Goal: Task Accomplishment & Management: Manage account settings

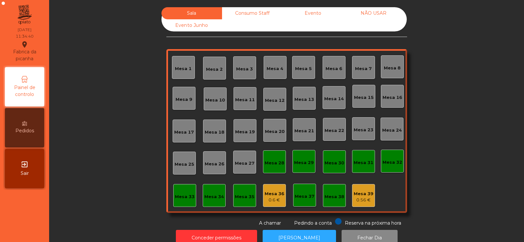
scroll to position [16, 0]
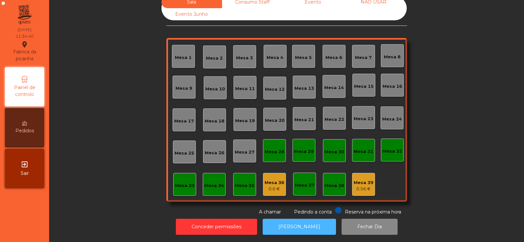
click at [295, 220] on button "[PERSON_NAME]" at bounding box center [299, 227] width 73 height 16
click at [282, 221] on button "[PERSON_NAME]" at bounding box center [299, 227] width 73 height 16
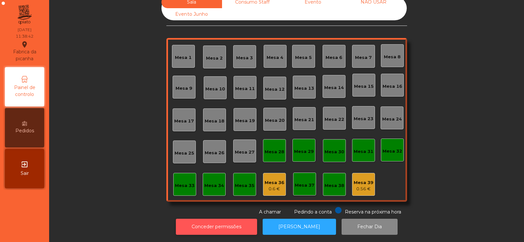
click at [220, 229] on button "Conceder permissões" at bounding box center [216, 227] width 81 height 16
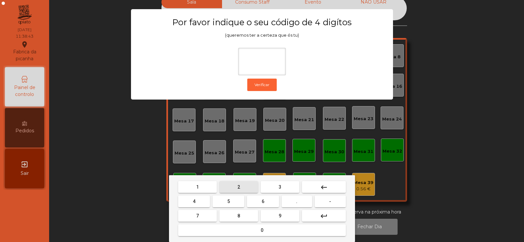
click at [239, 186] on span "2" at bounding box center [238, 186] width 3 height 5
click at [263, 201] on span "6" at bounding box center [263, 201] width 3 height 5
click at [206, 215] on button "7" at bounding box center [197, 216] width 39 height 12
click at [229, 201] on span "5" at bounding box center [228, 201] width 3 height 5
type input "****"
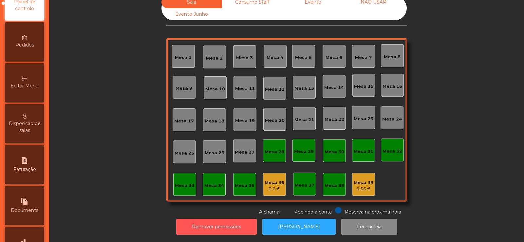
scroll to position [156, 0]
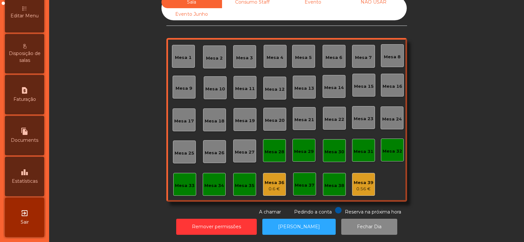
click at [22, 126] on div "file_copy Documents" at bounding box center [24, 135] width 39 height 39
select select "*"
select select "****"
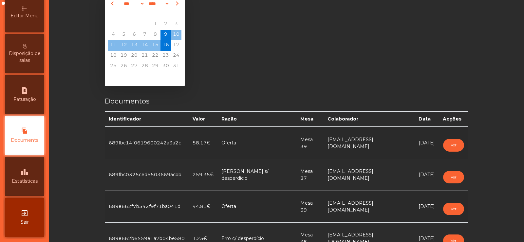
click at [27, 97] on span "Faturação" at bounding box center [24, 99] width 23 height 7
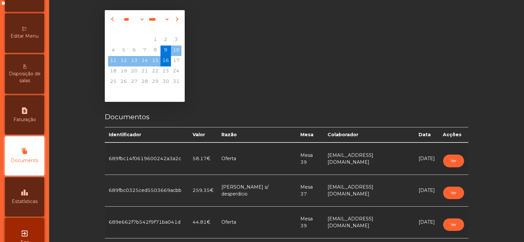
select select "*"
select select "****"
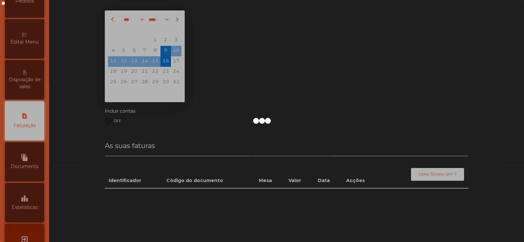
scroll to position [16, 0]
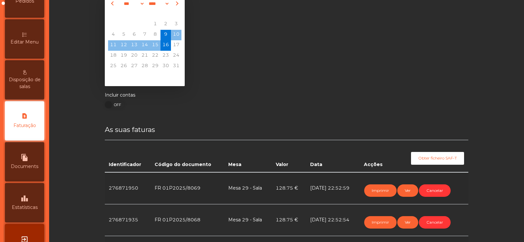
click at [31, 41] on span "Editar Menu" at bounding box center [24, 42] width 28 height 7
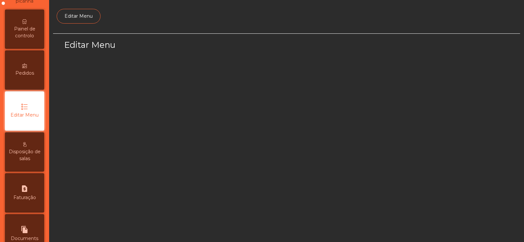
select select "*"
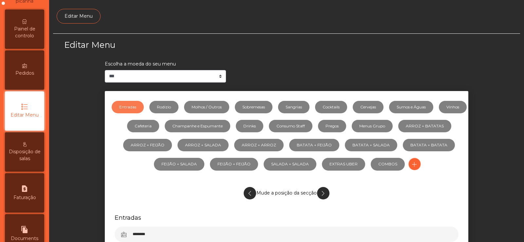
scroll to position [48, 0]
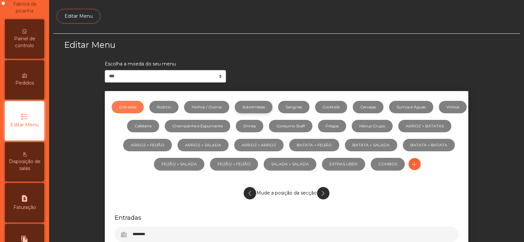
click at [272, 106] on link "Sobremesas" at bounding box center [254, 107] width 38 height 12
click at [307, 102] on link "Sangrias" at bounding box center [293, 107] width 31 height 12
click at [346, 112] on link "Cocktails" at bounding box center [331, 107] width 32 height 12
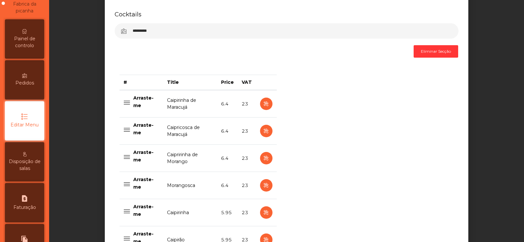
scroll to position [206, 0]
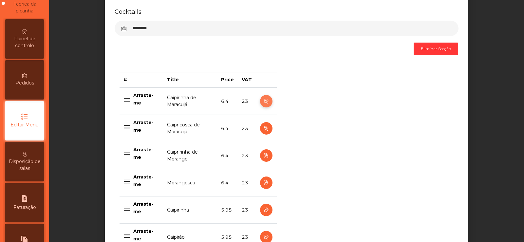
click at [268, 103] on button "button" at bounding box center [266, 101] width 12 height 12
select select "***"
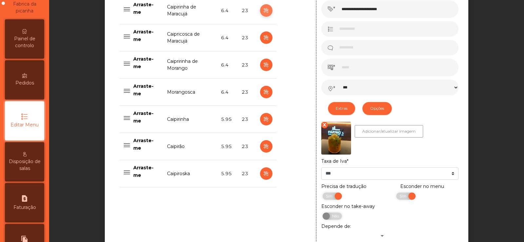
scroll to position [302, 0]
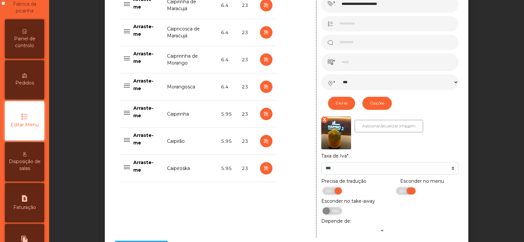
click at [396, 192] on span "Sim" at bounding box center [404, 190] width 16 height 7
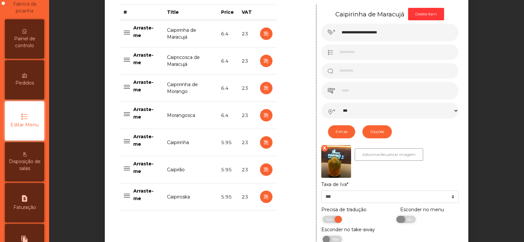
scroll to position [262, 0]
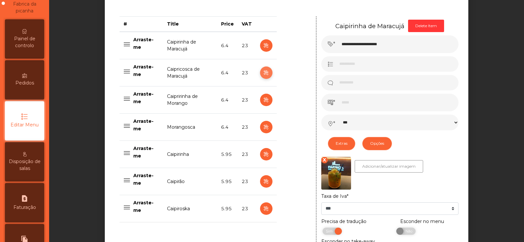
click at [263, 73] on icon "button" at bounding box center [266, 73] width 8 height 8
type input "**********"
select select "***"
select select "**"
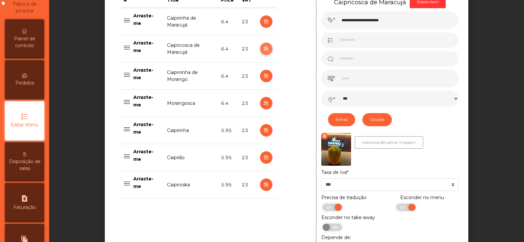
scroll to position [312, 0]
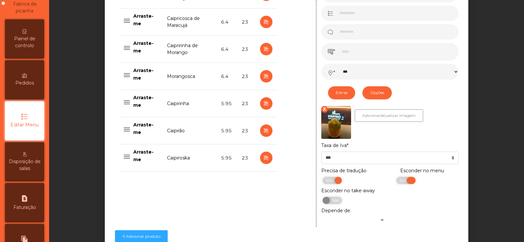
click at [397, 182] on span "Sim" at bounding box center [404, 180] width 16 height 7
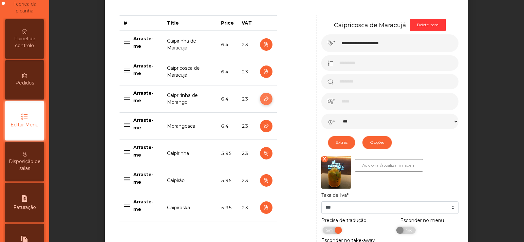
click at [263, 100] on icon "button" at bounding box center [266, 99] width 8 height 8
type input "**********"
select select "***"
select select "**"
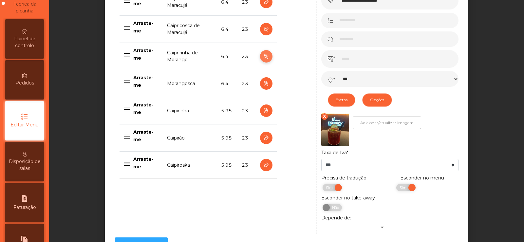
scroll to position [332, 0]
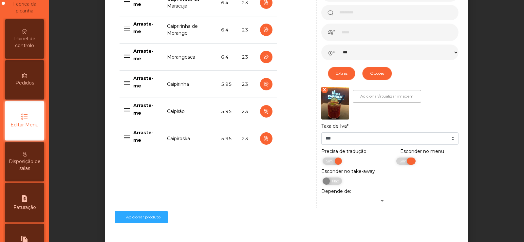
click at [403, 165] on span "Sim" at bounding box center [404, 161] width 16 height 7
click at [264, 59] on icon "button" at bounding box center [266, 57] width 8 height 8
type input "**********"
select select "***"
select select "**"
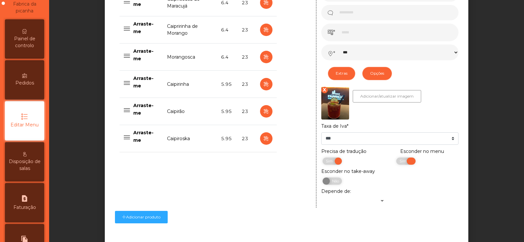
click at [404, 164] on span "Sim" at bounding box center [404, 161] width 16 height 7
click at [265, 86] on icon "button" at bounding box center [266, 84] width 8 height 8
type input "**********"
type input "****"
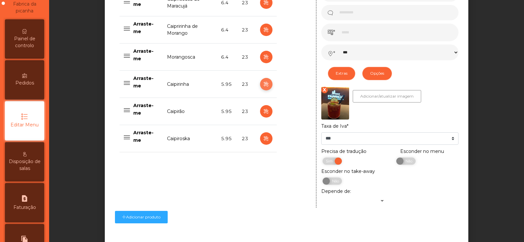
select select "***"
select select "**"
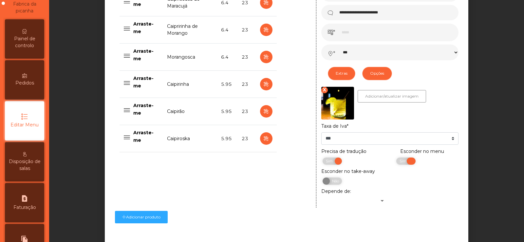
click at [403, 165] on span "Sim" at bounding box center [404, 161] width 16 height 7
click at [263, 114] on icon "button" at bounding box center [266, 111] width 8 height 8
type input "********"
type input "**********"
select select "***"
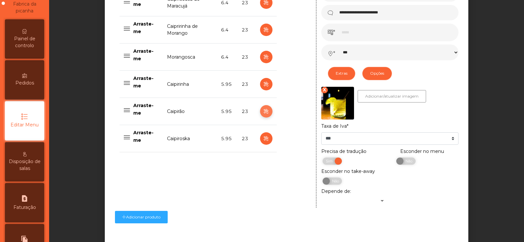
select select "**"
click at [397, 163] on span "Sim" at bounding box center [404, 161] width 16 height 7
click at [266, 137] on icon "button" at bounding box center [266, 139] width 8 height 8
type input "**********"
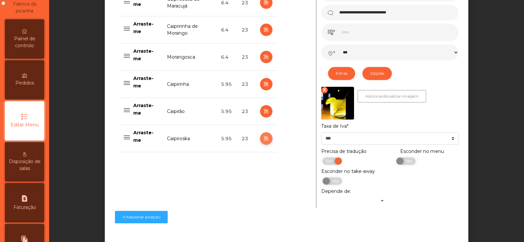
select select "***"
select select "**"
click at [396, 163] on span "Sim" at bounding box center [404, 161] width 16 height 7
click at [223, 139] on td "5.95" at bounding box center [227, 138] width 21 height 27
click at [192, 113] on td "Caipirão" at bounding box center [190, 111] width 54 height 27
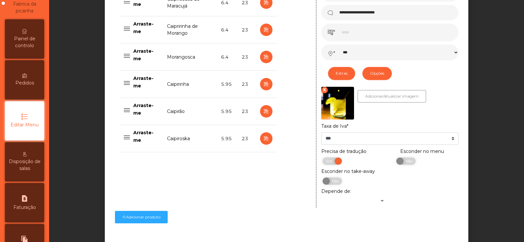
click at [200, 82] on td "Caipirinha" at bounding box center [190, 84] width 54 height 27
click at [263, 139] on icon "button" at bounding box center [266, 139] width 8 height 8
click at [263, 112] on icon "button" at bounding box center [266, 111] width 8 height 8
type input "********"
type input "**********"
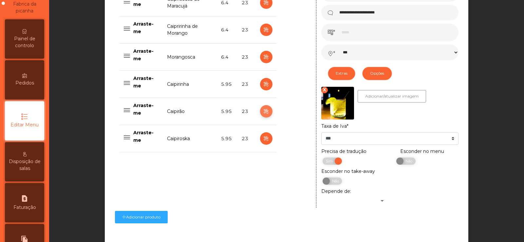
select select "***"
select select "**"
click at [260, 84] on button "button" at bounding box center [266, 84] width 12 height 12
type input "**********"
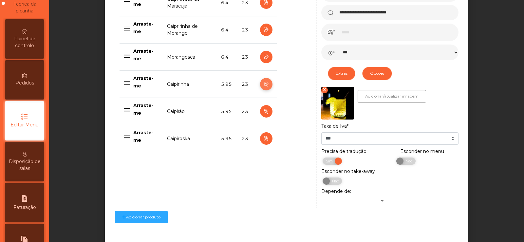
select select "***"
select select "**"
click at [263, 58] on icon "button" at bounding box center [266, 57] width 8 height 8
type input "**********"
type input "***"
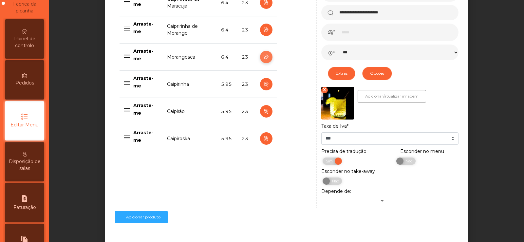
select select "***"
select select "**"
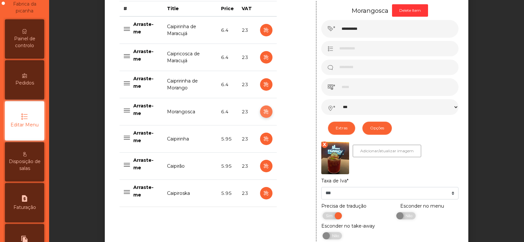
scroll to position [273, 0]
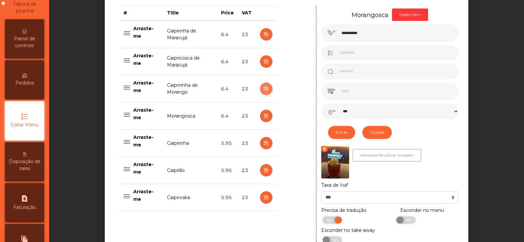
click at [265, 90] on icon "button" at bounding box center [266, 89] width 8 height 8
type input "**********"
select select "***"
select select "**"
click at [268, 62] on button "button" at bounding box center [266, 61] width 12 height 12
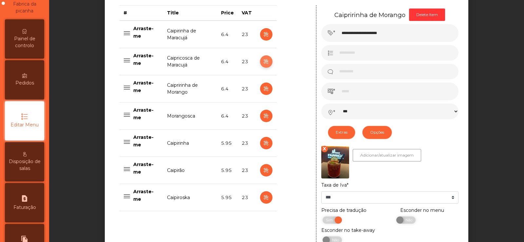
type input "**********"
select select "***"
select select "**"
click at [266, 34] on icon "button" at bounding box center [266, 34] width 8 height 8
type input "**********"
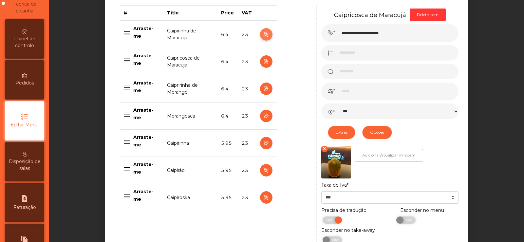
select select "***"
select select "**"
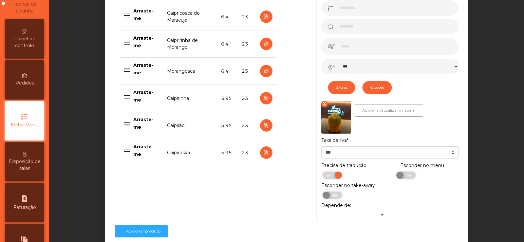
scroll to position [376, 0]
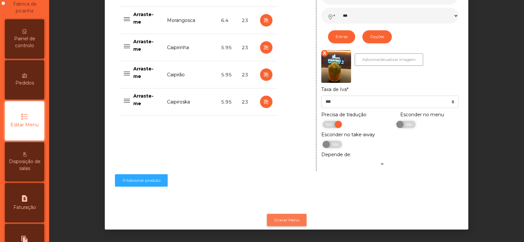
click at [291, 216] on button "Gravar Menu" at bounding box center [287, 220] width 40 height 12
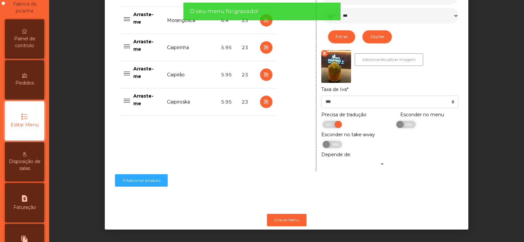
click at [26, 39] on span "Painel de controlo" at bounding box center [25, 42] width 36 height 14
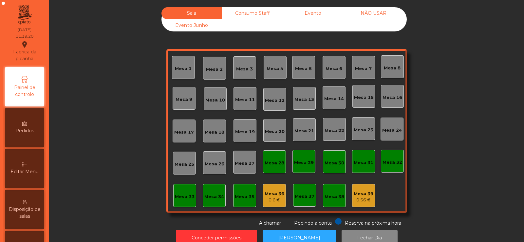
click at [258, 16] on div "Consumo Staff" at bounding box center [252, 13] width 61 height 12
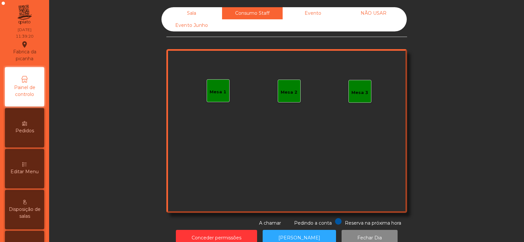
click at [327, 7] on div "Evento" at bounding box center [313, 13] width 61 height 12
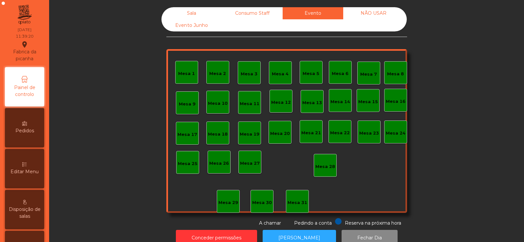
click at [366, 13] on div "NÃO USAR" at bounding box center [373, 13] width 61 height 12
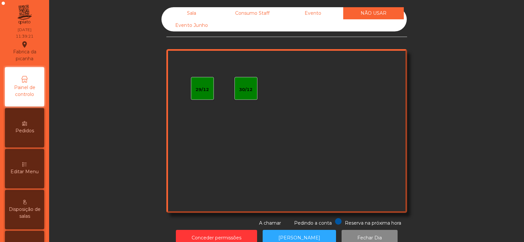
click at [190, 26] on div "Evento Junho" at bounding box center [191, 25] width 61 height 12
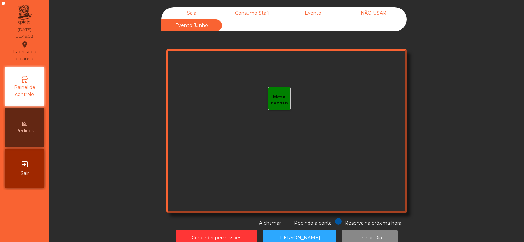
click at [188, 16] on div "Sala" at bounding box center [191, 13] width 61 height 12
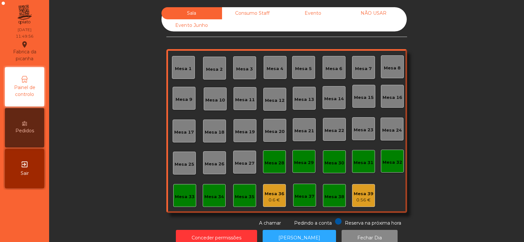
click at [359, 195] on div "Mesa 39" at bounding box center [364, 194] width 20 height 7
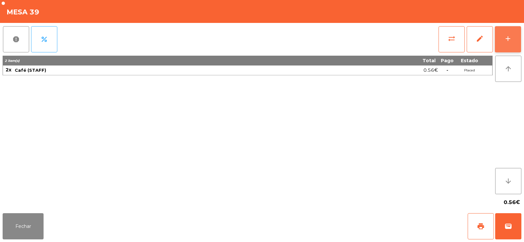
click at [504, 44] on button "add" at bounding box center [508, 39] width 26 height 26
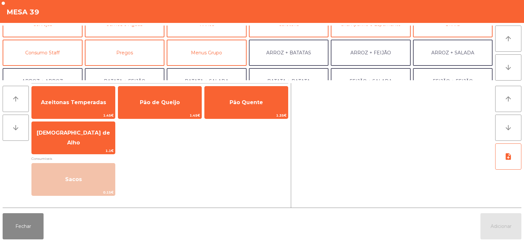
scroll to position [42, 0]
click at [60, 52] on button "Consumo Staff" at bounding box center [43, 54] width 80 height 26
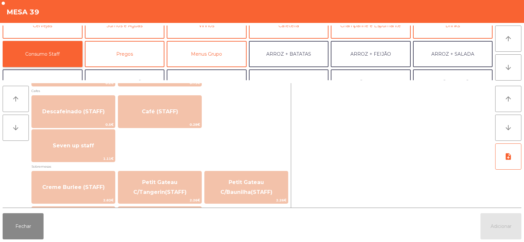
scroll to position [375, 0]
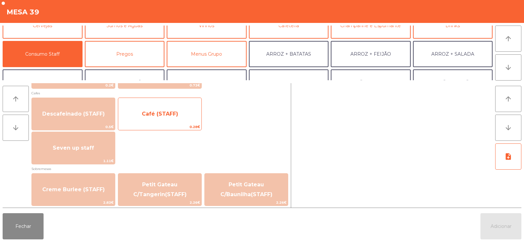
click at [176, 112] on span "Café (STAFF)" at bounding box center [160, 114] width 36 height 6
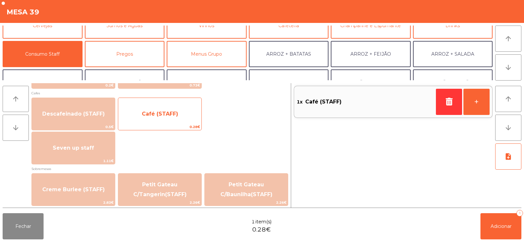
click at [179, 108] on span "Café (STAFF)" at bounding box center [159, 114] width 83 height 18
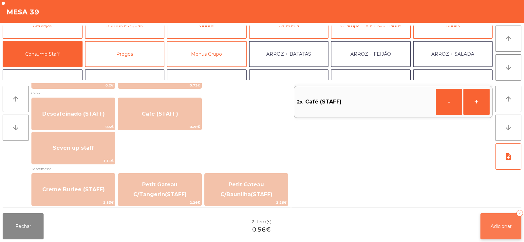
click at [499, 230] on button "Adicionar 2" at bounding box center [500, 226] width 41 height 26
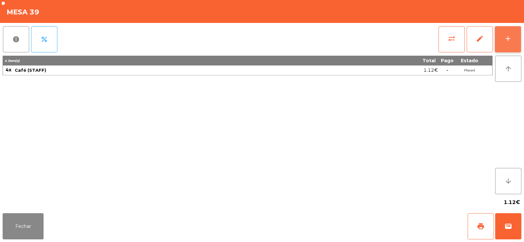
click at [510, 44] on button "add" at bounding box center [508, 39] width 26 height 26
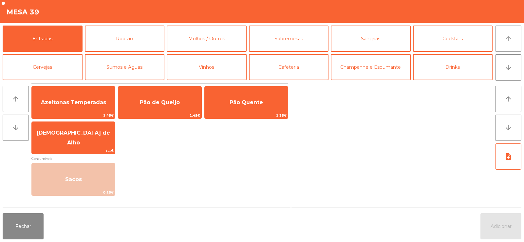
click at [507, 44] on button "arrow_upward" at bounding box center [508, 39] width 26 height 26
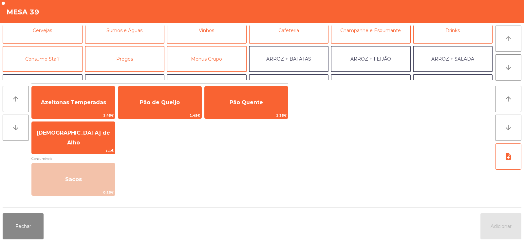
scroll to position [37, 0]
click at [299, 33] on button "Cafeteria" at bounding box center [289, 30] width 80 height 26
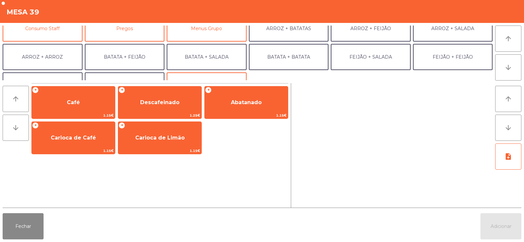
scroll to position [63, 0]
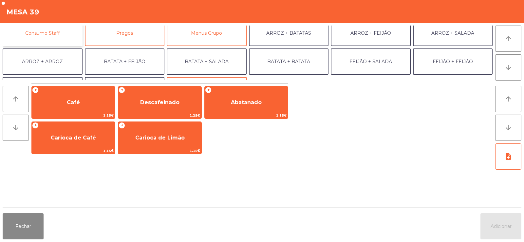
click at [69, 34] on button "Consumo Staff" at bounding box center [43, 33] width 80 height 26
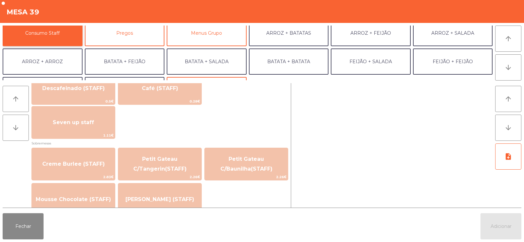
scroll to position [377, 0]
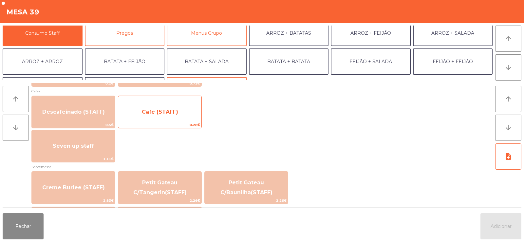
click at [189, 116] on span "Café (STAFF)" at bounding box center [159, 112] width 83 height 18
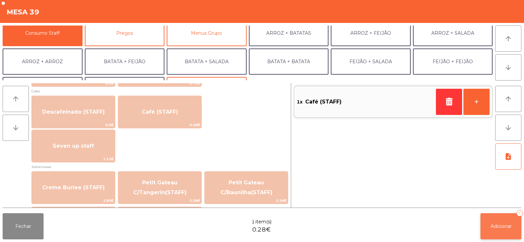
click at [502, 224] on span "Adicionar" at bounding box center [501, 226] width 21 height 6
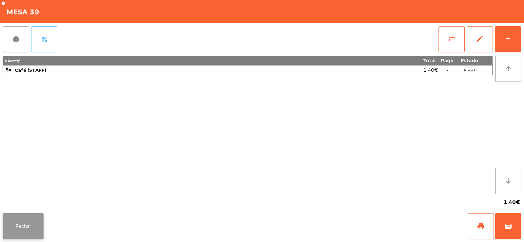
click at [11, 229] on button "Fechar" at bounding box center [23, 226] width 41 height 26
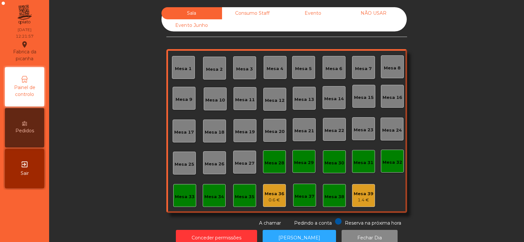
scroll to position [16, 0]
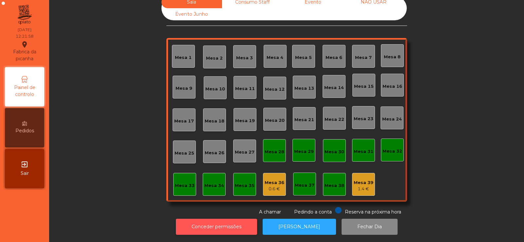
click at [209, 219] on button "Conceder permissões" at bounding box center [216, 227] width 81 height 16
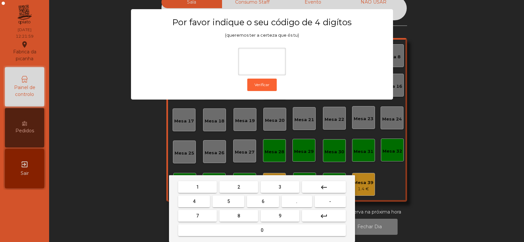
click at [239, 187] on span "2" at bounding box center [238, 186] width 3 height 5
click at [263, 201] on span "6" at bounding box center [263, 201] width 3 height 5
click at [209, 216] on button "7" at bounding box center [197, 216] width 39 height 12
click at [228, 201] on span "5" at bounding box center [228, 201] width 3 height 5
type input "****"
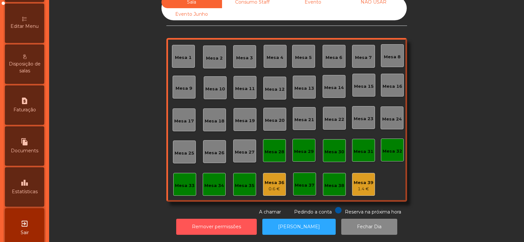
scroll to position [156, 0]
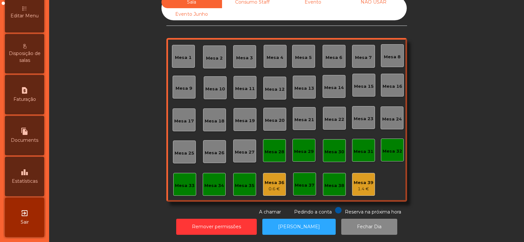
click at [22, 176] on div "leaderboard Estatísticas" at bounding box center [24, 176] width 39 height 39
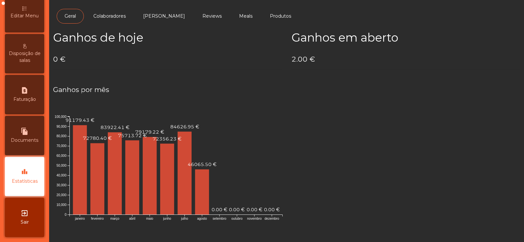
click at [27, 135] on icon "file_copy" at bounding box center [25, 131] width 8 height 8
select select "*"
select select "****"
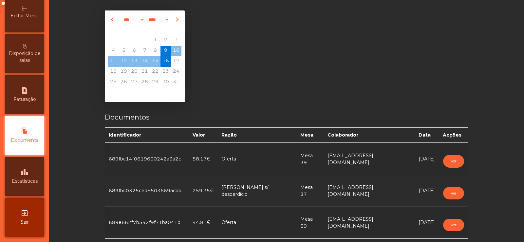
click at [133, 62] on span "13" at bounding box center [134, 61] width 10 height 10
click at [130, 62] on span "13" at bounding box center [134, 61] width 10 height 10
click at [133, 63] on span "13" at bounding box center [134, 61] width 10 height 10
click at [133, 61] on span "13" at bounding box center [134, 61] width 10 height 10
click at [30, 96] on span "Faturação" at bounding box center [24, 99] width 23 height 7
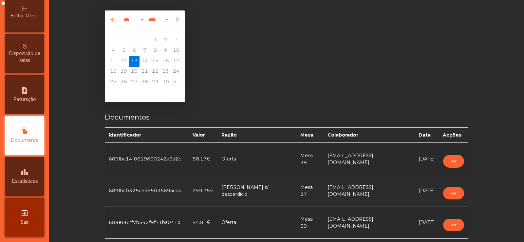
select select "*"
select select "****"
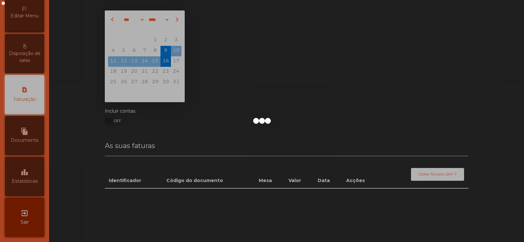
scroll to position [130, 0]
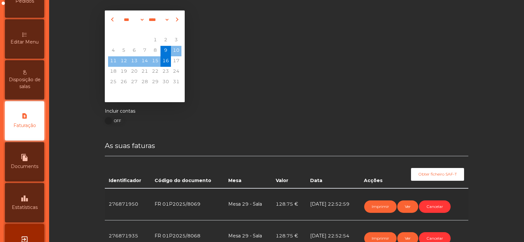
click at [132, 62] on span "13" at bounding box center [134, 61] width 10 height 10
click at [134, 61] on span "13" at bounding box center [134, 61] width 10 height 10
click at [122, 62] on span "12" at bounding box center [124, 61] width 10 height 10
click at [133, 65] on span "13" at bounding box center [134, 61] width 10 height 10
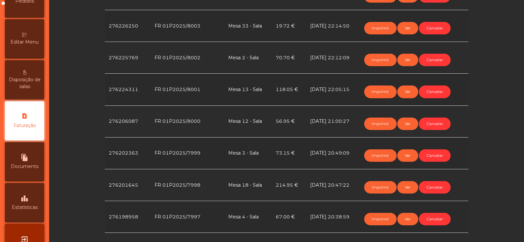
scroll to position [244, 0]
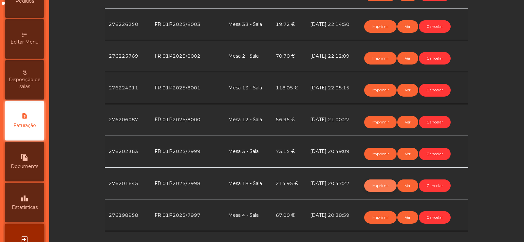
click at [377, 186] on button "Imprimir" at bounding box center [380, 185] width 32 height 12
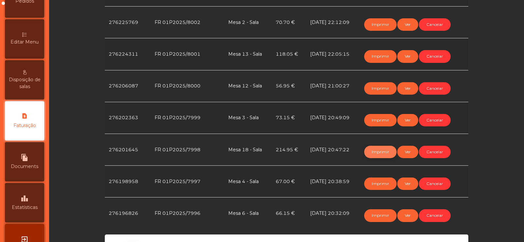
scroll to position [0, 0]
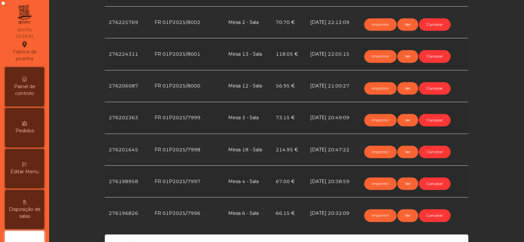
click at [19, 88] on span "Painel de controlo" at bounding box center [25, 90] width 36 height 14
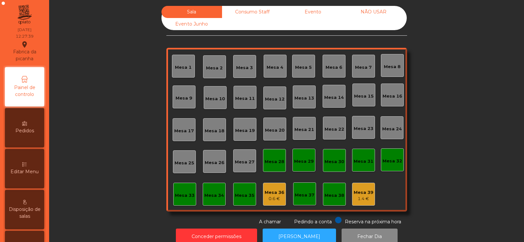
scroll to position [2, 0]
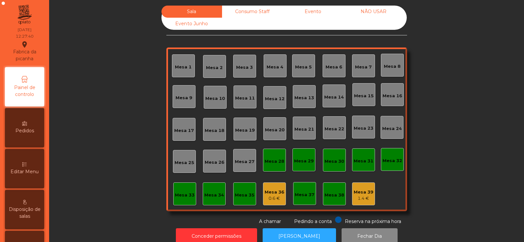
click at [254, 6] on div "Consumo Staff" at bounding box center [252, 12] width 61 height 12
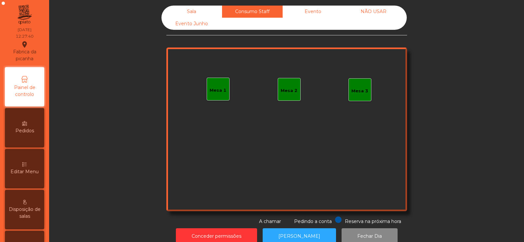
click at [314, 13] on div "Evento" at bounding box center [313, 12] width 61 height 12
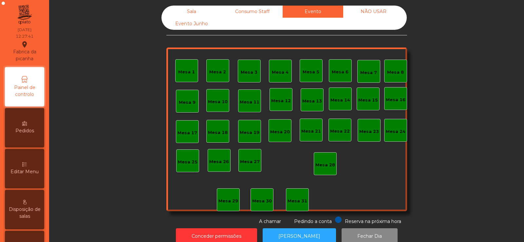
click at [178, 14] on div "Sala" at bounding box center [191, 12] width 61 height 12
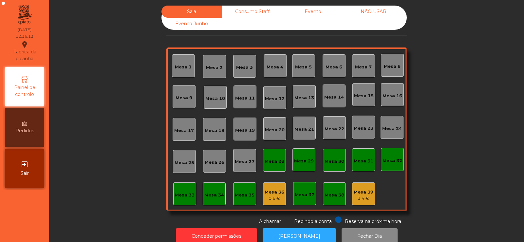
click at [358, 70] on div "Mesa 7" at bounding box center [363, 67] width 17 height 7
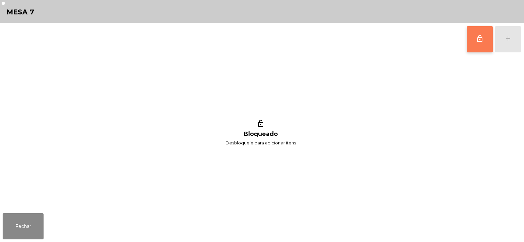
click at [487, 38] on button "lock_outline" at bounding box center [480, 39] width 26 height 26
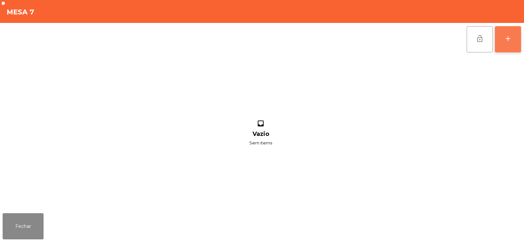
click at [510, 42] on div "add" at bounding box center [508, 39] width 8 height 8
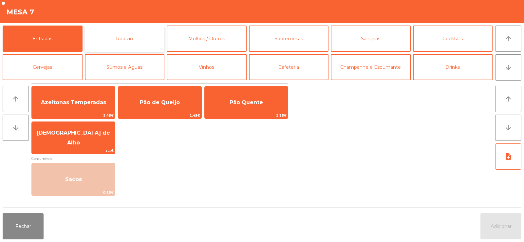
click at [125, 43] on button "Rodizio" at bounding box center [125, 39] width 80 height 26
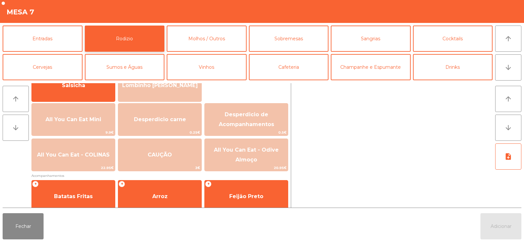
scroll to position [76, 0]
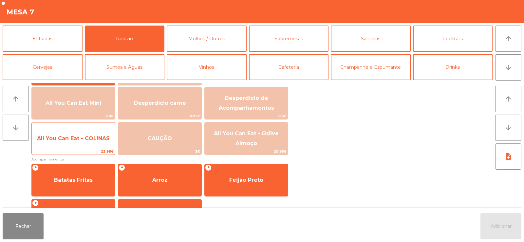
click at [73, 149] on span "22.95€" at bounding box center [73, 151] width 83 height 6
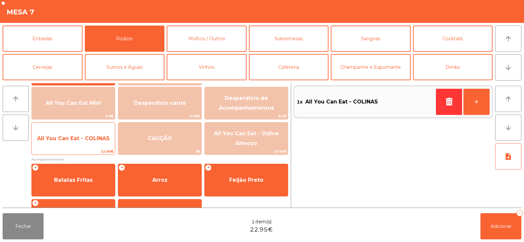
click at [73, 145] on span "All You Can Eat - COLINAS" at bounding box center [73, 139] width 83 height 18
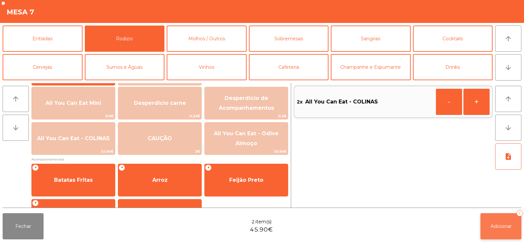
click at [501, 226] on span "Adicionar" at bounding box center [501, 226] width 21 height 6
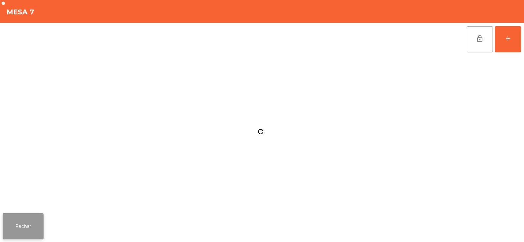
click at [35, 225] on button "Fechar" at bounding box center [23, 226] width 41 height 26
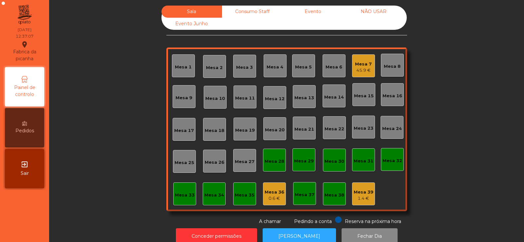
click at [250, 7] on div "Consumo Staff" at bounding box center [252, 12] width 61 height 12
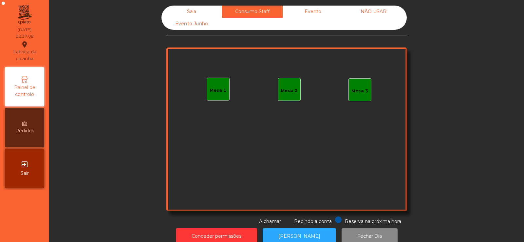
click at [319, 12] on div "Evento" at bounding box center [313, 12] width 61 height 12
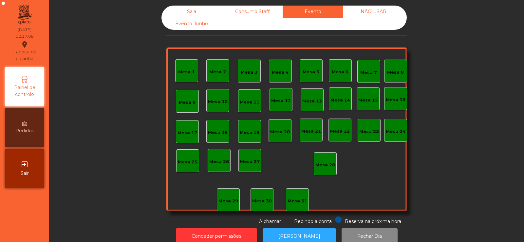
click at [186, 15] on div "Sala" at bounding box center [191, 12] width 61 height 12
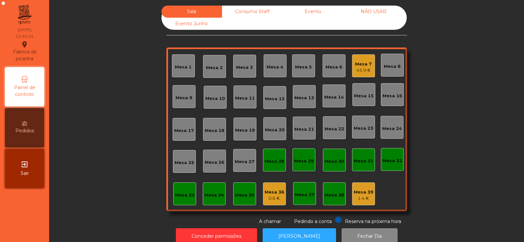
scroll to position [0, 0]
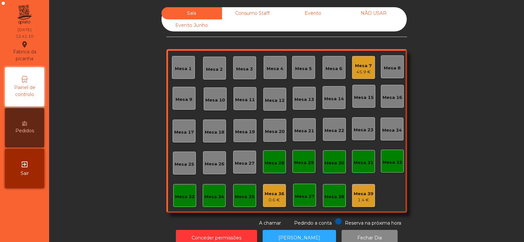
click at [246, 128] on div "Mesa 19" at bounding box center [245, 130] width 20 height 9
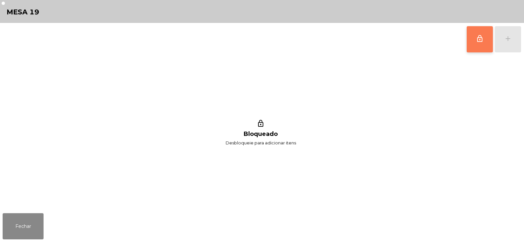
click at [477, 36] on span "lock_outline" at bounding box center [480, 39] width 8 height 8
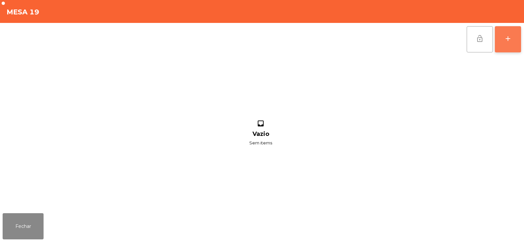
click at [510, 47] on button "add" at bounding box center [508, 39] width 26 height 26
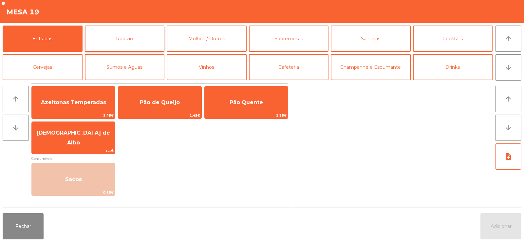
click at [141, 39] on button "Rodizio" at bounding box center [125, 39] width 80 height 26
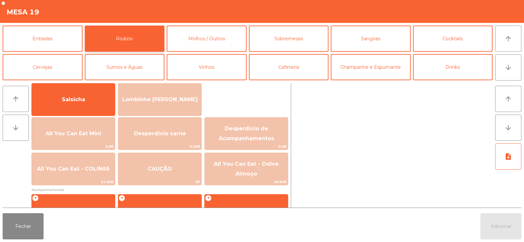
scroll to position [82, 0]
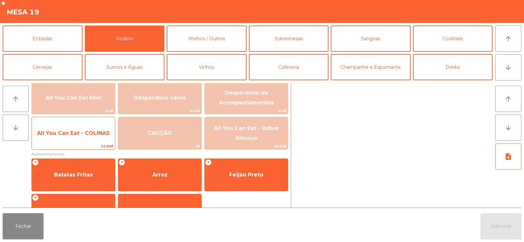
click at [75, 135] on span "All You Can Eat - COLINAS" at bounding box center [73, 133] width 73 height 6
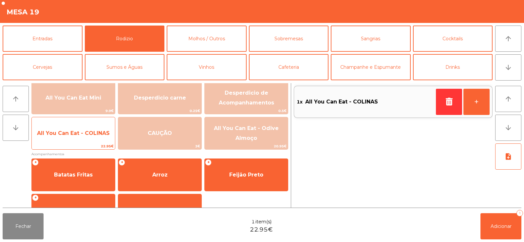
click at [80, 134] on span "All You Can Eat - COLINAS" at bounding box center [73, 133] width 73 height 6
click at [63, 137] on span "All You Can Eat - COLINAS" at bounding box center [73, 133] width 83 height 18
click at [72, 137] on span "All You Can Eat - COLINAS" at bounding box center [73, 133] width 83 height 18
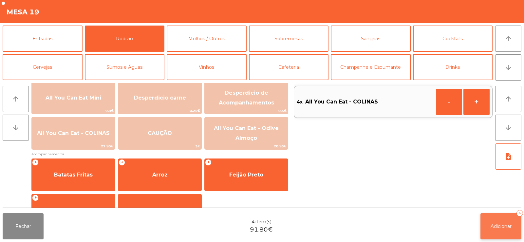
click at [502, 232] on button "Adicionar 4" at bounding box center [500, 226] width 41 height 26
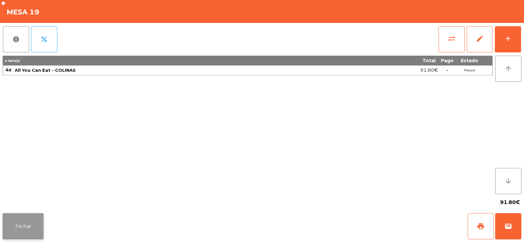
click at [31, 228] on button "Fechar" at bounding box center [23, 226] width 41 height 26
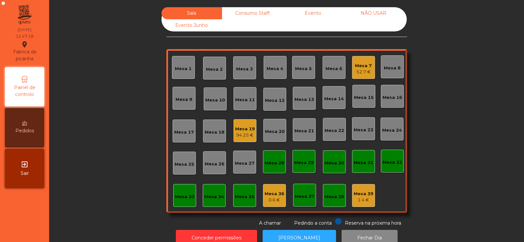
click at [360, 71] on div "52.7 €" at bounding box center [363, 72] width 17 height 7
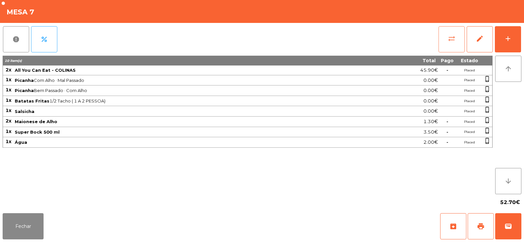
click at [439, 43] on button "sync_alt" at bounding box center [452, 39] width 26 height 26
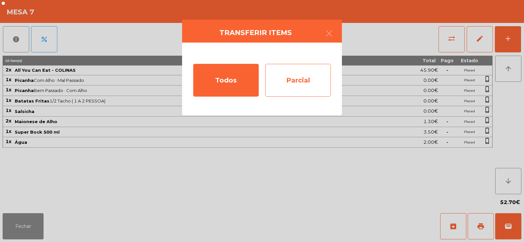
click at [294, 80] on div "Parcial" at bounding box center [298, 80] width 66 height 33
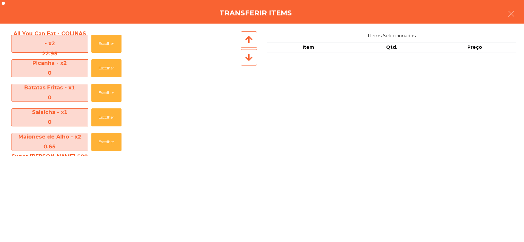
scroll to position [47, 0]
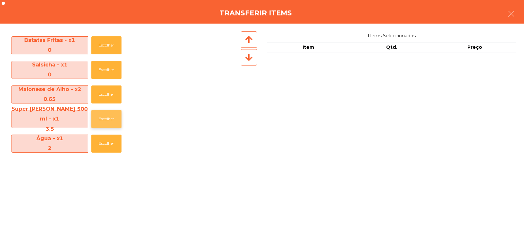
click at [103, 118] on button "Escolher" at bounding box center [106, 119] width 30 height 18
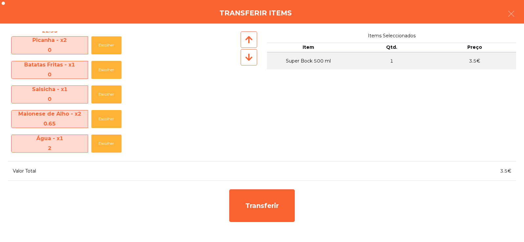
scroll to position [23, 0]
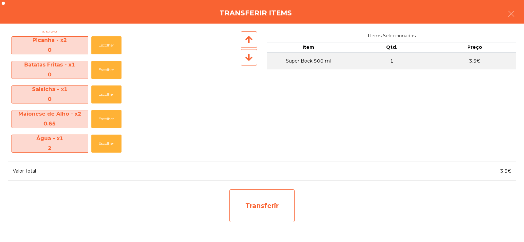
click at [259, 206] on div "Transferir" at bounding box center [262, 205] width 66 height 33
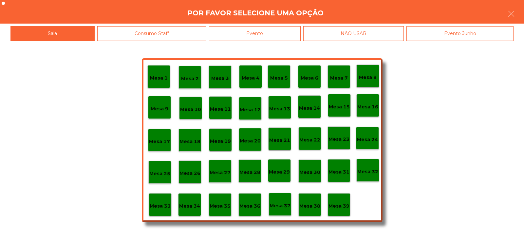
click at [524, 14] on div "Por favor selecione uma opção" at bounding box center [262, 12] width 524 height 24
click at [516, 11] on button "button" at bounding box center [511, 15] width 18 height 20
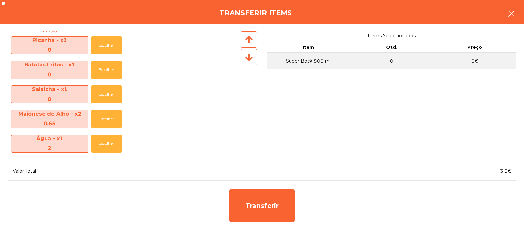
click at [511, 16] on icon "button" at bounding box center [511, 14] width 8 height 8
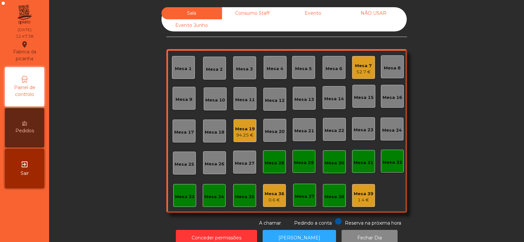
click at [360, 73] on div "52.7 €" at bounding box center [363, 72] width 17 height 7
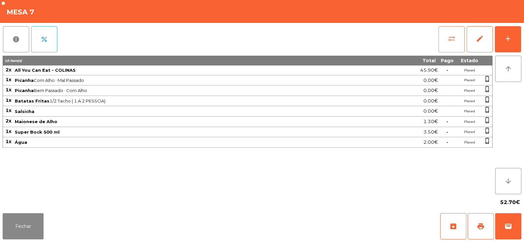
click at [451, 40] on span "sync_alt" at bounding box center [452, 39] width 8 height 8
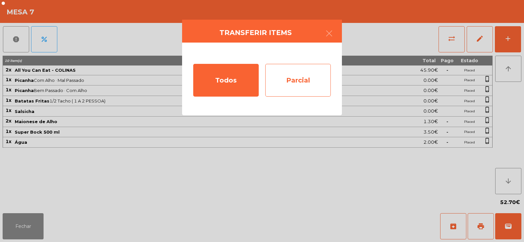
click at [296, 82] on div "Parcial" at bounding box center [298, 80] width 66 height 33
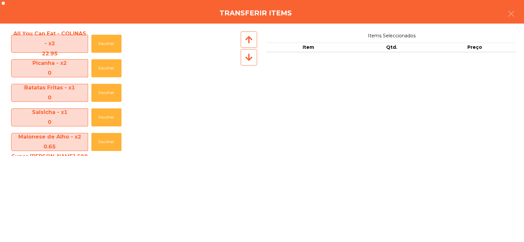
scroll to position [47, 0]
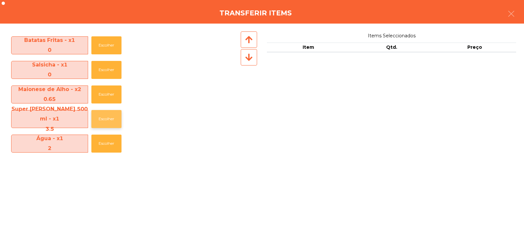
click at [106, 119] on button "Escolher" at bounding box center [106, 119] width 30 height 18
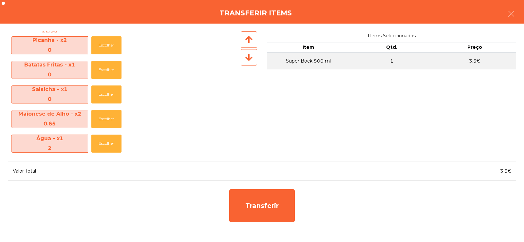
scroll to position [23, 0]
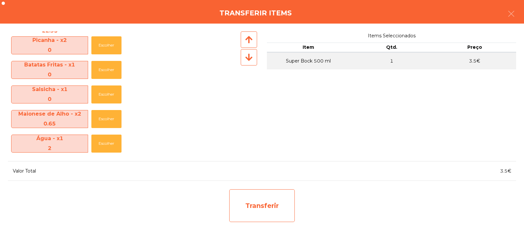
click at [254, 208] on div "Transferir" at bounding box center [262, 205] width 66 height 33
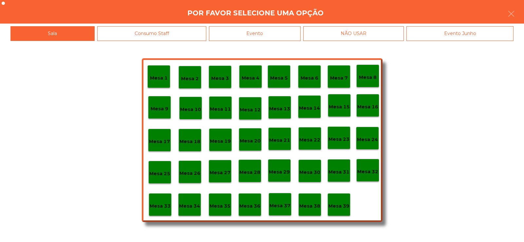
click at [278, 203] on p "Mesa 37" at bounding box center [280, 206] width 21 height 8
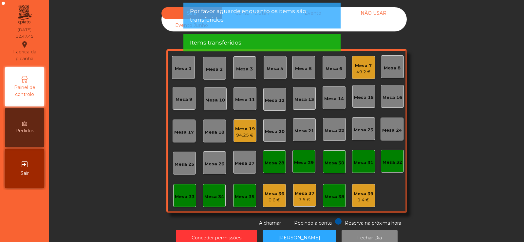
click at [361, 68] on div "Mesa 7" at bounding box center [363, 66] width 17 height 7
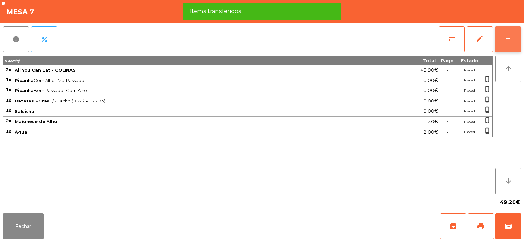
click at [505, 36] on div "add" at bounding box center [508, 39] width 8 height 8
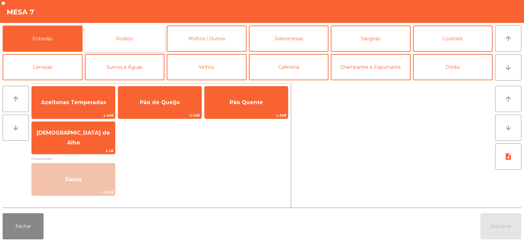
click at [124, 39] on button "Rodizio" at bounding box center [125, 39] width 80 height 26
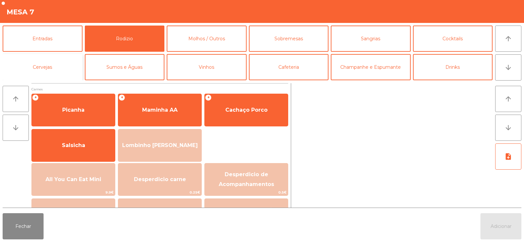
click at [47, 67] on button "Cervejas" at bounding box center [43, 67] width 80 height 26
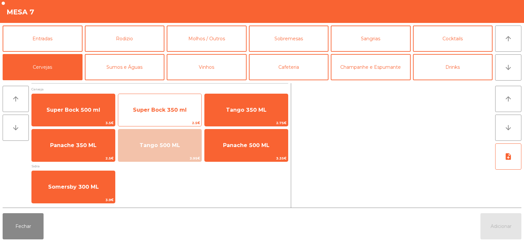
click at [160, 122] on span "2.5€" at bounding box center [159, 123] width 83 height 6
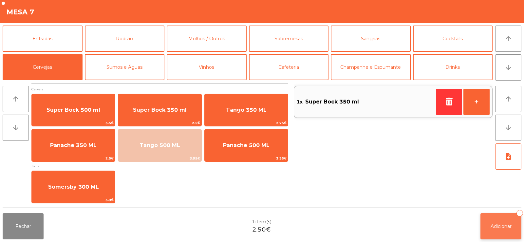
click at [491, 234] on button "Adicionar 1" at bounding box center [500, 226] width 41 height 26
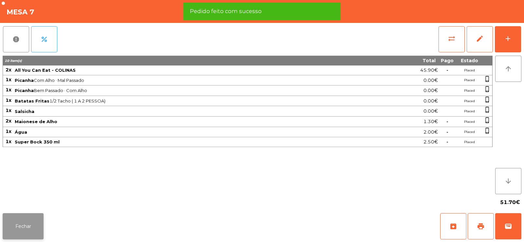
click at [33, 227] on button "Fechar" at bounding box center [23, 226] width 41 height 26
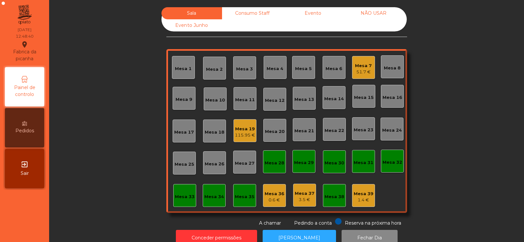
click at [275, 73] on div "Mesa 4" at bounding box center [275, 67] width 23 height 23
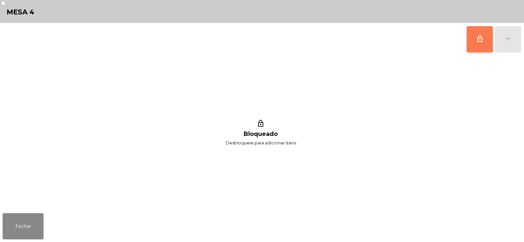
click at [474, 48] on button "lock_outline" at bounding box center [480, 39] width 26 height 26
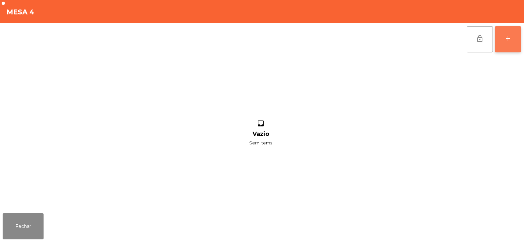
click at [510, 41] on div "add" at bounding box center [508, 39] width 8 height 8
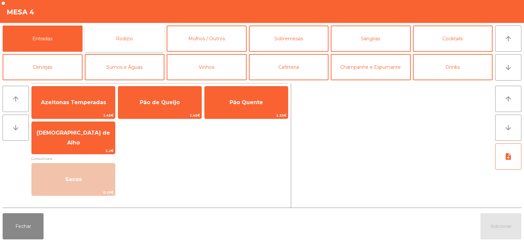
click at [123, 34] on button "Rodizio" at bounding box center [125, 39] width 80 height 26
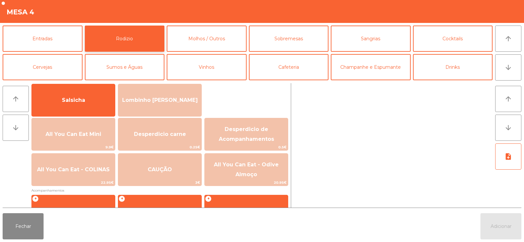
scroll to position [67, 0]
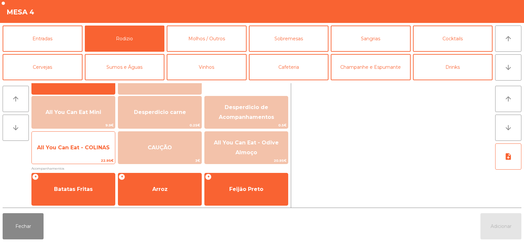
click at [68, 152] on span "All You Can Eat - COLINAS" at bounding box center [73, 148] width 83 height 18
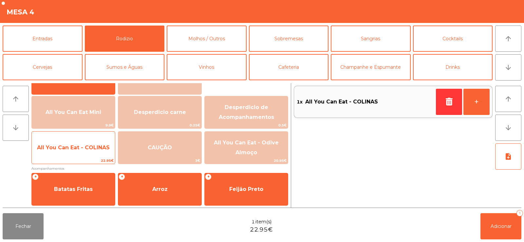
click at [74, 149] on span "All You Can Eat - COLINAS" at bounding box center [73, 147] width 73 height 6
click at [72, 150] on span "All You Can Eat - COLINAS" at bounding box center [73, 147] width 73 height 6
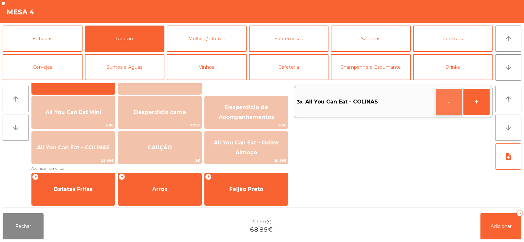
click at [454, 114] on button "-" at bounding box center [449, 102] width 26 height 26
click at [498, 216] on button "Adicionar 2" at bounding box center [500, 226] width 41 height 26
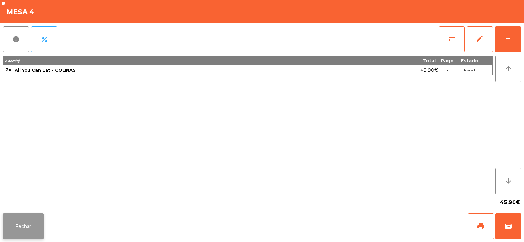
click at [16, 236] on button "Fechar" at bounding box center [23, 226] width 41 height 26
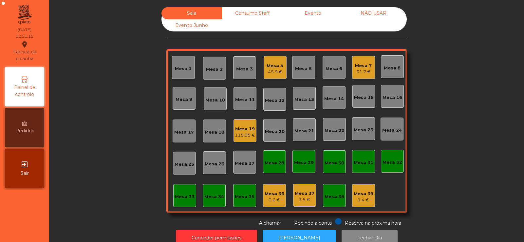
click at [176, 194] on div "Mesa 33" at bounding box center [185, 197] width 20 height 7
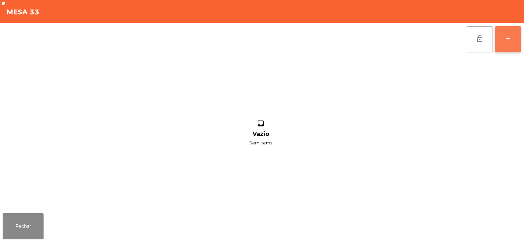
click at [499, 31] on button "add" at bounding box center [508, 39] width 26 height 26
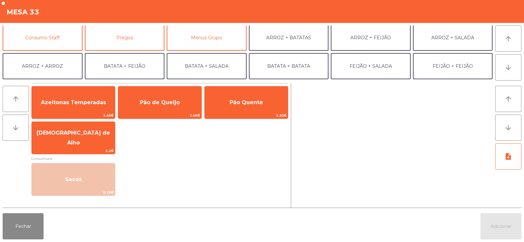
scroll to position [58, 0]
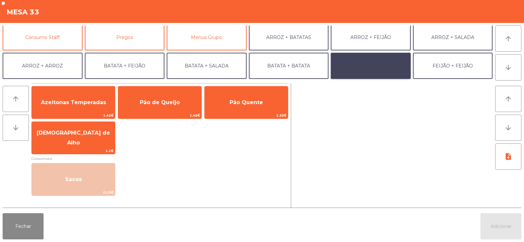
click at [372, 68] on button "FEIJÃO + SALADA" at bounding box center [371, 66] width 80 height 26
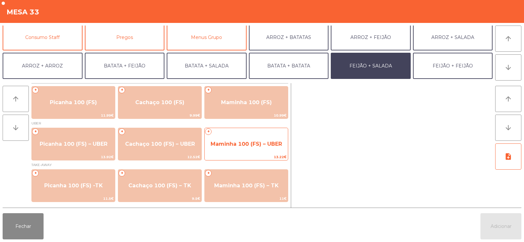
click at [238, 145] on span "Maminha 100 (FS) – UBER" at bounding box center [246, 144] width 71 height 6
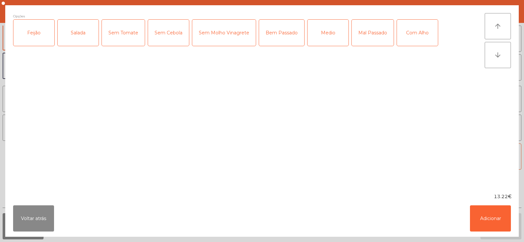
click at [40, 38] on div "Feijão" at bounding box center [33, 33] width 41 height 26
click at [77, 37] on div "Salada" at bounding box center [78, 33] width 41 height 26
click at [323, 39] on div "Medio" at bounding box center [328, 33] width 41 height 26
click at [484, 216] on button "Adicionar" at bounding box center [490, 218] width 41 height 26
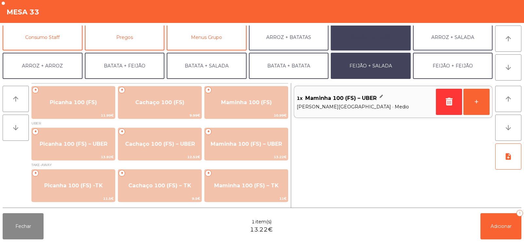
click at [363, 38] on button "ARROZ + FEIJÃO" at bounding box center [371, 37] width 80 height 26
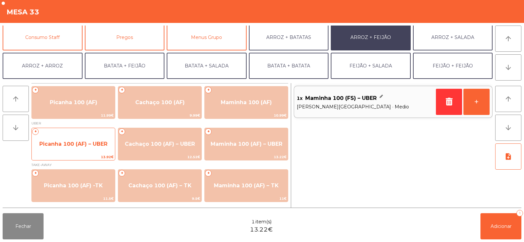
click at [76, 143] on span "Picanha 100 (AF) – UBER" at bounding box center [73, 144] width 68 height 6
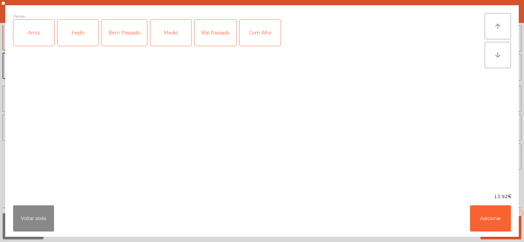
click at [32, 35] on div "Arroz" at bounding box center [33, 33] width 41 height 26
click at [78, 29] on div "Feijão" at bounding box center [78, 33] width 41 height 26
click at [173, 41] on div "Medio" at bounding box center [170, 33] width 41 height 26
click at [477, 220] on button "Adicionar" at bounding box center [490, 218] width 41 height 26
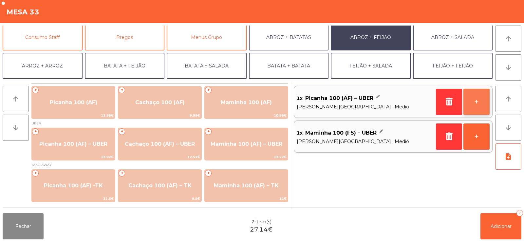
click at [471, 105] on button "+" at bounding box center [476, 102] width 26 height 26
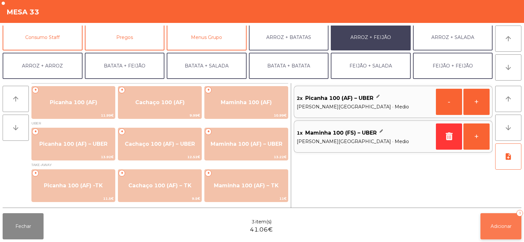
click at [495, 226] on span "Adicionar" at bounding box center [501, 226] width 21 height 6
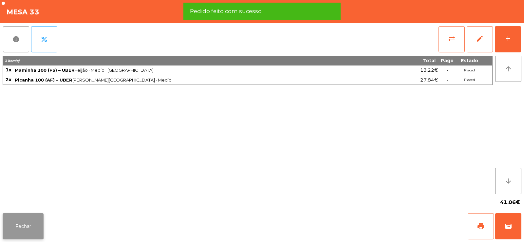
click at [28, 214] on button "Fechar" at bounding box center [23, 226] width 41 height 26
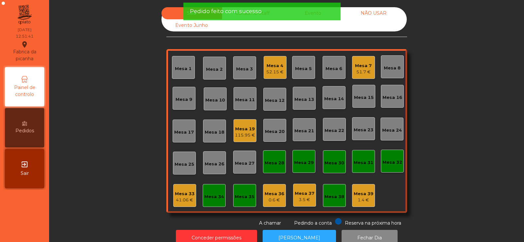
scroll to position [16, 0]
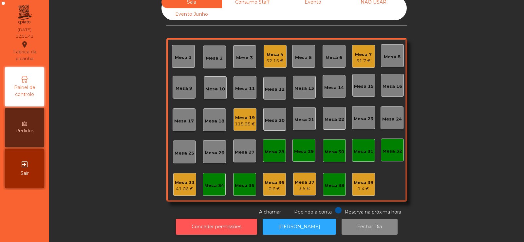
click at [212, 226] on button "Conceder permissões" at bounding box center [216, 227] width 81 height 16
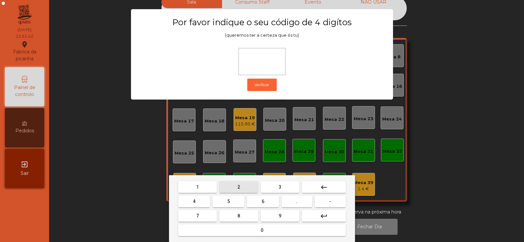
click at [244, 184] on button "2" at bounding box center [238, 187] width 39 height 12
click at [271, 204] on button "6" at bounding box center [263, 202] width 32 height 12
click at [208, 217] on button "7" at bounding box center [197, 216] width 39 height 12
click at [232, 201] on button "5" at bounding box center [229, 202] width 32 height 12
type input "****"
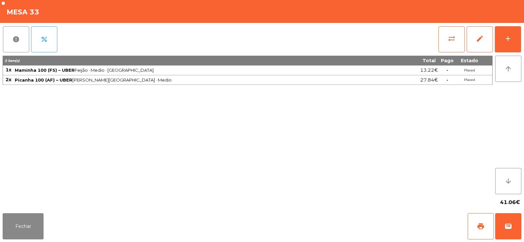
click at [86, 137] on div "3 item(s) Total Pago Estado 1x Maminha 100 (FS) – UBER Feijão · Medio · Salada …" at bounding box center [248, 125] width 490 height 139
click at [25, 219] on button "Fechar" at bounding box center [23, 226] width 41 height 26
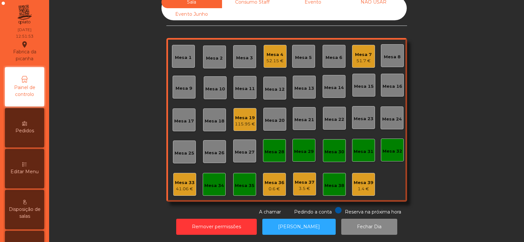
click at [92, 149] on div "Sala Consumo Staff Evento NÃO USAR Evento Junho Mesa 1 Mesa 2 Mesa 3 Mesa 4 52.…" at bounding box center [286, 105] width 457 height 219
click at [340, 84] on div "Mesa 14" at bounding box center [334, 87] width 20 height 7
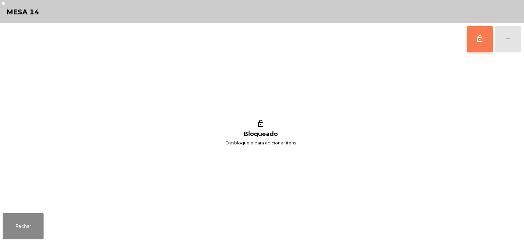
click at [471, 47] on button "lock_outline" at bounding box center [480, 39] width 26 height 26
click at [509, 42] on div "add" at bounding box center [508, 39] width 8 height 8
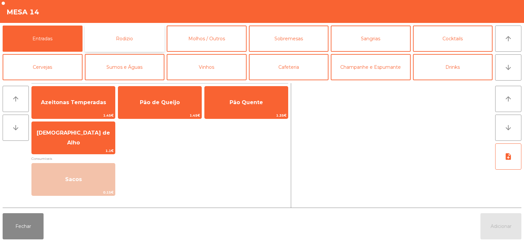
click at [138, 36] on button "Rodizio" at bounding box center [125, 39] width 80 height 26
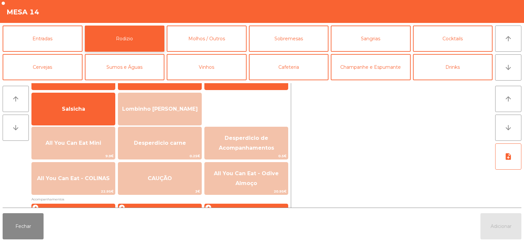
scroll to position [60, 0]
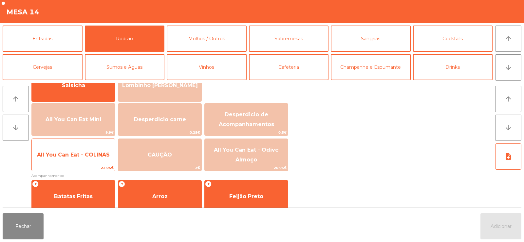
click at [78, 160] on span "All You Can Eat - COLINAS" at bounding box center [73, 155] width 83 height 18
click at [71, 158] on span "All You Can Eat - COLINAS" at bounding box center [73, 155] width 83 height 18
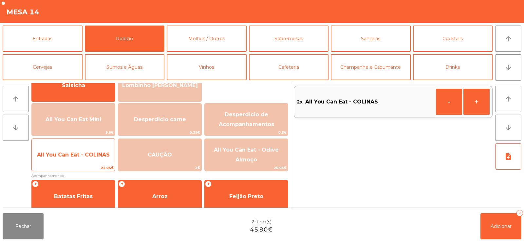
click at [70, 154] on span "All You Can Eat - COLINAS" at bounding box center [73, 155] width 73 height 6
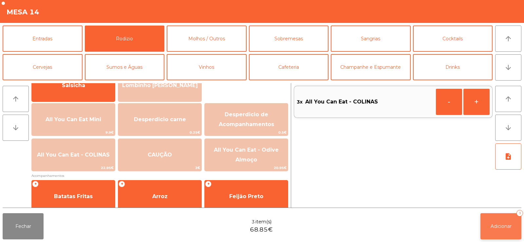
click at [507, 232] on button "Adicionar 3" at bounding box center [500, 226] width 41 height 26
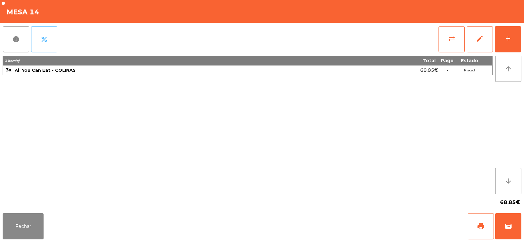
click at [46, 40] on span "percent" at bounding box center [44, 39] width 8 height 8
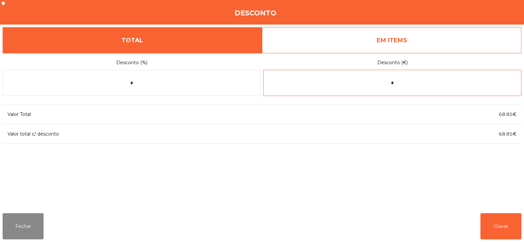
click at [389, 74] on input "*" at bounding box center [392, 83] width 258 height 26
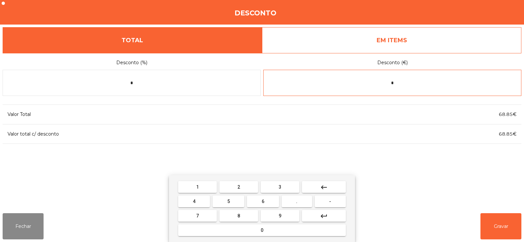
click at [417, 85] on input "*" at bounding box center [392, 83] width 258 height 26
click at [331, 184] on button "keyboard_backspace" at bounding box center [324, 187] width 44 height 12
click at [283, 230] on button "0" at bounding box center [262, 230] width 168 height 12
click at [297, 201] on span "." at bounding box center [296, 201] width 1 height 5
click at [278, 233] on button "0" at bounding box center [262, 230] width 168 height 12
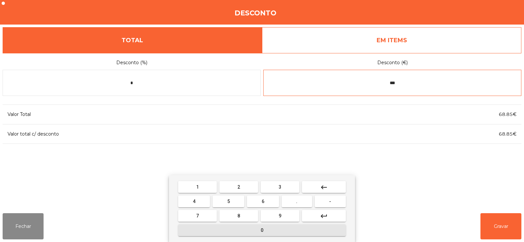
click at [198, 185] on span "1" at bounding box center [197, 186] width 3 height 5
type input "****"
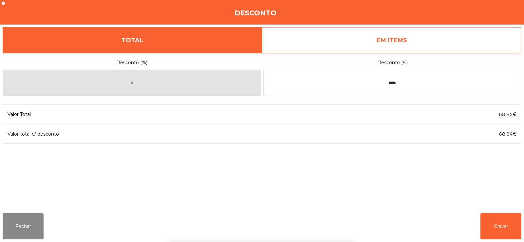
click at [30, 229] on div "1 2 3 keyboard_backspace 4 5 6 . - 7 8 9 keyboard_return 0" at bounding box center [262, 208] width 524 height 67
click at [29, 228] on button "Fechar" at bounding box center [23, 226] width 41 height 26
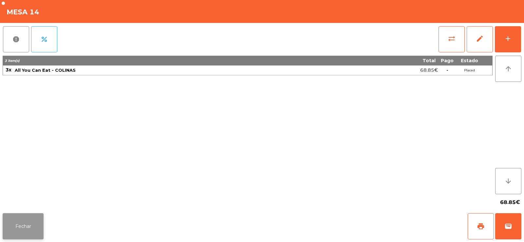
click at [29, 231] on button "Fechar" at bounding box center [23, 226] width 41 height 26
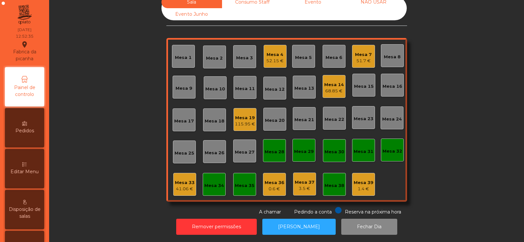
click at [183, 180] on div "Mesa 33" at bounding box center [185, 182] width 20 height 7
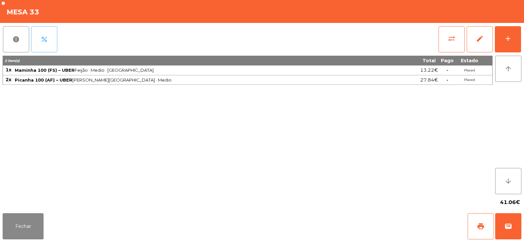
click at [49, 41] on button "percent" at bounding box center [44, 39] width 26 height 26
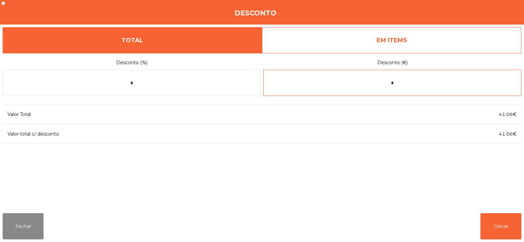
click at [408, 82] on input "*" at bounding box center [392, 83] width 258 height 26
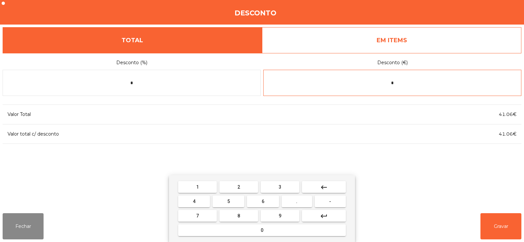
click at [329, 190] on button "keyboard_backspace" at bounding box center [324, 187] width 44 height 12
click at [330, 203] on span "-" at bounding box center [330, 201] width 2 height 5
click at [279, 232] on button "0" at bounding box center [262, 230] width 168 height 12
click at [325, 189] on mat-icon "keyboard_backspace" at bounding box center [324, 187] width 8 height 8
type input "*"
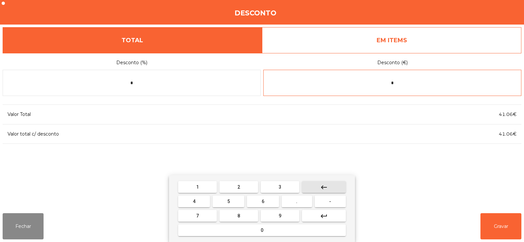
click at [324, 188] on mat-icon "keyboard_backspace" at bounding box center [324, 187] width 8 height 8
click at [325, 189] on mat-icon "keyboard_backspace" at bounding box center [324, 187] width 8 height 8
click at [333, 202] on button "-" at bounding box center [330, 202] width 31 height 12
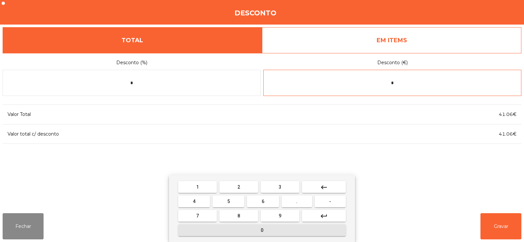
click at [273, 228] on button "0" at bounding box center [262, 230] width 168 height 12
click at [302, 199] on button "." at bounding box center [297, 202] width 30 height 12
click at [265, 231] on button "0" at bounding box center [262, 230] width 168 height 12
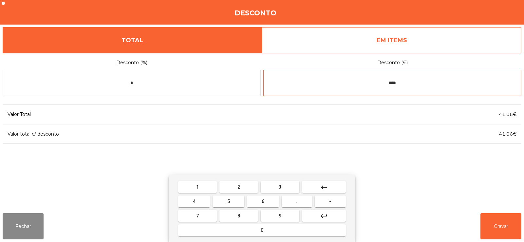
click at [201, 186] on button "1" at bounding box center [197, 187] width 39 height 12
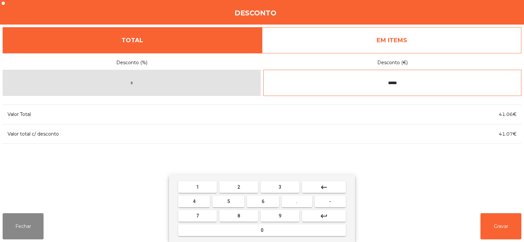
click at [416, 81] on input "*****" at bounding box center [392, 83] width 258 height 26
click at [329, 189] on button "keyboard_backspace" at bounding box center [324, 187] width 44 height 12
click at [326, 188] on mat-icon "keyboard_backspace" at bounding box center [324, 187] width 8 height 8
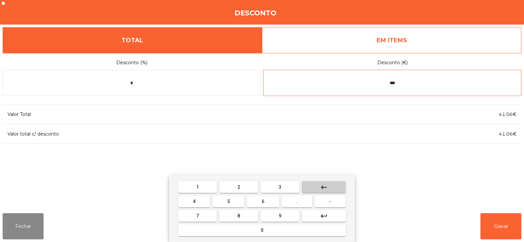
click at [324, 187] on mat-icon "keyboard_backspace" at bounding box center [324, 187] width 8 height 8
type input "*"
click at [327, 192] on button "keyboard_backspace" at bounding box center [324, 187] width 44 height 12
click at [328, 192] on button "keyboard_backspace" at bounding box center [324, 187] width 44 height 12
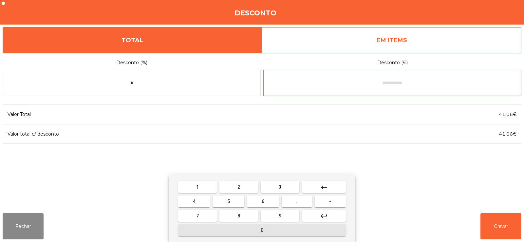
click at [275, 232] on button "0" at bounding box center [262, 230] width 168 height 12
click at [300, 201] on button "." at bounding box center [297, 202] width 30 height 12
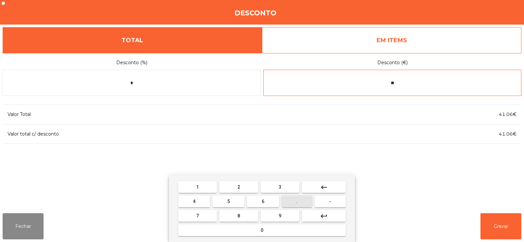
click at [288, 229] on button "0" at bounding box center [262, 230] width 168 height 12
click at [197, 187] on span "1" at bounding box center [197, 186] width 3 height 5
type input "****"
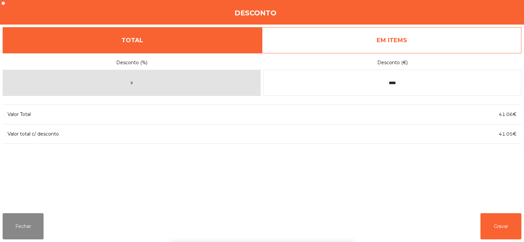
click at [493, 224] on div "1 2 3 keyboard_backspace 4 5 6 . - 7 8 9 keyboard_return 0" at bounding box center [262, 208] width 524 height 67
click at [498, 230] on button "Gravar" at bounding box center [500, 226] width 41 height 26
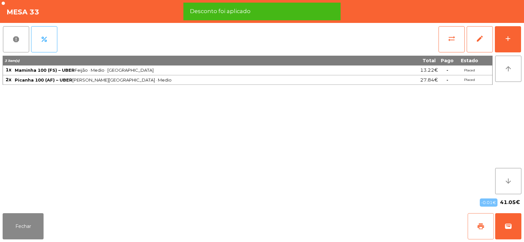
click at [473, 228] on button "print" at bounding box center [481, 226] width 26 height 26
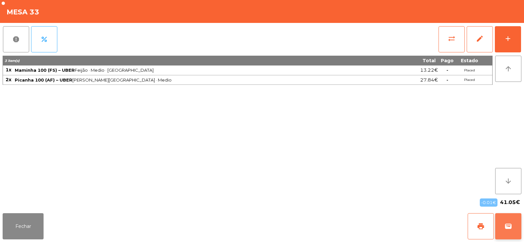
click at [517, 222] on button "wallet" at bounding box center [508, 226] width 26 height 26
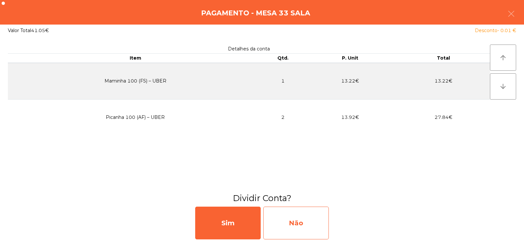
click at [292, 218] on div "Não" at bounding box center [296, 223] width 66 height 33
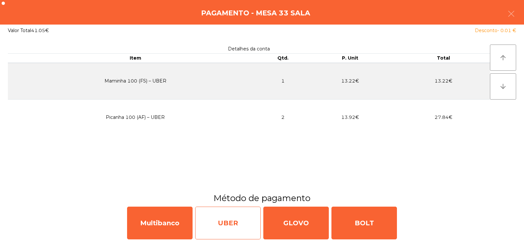
click at [224, 224] on div "UBER" at bounding box center [228, 223] width 66 height 33
select select "**"
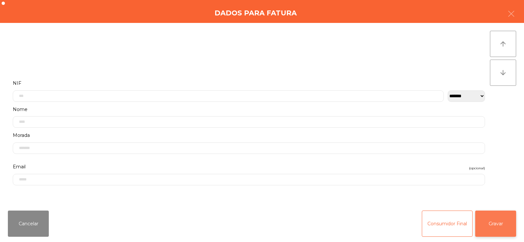
click at [503, 231] on button "Gravar" at bounding box center [495, 224] width 41 height 26
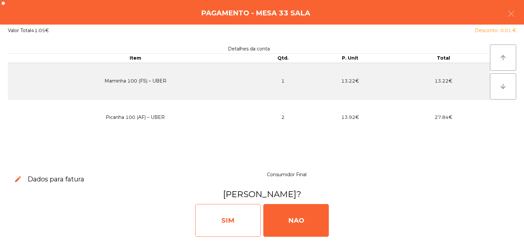
click at [215, 221] on div "SIM" at bounding box center [228, 220] width 66 height 33
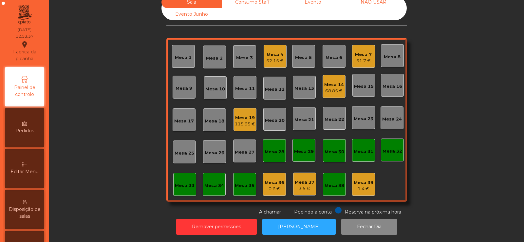
click at [179, 182] on div "Mesa 33" at bounding box center [185, 185] width 20 height 7
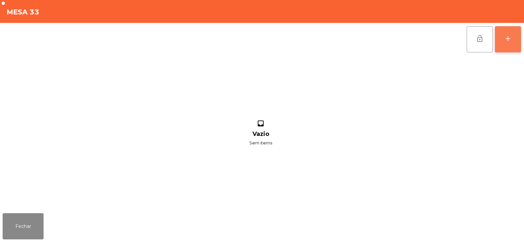
click at [503, 39] on button "add" at bounding box center [508, 39] width 26 height 26
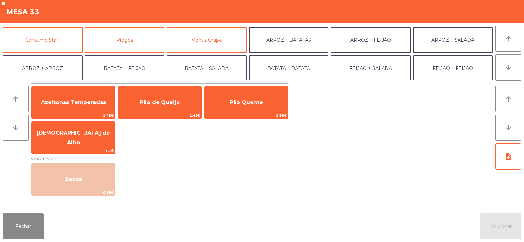
scroll to position [56, 0]
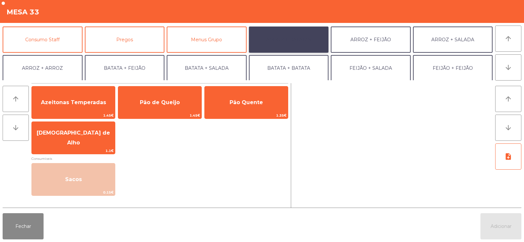
click at [283, 43] on button "ARROZ + BATATAS" at bounding box center [289, 40] width 80 height 26
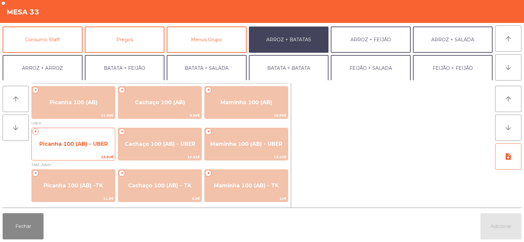
click at [69, 142] on span "Picanha 100 (AB) - UBER" at bounding box center [73, 144] width 68 height 6
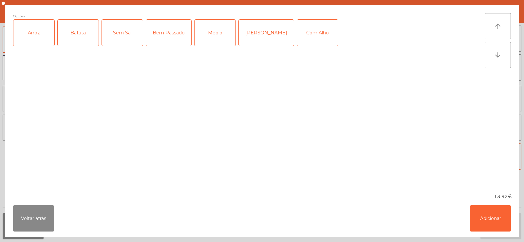
click at [30, 33] on div "Arroz" at bounding box center [33, 33] width 41 height 26
click at [80, 29] on div "Batata" at bounding box center [78, 33] width 41 height 26
click at [253, 35] on div "[PERSON_NAME]" at bounding box center [266, 33] width 55 height 26
click at [496, 215] on button "Adicionar" at bounding box center [490, 218] width 41 height 26
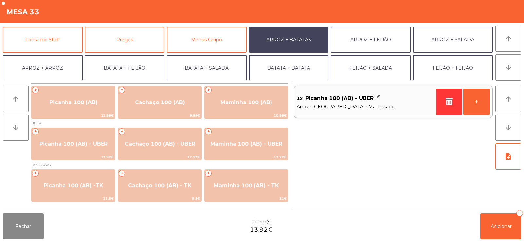
scroll to position [85, 0]
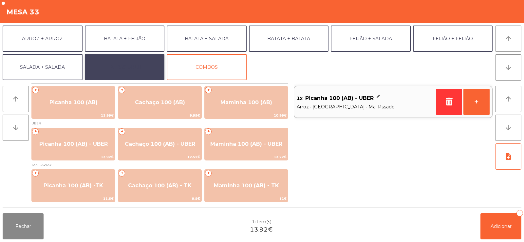
click at [126, 66] on button "EXTRAS UBER" at bounding box center [125, 67] width 80 height 26
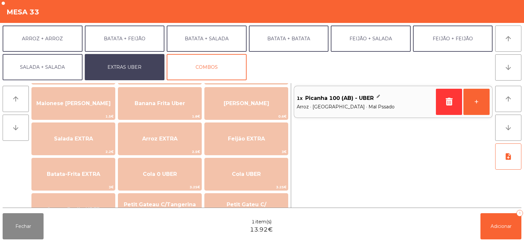
scroll to position [45, 0]
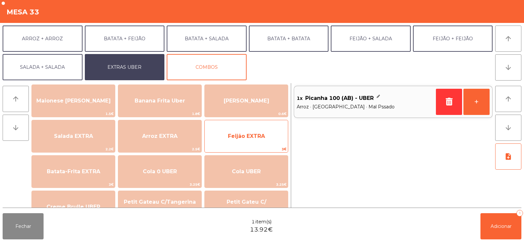
click at [252, 133] on span "Feijão EXTRA" at bounding box center [246, 136] width 37 height 6
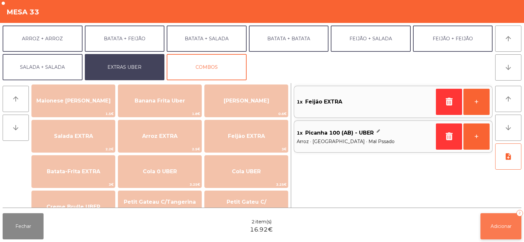
click at [491, 229] on span "Adicionar" at bounding box center [501, 226] width 21 height 6
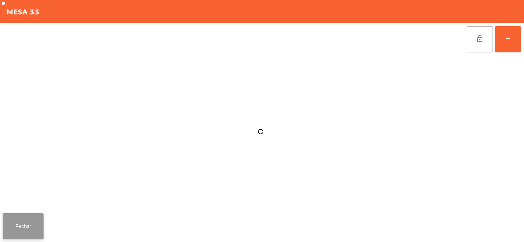
click at [13, 222] on button "Fechar" at bounding box center [23, 226] width 41 height 26
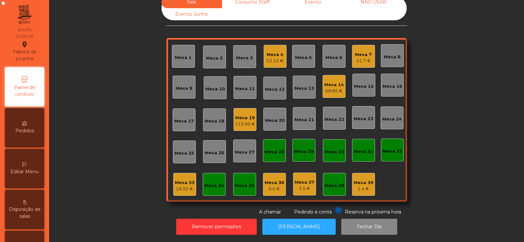
click at [209, 55] on div "Mesa 2" at bounding box center [214, 58] width 17 height 7
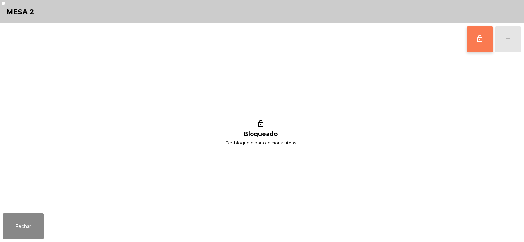
click at [474, 41] on button "lock_outline" at bounding box center [480, 39] width 26 height 26
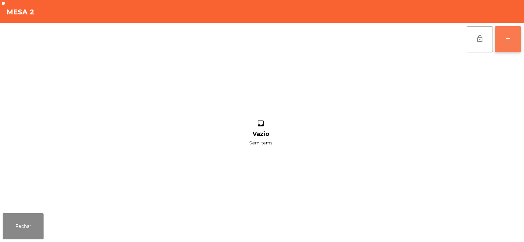
click at [508, 40] on div "add" at bounding box center [508, 39] width 8 height 8
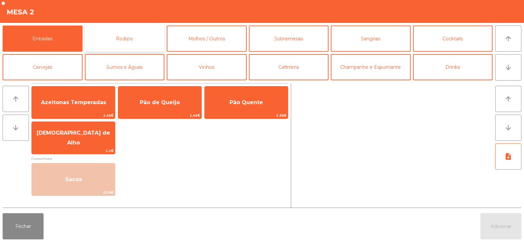
click at [134, 39] on button "Rodizio" at bounding box center [125, 39] width 80 height 26
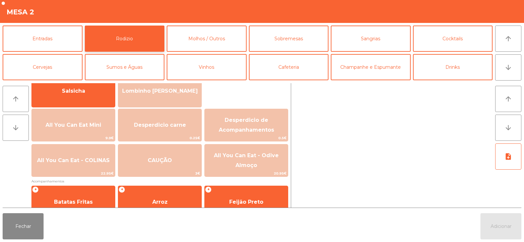
scroll to position [77, 0]
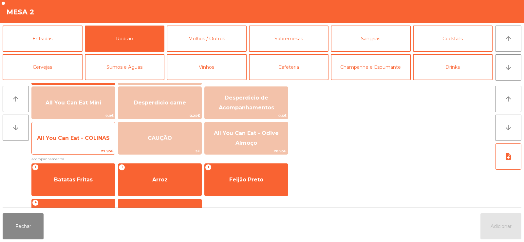
click at [70, 145] on span "All You Can Eat - COLINAS" at bounding box center [73, 138] width 83 height 18
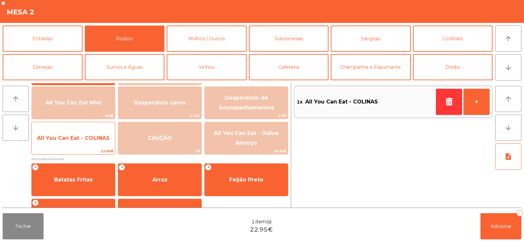
click at [79, 140] on span "All You Can Eat - COLINAS" at bounding box center [73, 138] width 73 height 6
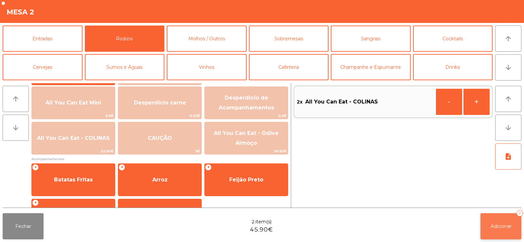
click at [494, 216] on button "Adicionar 2" at bounding box center [500, 226] width 41 height 26
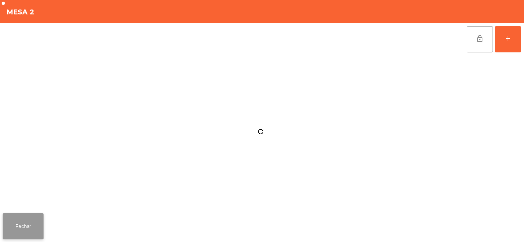
click at [25, 221] on button "Fechar" at bounding box center [23, 226] width 41 height 26
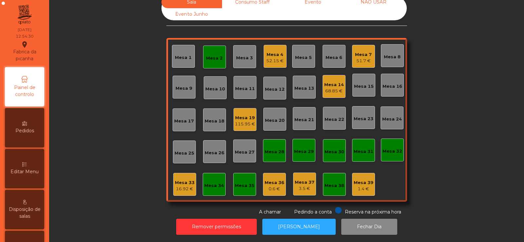
click at [182, 180] on div "Mesa 33" at bounding box center [185, 182] width 20 height 7
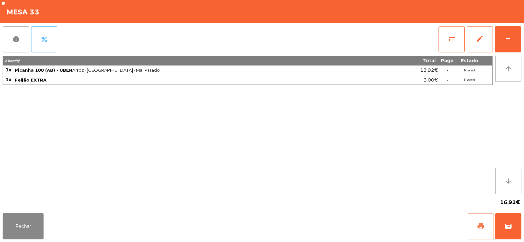
click at [484, 225] on span "print" at bounding box center [481, 226] width 8 height 8
click at [515, 230] on button "wallet" at bounding box center [508, 226] width 26 height 26
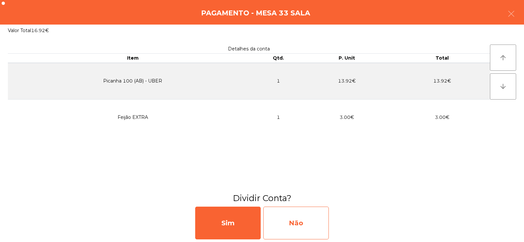
click at [300, 224] on div "Não" at bounding box center [296, 223] width 66 height 33
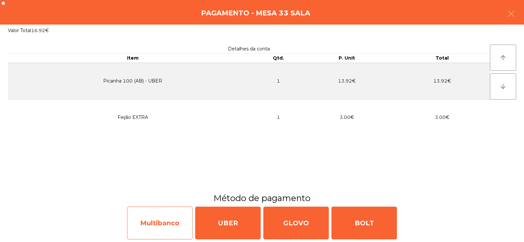
click at [179, 231] on div "Multibanco" at bounding box center [160, 223] width 66 height 33
select select "**"
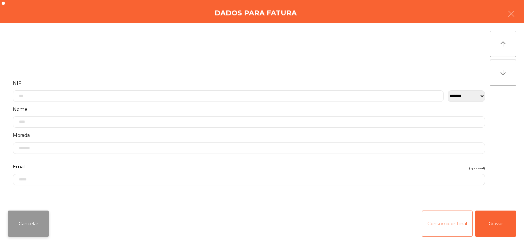
click at [38, 215] on button "Cancelar" at bounding box center [28, 224] width 41 height 26
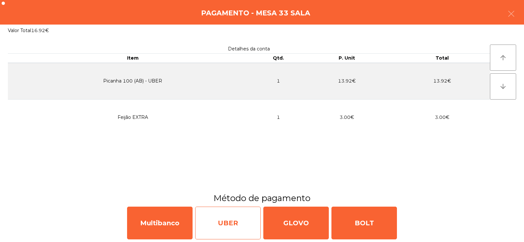
click at [223, 221] on div "UBER" at bounding box center [228, 223] width 66 height 33
select select "**"
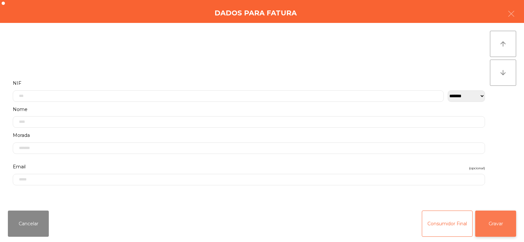
click at [502, 217] on button "Gravar" at bounding box center [495, 224] width 41 height 26
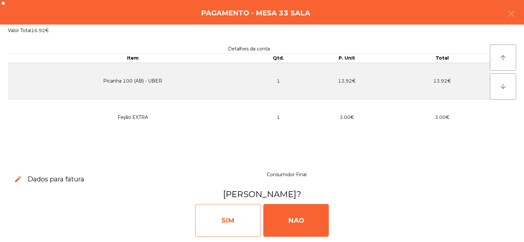
click at [214, 216] on div "SIM" at bounding box center [228, 220] width 66 height 33
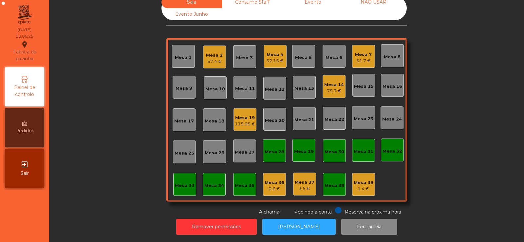
click at [203, 46] on div "Mesa 2 67.4 €" at bounding box center [214, 57] width 23 height 23
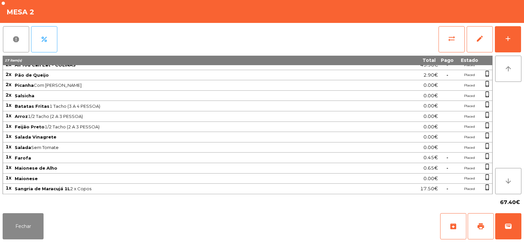
scroll to position [0, 0]
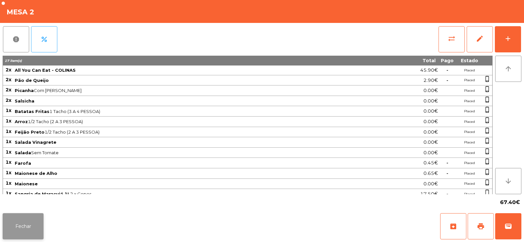
click at [24, 218] on button "Fechar" at bounding box center [23, 226] width 41 height 26
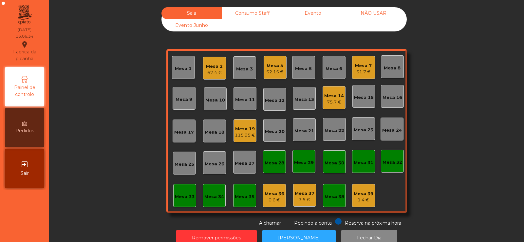
click at [250, 15] on div "Consumo Staff" at bounding box center [252, 13] width 61 height 12
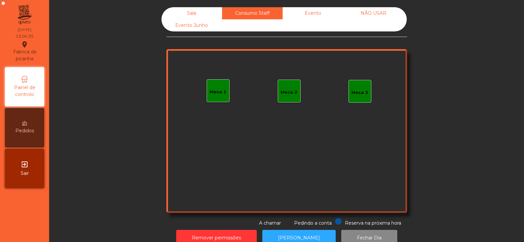
click at [320, 11] on div "Evento" at bounding box center [313, 13] width 61 height 12
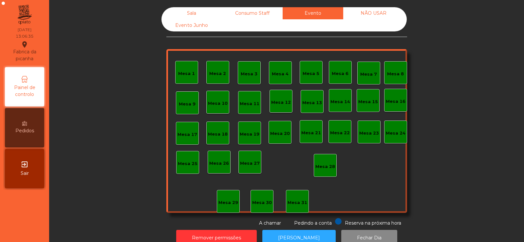
click at [376, 12] on div "NÃO USAR" at bounding box center [373, 13] width 61 height 12
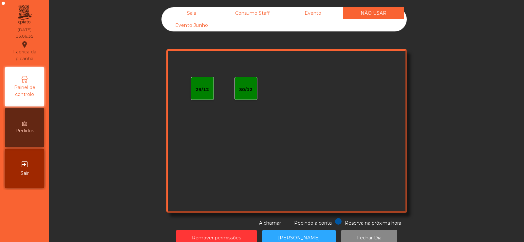
click at [194, 15] on div "Sala" at bounding box center [191, 13] width 61 height 12
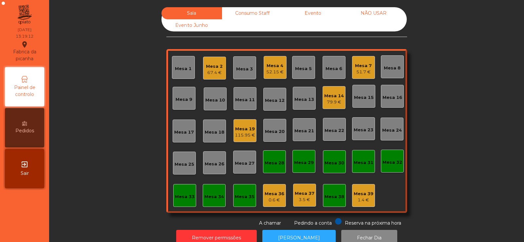
click at [211, 141] on div "Mesa 18" at bounding box center [214, 131] width 23 height 23
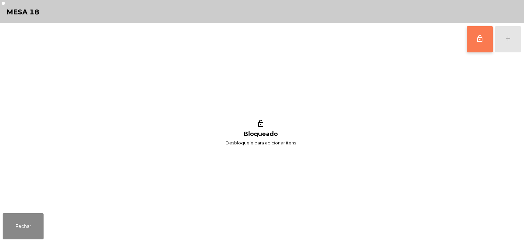
click at [482, 40] on span "lock_outline" at bounding box center [480, 39] width 8 height 8
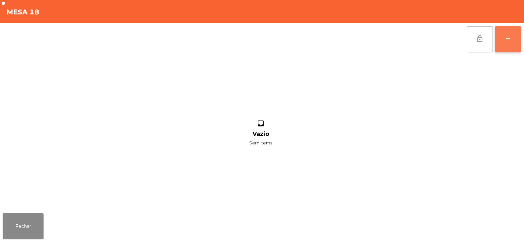
click at [510, 40] on div "add" at bounding box center [508, 39] width 8 height 8
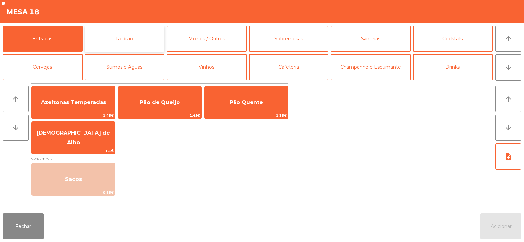
click at [119, 40] on button "Rodizio" at bounding box center [125, 39] width 80 height 26
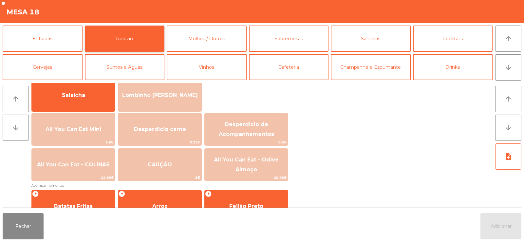
scroll to position [55, 0]
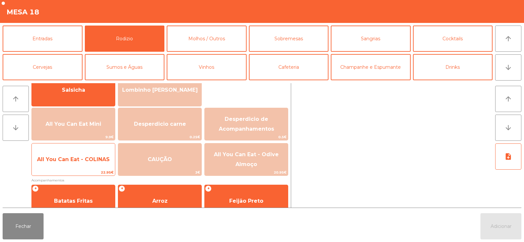
click at [71, 158] on span "All You Can Eat - COLINAS" at bounding box center [73, 159] width 73 height 6
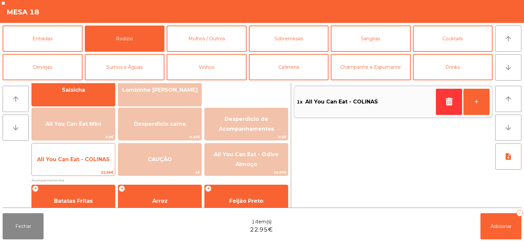
click at [71, 157] on span "All You Can Eat - COLINAS" at bounding box center [73, 159] width 73 height 6
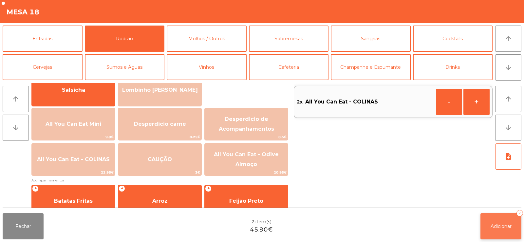
click at [498, 229] on span "Adicionar" at bounding box center [501, 226] width 21 height 6
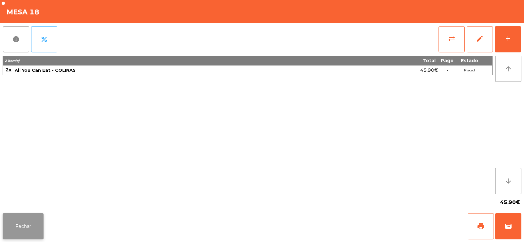
click at [37, 229] on button "Fechar" at bounding box center [23, 226] width 41 height 26
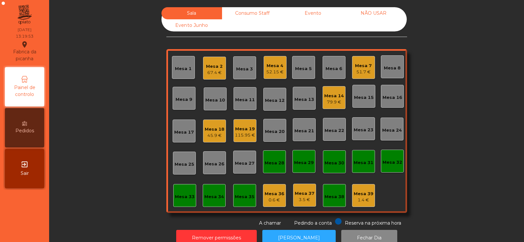
click at [218, 138] on div "45.9 €" at bounding box center [215, 135] width 20 height 7
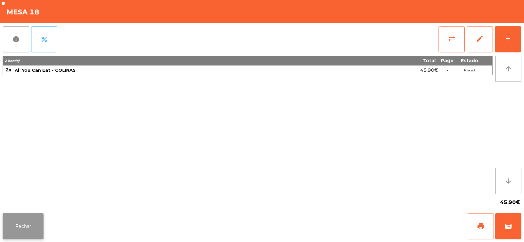
click at [30, 216] on button "Fechar" at bounding box center [23, 226] width 41 height 26
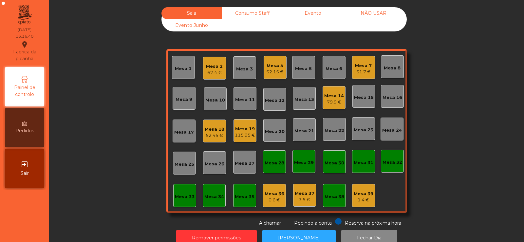
click at [273, 104] on div "Mesa 12" at bounding box center [274, 99] width 23 height 23
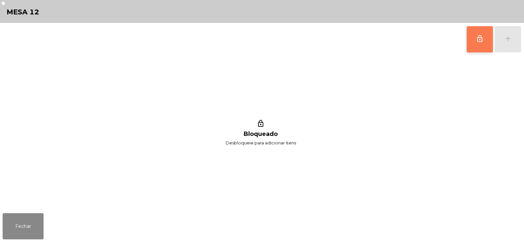
click at [477, 40] on span "lock_outline" at bounding box center [480, 39] width 8 height 8
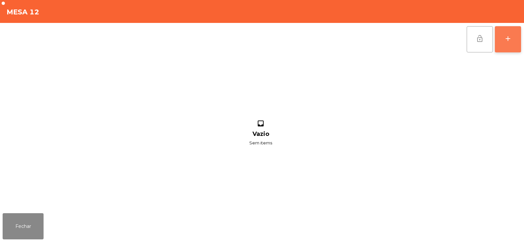
click at [514, 40] on button "add" at bounding box center [508, 39] width 26 height 26
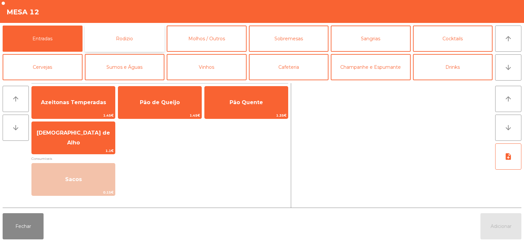
click at [131, 43] on button "Rodizio" at bounding box center [125, 39] width 80 height 26
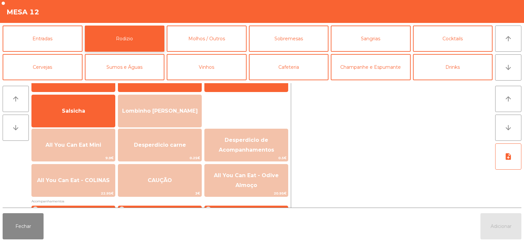
scroll to position [35, 0]
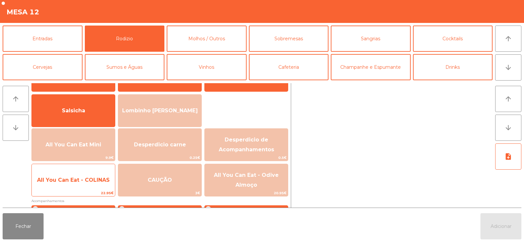
click at [89, 180] on span "All You Can Eat - COLINAS" at bounding box center [73, 180] width 73 height 6
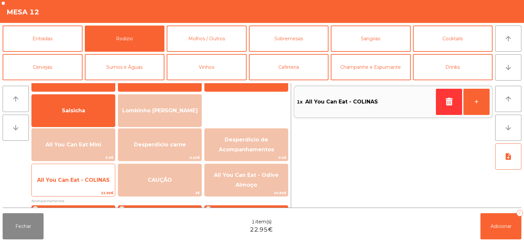
click at [87, 182] on span "All You Can Eat - COLINAS" at bounding box center [73, 180] width 73 height 6
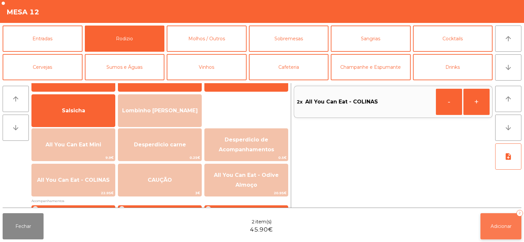
click at [498, 215] on button "Adicionar 2" at bounding box center [500, 226] width 41 height 26
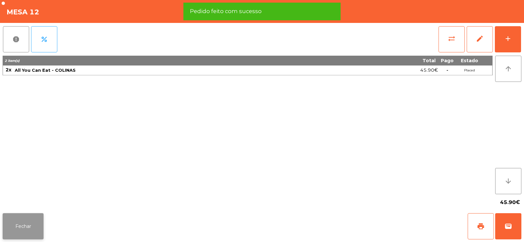
click at [38, 226] on button "Fechar" at bounding box center [23, 226] width 41 height 26
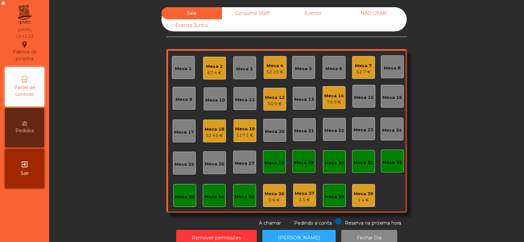
click at [241, 137] on div "117.1 €" at bounding box center [245, 135] width 20 height 7
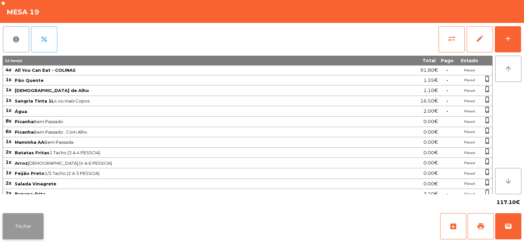
click at [14, 227] on button "Fechar" at bounding box center [23, 226] width 41 height 26
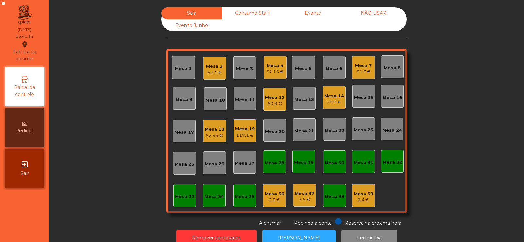
click at [178, 199] on div "Mesa 33" at bounding box center [185, 197] width 20 height 7
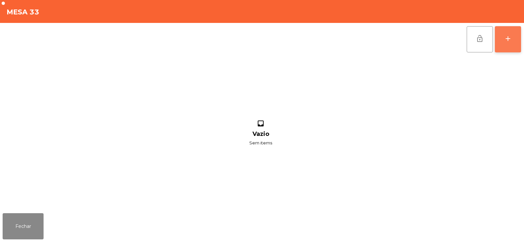
click at [511, 37] on div "add" at bounding box center [508, 39] width 8 height 8
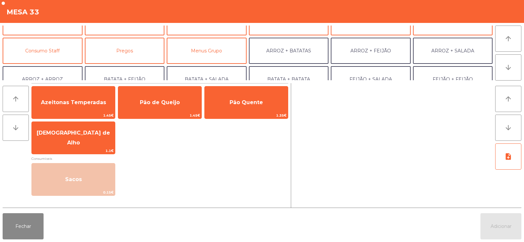
scroll to position [55, 0]
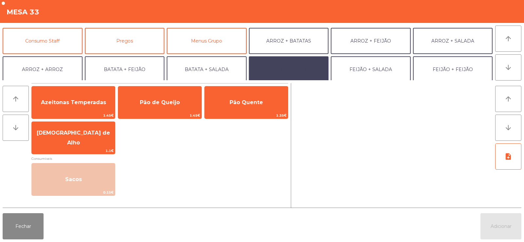
click at [305, 67] on button "BATATA + BATATA" at bounding box center [289, 69] width 80 height 26
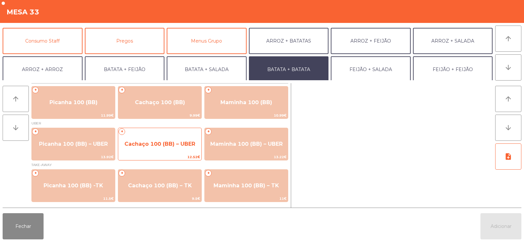
click at [171, 146] on span "Cachaço 100 (BB) – UBER" at bounding box center [159, 144] width 71 height 6
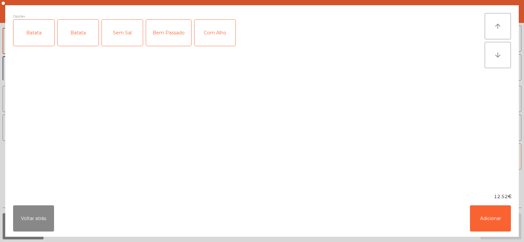
click at [36, 35] on div "Batata" at bounding box center [33, 33] width 41 height 26
click at [171, 39] on div "Bem Passado" at bounding box center [168, 33] width 45 height 26
click at [491, 215] on button "Adicionar" at bounding box center [490, 218] width 41 height 26
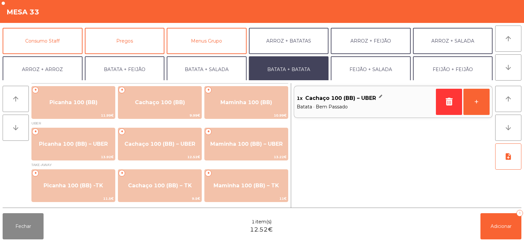
click at [293, 71] on button "BATATA + BATATA" at bounding box center [289, 69] width 80 height 26
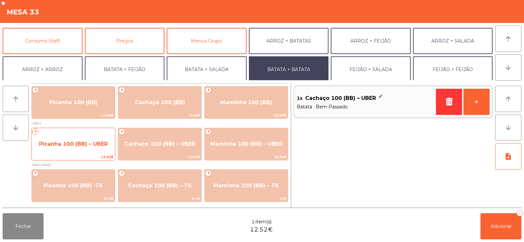
click at [80, 141] on span "Picanha 100 (BB) – UBER" at bounding box center [73, 144] width 69 height 6
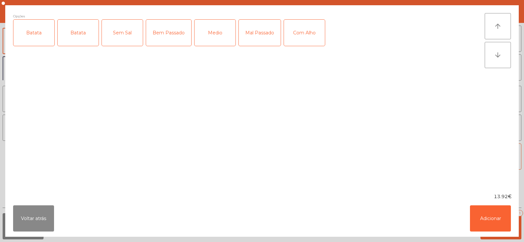
click at [29, 31] on div "Batata" at bounding box center [33, 33] width 41 height 26
click at [215, 33] on div "Medio" at bounding box center [215, 33] width 41 height 26
click at [489, 218] on button "Adicionar" at bounding box center [490, 218] width 41 height 26
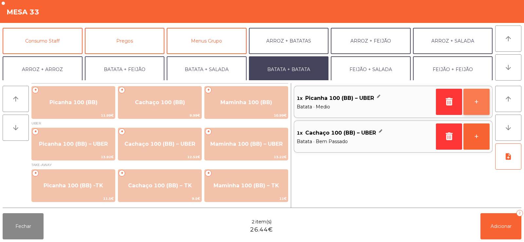
click at [480, 103] on button "+" at bounding box center [476, 102] width 26 height 26
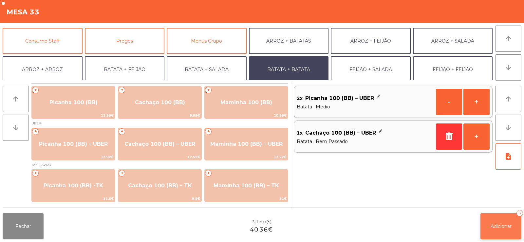
click at [505, 221] on button "Adicionar 3" at bounding box center [500, 226] width 41 height 26
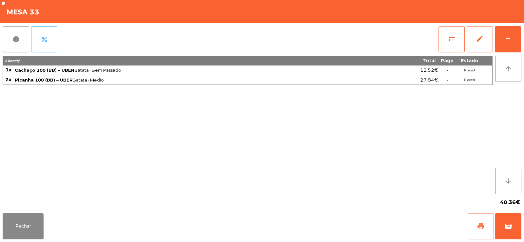
click at [477, 225] on button "print" at bounding box center [481, 226] width 26 height 26
click at [513, 225] on button "wallet" at bounding box center [508, 226] width 26 height 26
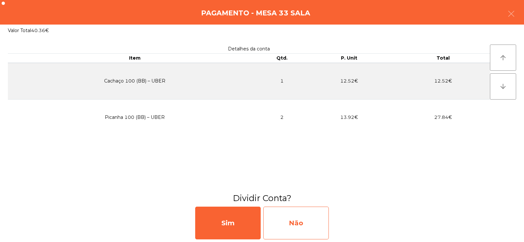
click at [308, 219] on div "Não" at bounding box center [296, 223] width 66 height 33
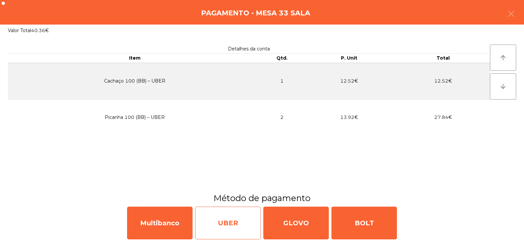
click at [226, 226] on div "UBER" at bounding box center [228, 223] width 66 height 33
select select "**"
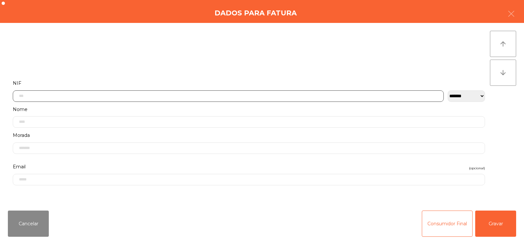
click at [152, 96] on input "text" at bounding box center [228, 95] width 431 height 11
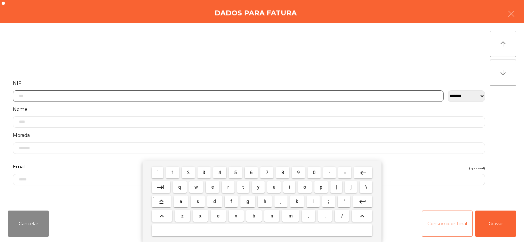
scroll to position [48, 0]
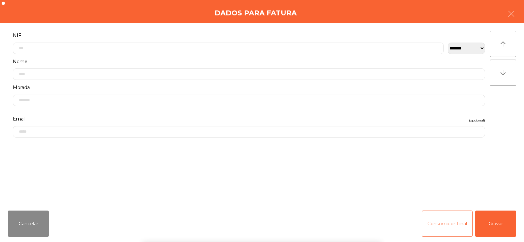
click at [499, 223] on div "` 1 2 3 4 5 6 7 8 9 0 - = keyboard_backspace keyboard_tab q w e r t y u i o p […" at bounding box center [262, 201] width 524 height 81
click at [503, 220] on div "` 1 2 3 4 5 6 7 8 9 0 - = keyboard_backspace keyboard_tab q w e r t y u i o p […" at bounding box center [262, 201] width 524 height 81
click at [508, 227] on button "Gravar" at bounding box center [495, 224] width 41 height 26
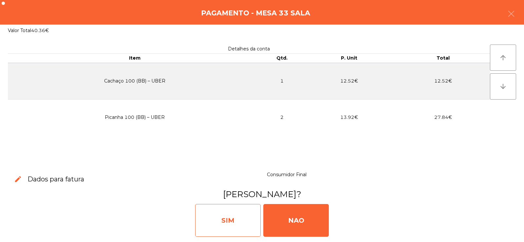
click at [217, 216] on div "SIM" at bounding box center [228, 220] width 66 height 33
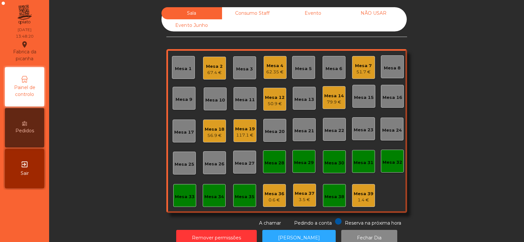
click at [235, 129] on div "Mesa 19" at bounding box center [245, 129] width 20 height 7
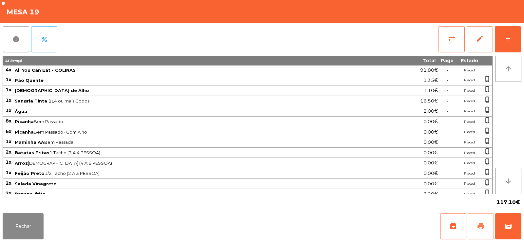
click at [478, 226] on span "print" at bounding box center [481, 226] width 8 height 8
click at [508, 223] on span "wallet" at bounding box center [508, 226] width 8 height 8
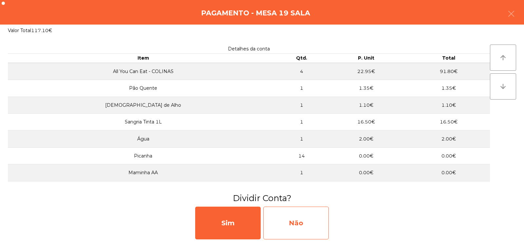
click at [297, 221] on div "Não" at bounding box center [296, 223] width 66 height 33
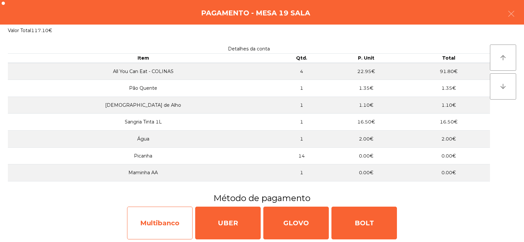
click at [161, 234] on div "Multibanco" at bounding box center [160, 223] width 66 height 33
select select "**"
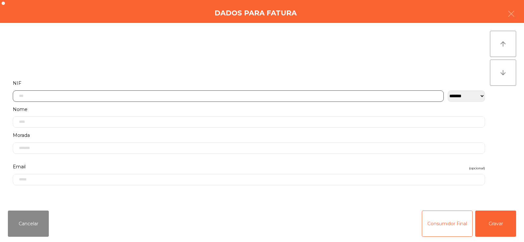
click at [168, 96] on input "text" at bounding box center [228, 95] width 431 height 11
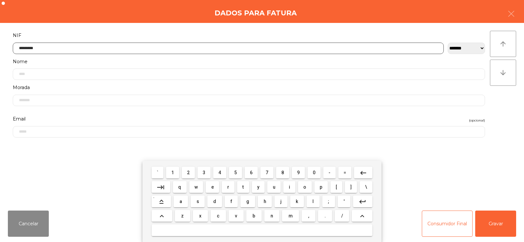
type input "*********"
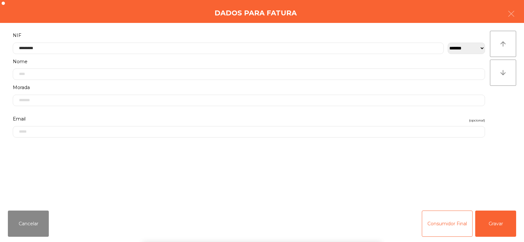
click at [492, 222] on div "` 1 2 3 4 5 6 7 8 9 0 - = keyboard_backspace keyboard_tab q w e r t y u i o p […" at bounding box center [262, 201] width 524 height 81
click at [486, 226] on button "Gravar" at bounding box center [495, 224] width 41 height 26
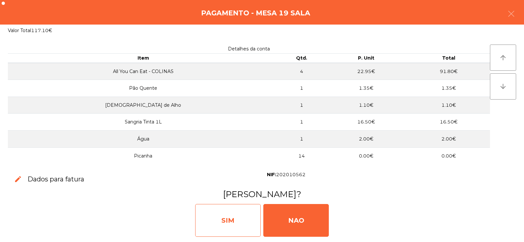
click at [229, 219] on div "SIM" at bounding box center [228, 220] width 66 height 33
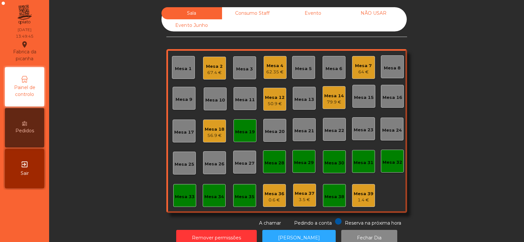
click at [250, 133] on div "Mesa 19" at bounding box center [245, 132] width 20 height 7
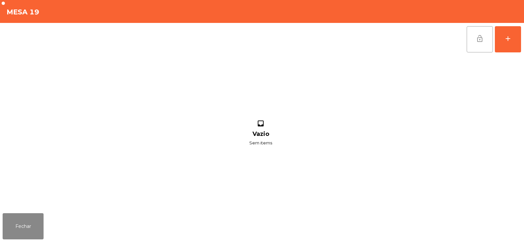
click at [476, 38] on button "lock_open" at bounding box center [480, 39] width 26 height 26
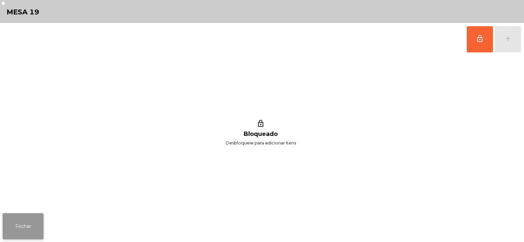
click at [25, 226] on button "Fechar" at bounding box center [23, 226] width 41 height 26
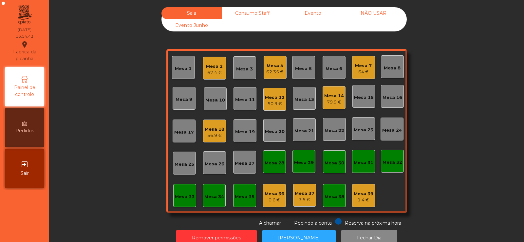
click at [300, 70] on div "Mesa 5" at bounding box center [303, 69] width 17 height 7
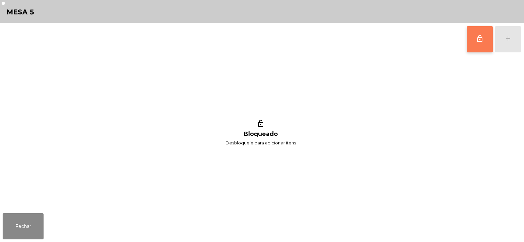
click at [472, 41] on button "lock_outline" at bounding box center [480, 39] width 26 height 26
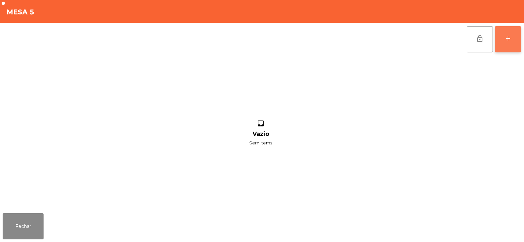
click at [510, 36] on div "add" at bounding box center [508, 39] width 8 height 8
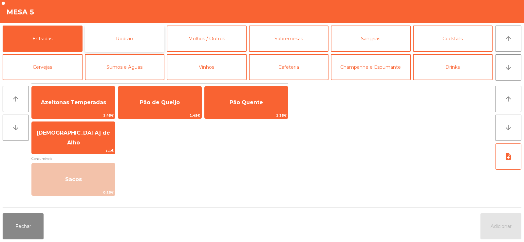
click at [132, 43] on button "Rodizio" at bounding box center [125, 39] width 80 height 26
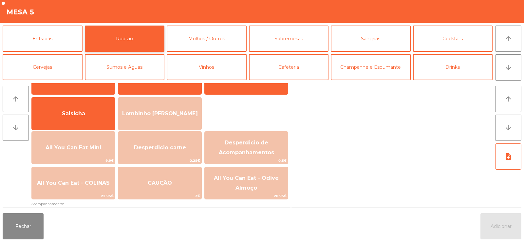
scroll to position [54, 0]
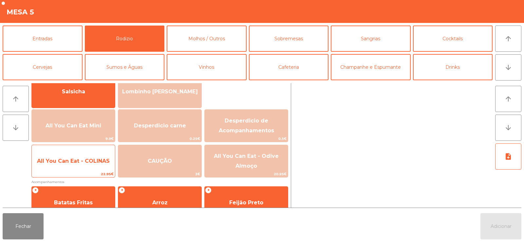
click at [78, 171] on span "22.95€" at bounding box center [73, 174] width 83 height 6
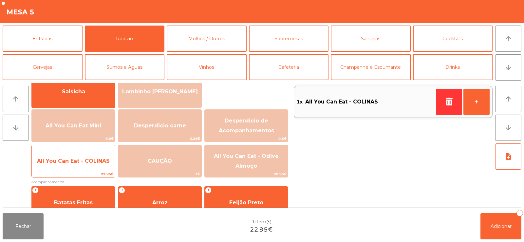
click at [78, 169] on span "All You Can Eat - COLINAS" at bounding box center [73, 161] width 83 height 18
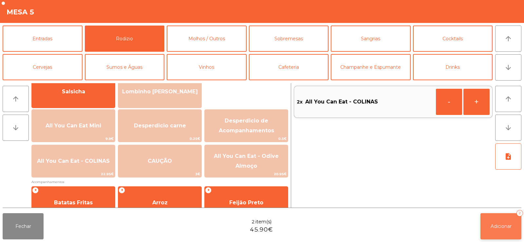
click at [488, 227] on button "Adicionar 2" at bounding box center [500, 226] width 41 height 26
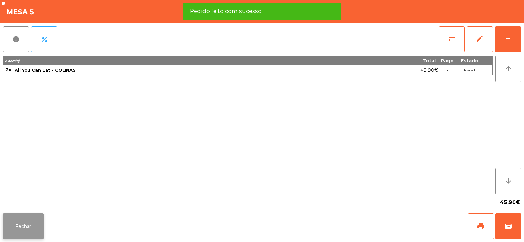
click at [21, 227] on button "Fechar" at bounding box center [23, 226] width 41 height 26
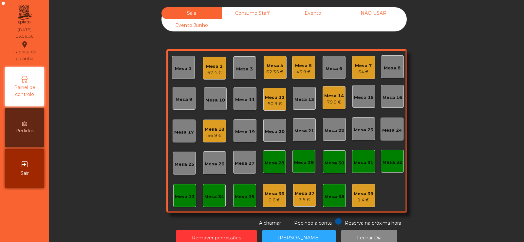
click at [339, 62] on div "Mesa 6" at bounding box center [334, 67] width 23 height 23
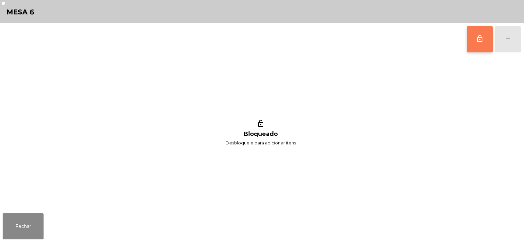
click at [478, 36] on span "lock_outline" at bounding box center [480, 39] width 8 height 8
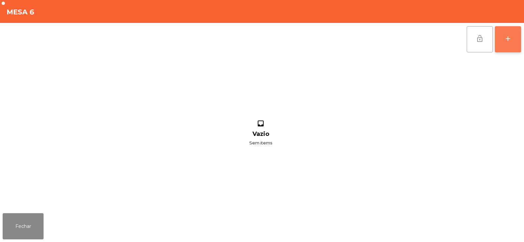
click at [506, 39] on div "add" at bounding box center [508, 39] width 8 height 8
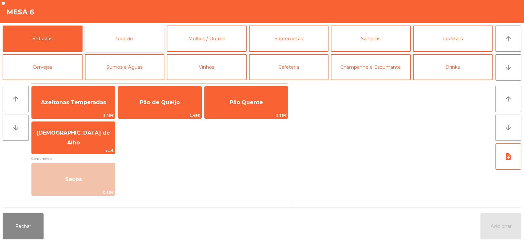
click at [154, 38] on button "Rodizio" at bounding box center [125, 39] width 80 height 26
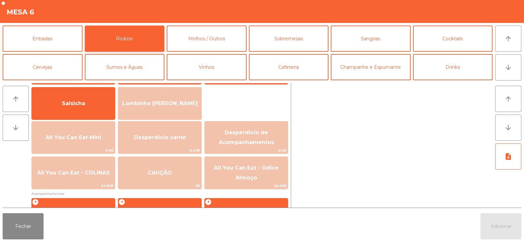
scroll to position [44, 0]
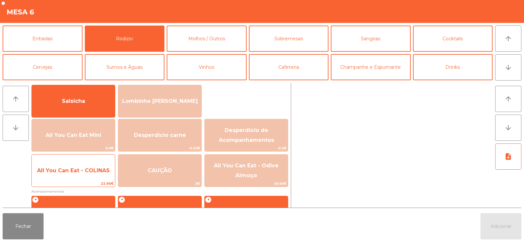
click at [96, 172] on span "All You Can Eat - COLINAS" at bounding box center [73, 170] width 73 height 6
click at [94, 171] on span "All You Can Eat - COLINAS" at bounding box center [73, 170] width 73 height 6
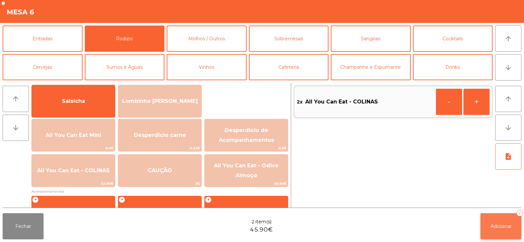
click at [498, 227] on span "Adicionar" at bounding box center [501, 226] width 21 height 6
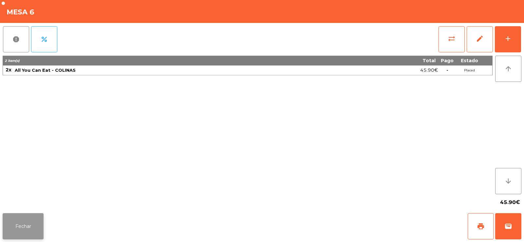
click at [33, 214] on button "Fechar" at bounding box center [23, 226] width 41 height 26
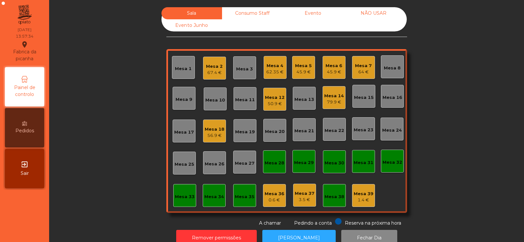
click at [331, 66] on div "Mesa 6" at bounding box center [334, 66] width 17 height 7
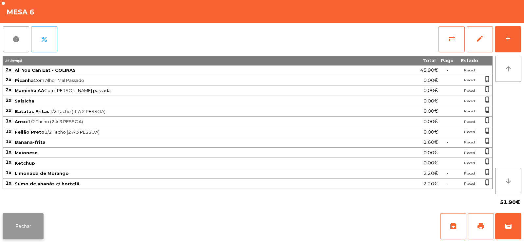
click at [5, 233] on button "Fechar" at bounding box center [23, 226] width 41 height 26
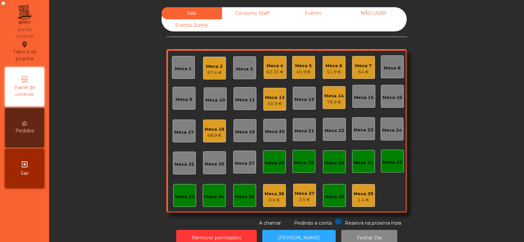
click at [106, 161] on div "Sala Consumo Staff Evento NÃO USAR Evento Junho Mesa 1 Mesa 2 67.4 € Mesa 3 Mes…" at bounding box center [286, 116] width 457 height 219
click at [215, 69] on div "Mesa 2" at bounding box center [214, 66] width 17 height 7
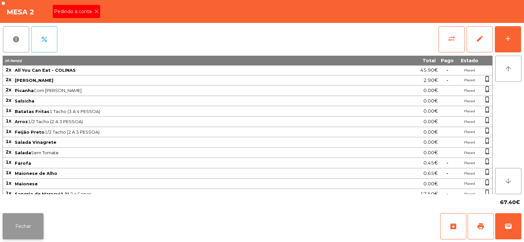
click at [33, 227] on button "Fechar" at bounding box center [23, 226] width 41 height 26
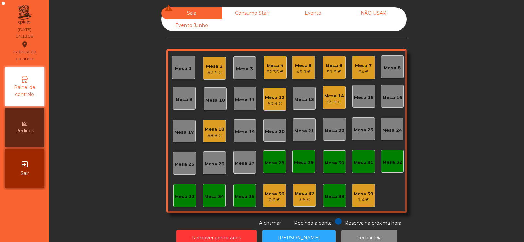
click at [363, 70] on div "64 €" at bounding box center [363, 72] width 17 height 7
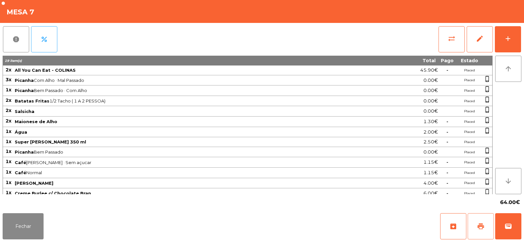
click at [481, 228] on span "print" at bounding box center [481, 226] width 8 height 8
click at [451, 43] on button "sync_alt" at bounding box center [452, 39] width 26 height 26
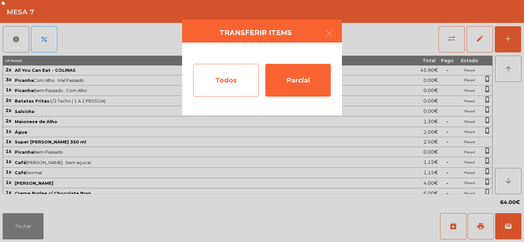
click at [240, 81] on div "Todos" at bounding box center [226, 80] width 66 height 33
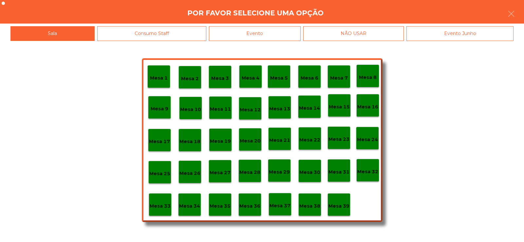
click at [272, 32] on div "Evento" at bounding box center [255, 33] width 92 height 15
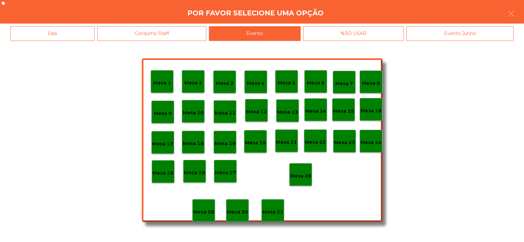
click at [302, 174] on p "Mesa 28" at bounding box center [300, 176] width 21 height 8
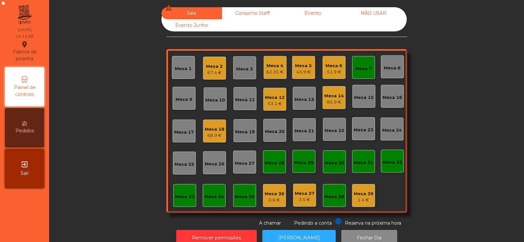
click at [361, 68] on div "Mesa 7" at bounding box center [363, 69] width 17 height 7
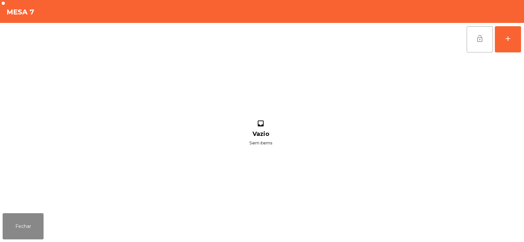
click at [474, 42] on button "lock_open" at bounding box center [480, 39] width 26 height 26
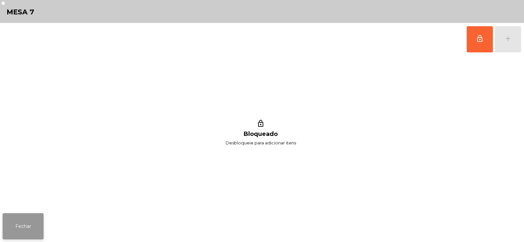
click at [29, 230] on button "Fechar" at bounding box center [23, 226] width 41 height 26
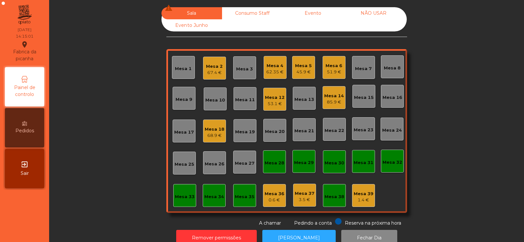
click at [216, 134] on div "68.9 €" at bounding box center [215, 135] width 20 height 7
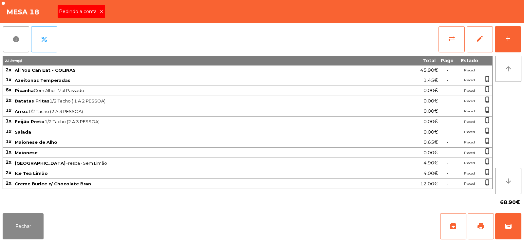
click at [78, 13] on span "Pedindo a conta" at bounding box center [79, 11] width 40 height 7
click at [478, 237] on button "print" at bounding box center [481, 226] width 26 height 26
click at [505, 221] on button "wallet" at bounding box center [508, 226] width 26 height 26
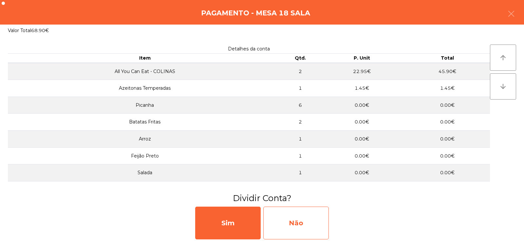
click at [298, 218] on div "Não" at bounding box center [296, 223] width 66 height 33
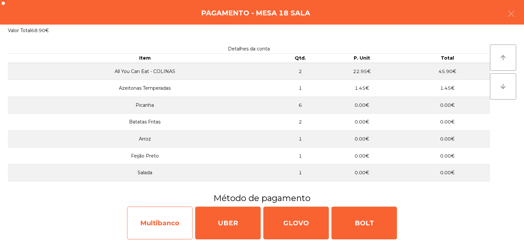
click at [162, 223] on div "Multibanco" at bounding box center [160, 223] width 66 height 33
select select "**"
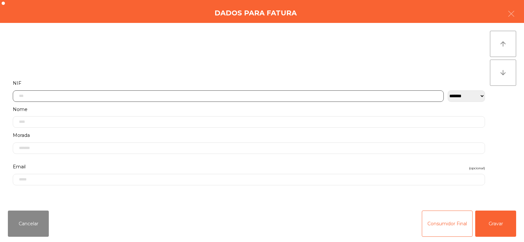
click at [166, 95] on input "text" at bounding box center [228, 95] width 431 height 11
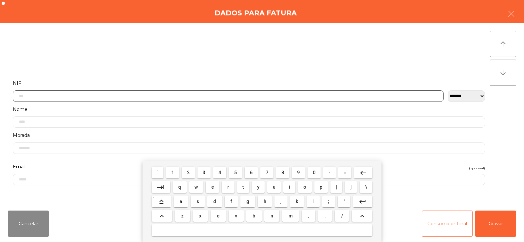
scroll to position [48, 0]
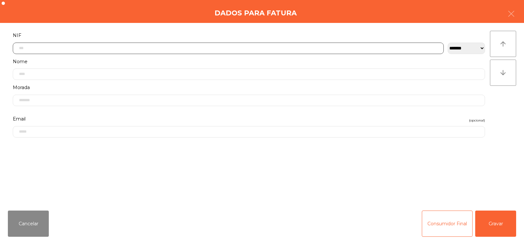
click at [119, 48] on input "text" at bounding box center [228, 48] width 431 height 11
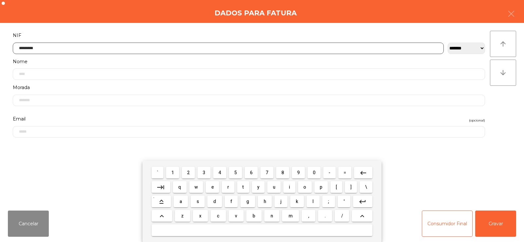
type input "*********"
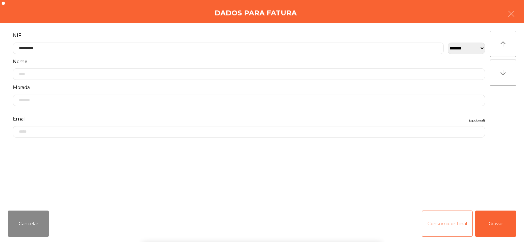
click at [497, 220] on div "` 1 2 3 4 5 6 7 8 9 0 - = keyboard_backspace keyboard_tab q w e r t y u i o p […" at bounding box center [262, 201] width 524 height 81
click at [504, 224] on button "Gravar" at bounding box center [495, 224] width 41 height 26
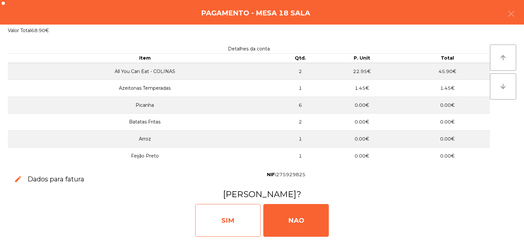
click at [227, 226] on div "SIM" at bounding box center [228, 220] width 66 height 33
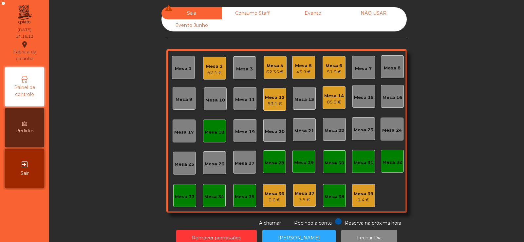
click at [213, 64] on div "Mesa 2" at bounding box center [214, 66] width 17 height 7
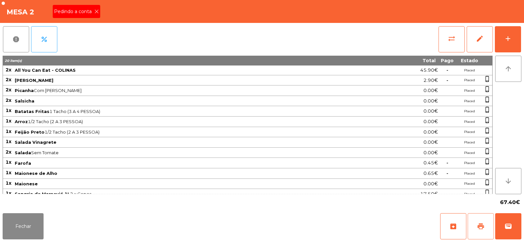
click at [482, 228] on span "print" at bounding box center [481, 226] width 8 height 8
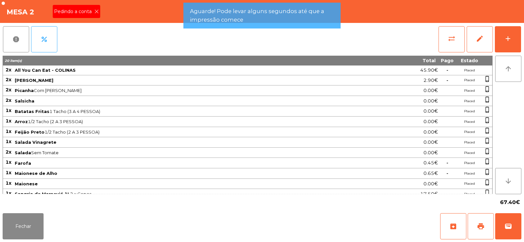
click at [87, 16] on div "Pedindo a conta" at bounding box center [76, 11] width 47 height 13
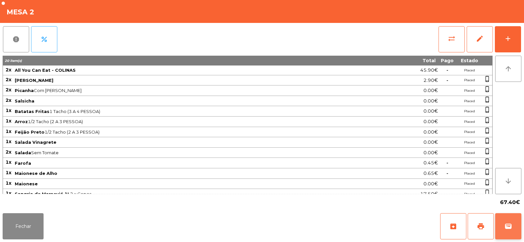
click at [516, 231] on button "wallet" at bounding box center [508, 226] width 26 height 26
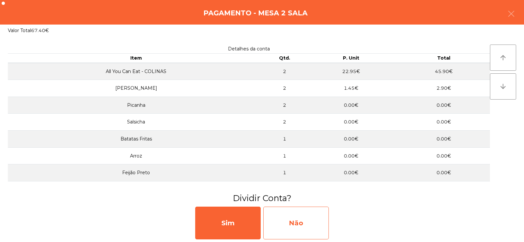
click at [296, 224] on div "Não" at bounding box center [296, 223] width 66 height 33
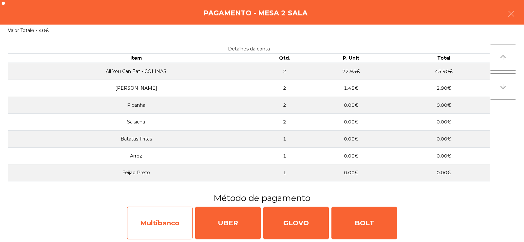
click at [164, 225] on div "Multibanco" at bounding box center [160, 223] width 66 height 33
select select "**"
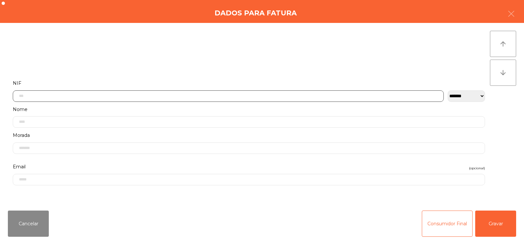
click at [110, 94] on input "text" at bounding box center [228, 95] width 431 height 11
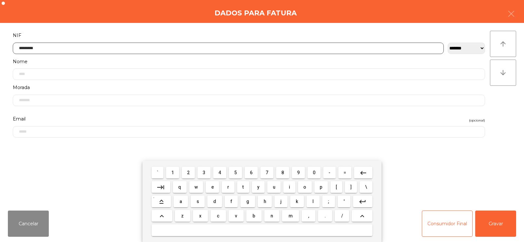
type input "*********"
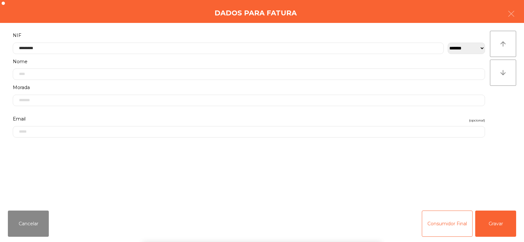
click at [500, 230] on div "` 1 2 3 4 5 6 7 8 9 0 - = keyboard_backspace keyboard_tab q w e r t y u i o p […" at bounding box center [262, 201] width 524 height 81
click at [500, 226] on button "Gravar" at bounding box center [495, 224] width 41 height 26
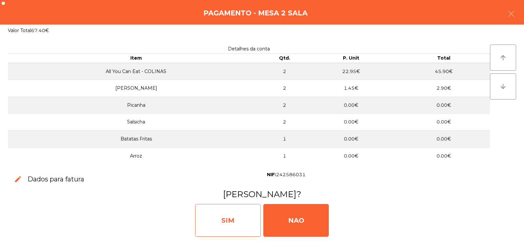
click at [212, 225] on div "SIM" at bounding box center [228, 220] width 66 height 33
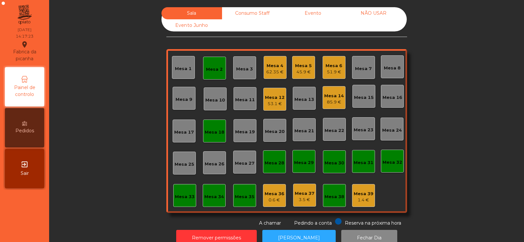
click at [338, 102] on div "85.9 €" at bounding box center [334, 102] width 20 height 7
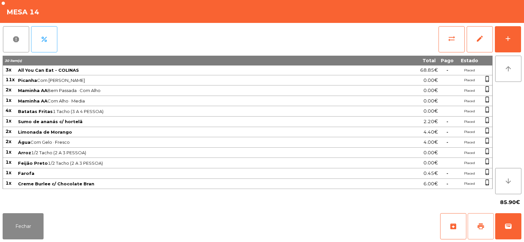
click at [481, 228] on span "print" at bounding box center [481, 226] width 8 height 8
click at [513, 228] on button "wallet" at bounding box center [508, 226] width 26 height 26
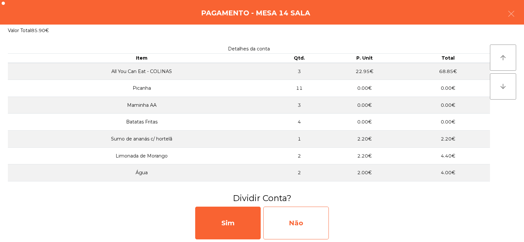
click at [297, 219] on div "Não" at bounding box center [296, 223] width 66 height 33
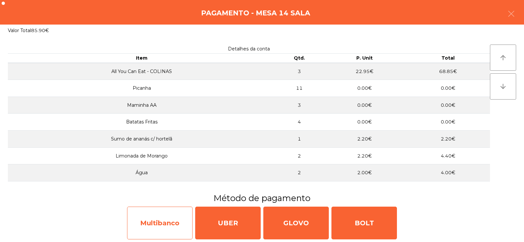
click at [157, 220] on div "Multibanco" at bounding box center [160, 223] width 66 height 33
select select "**"
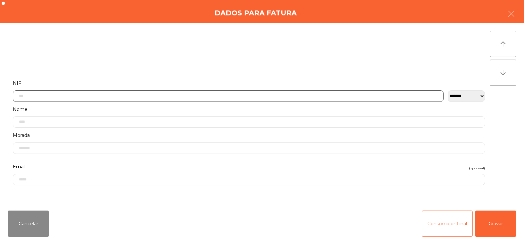
click at [211, 95] on input "text" at bounding box center [228, 95] width 431 height 11
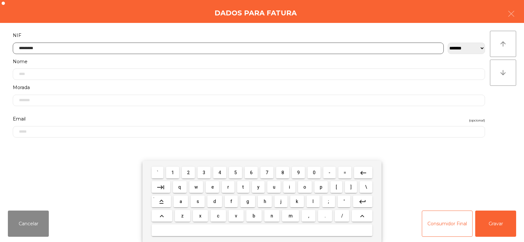
type input "*********"
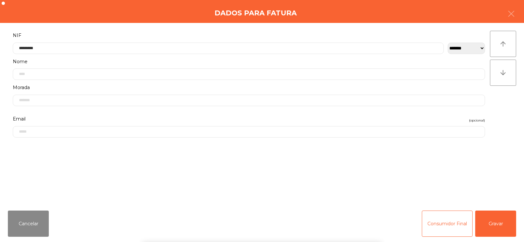
click at [498, 225] on div "` 1 2 3 4 5 6 7 8 9 0 - = keyboard_backspace keyboard_tab q w e r t y u i o p […" at bounding box center [262, 201] width 524 height 81
click at [505, 224] on button "Gravar" at bounding box center [495, 224] width 41 height 26
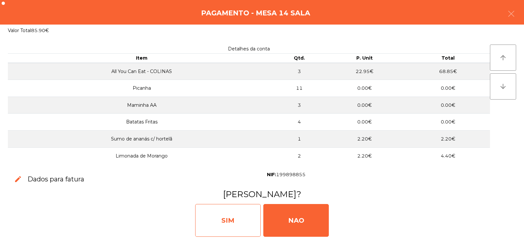
click at [231, 212] on div "SIM" at bounding box center [228, 220] width 66 height 33
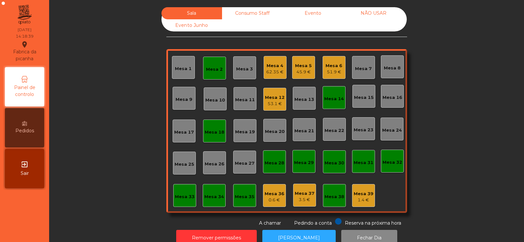
click at [336, 98] on div "Mesa 14" at bounding box center [334, 99] width 20 height 7
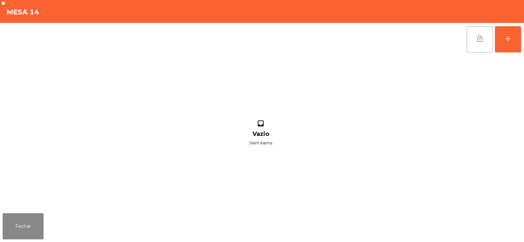
click at [477, 46] on button "lock_open" at bounding box center [480, 39] width 26 height 26
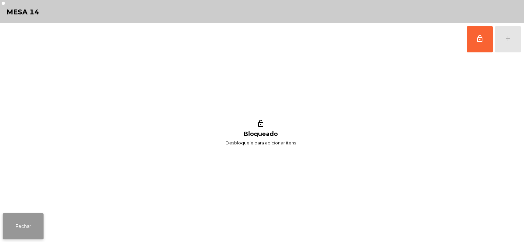
click at [22, 228] on button "Fechar" at bounding box center [23, 226] width 41 height 26
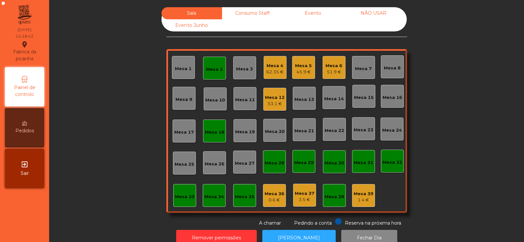
click at [206, 135] on div "Mesa 18" at bounding box center [215, 132] width 20 height 7
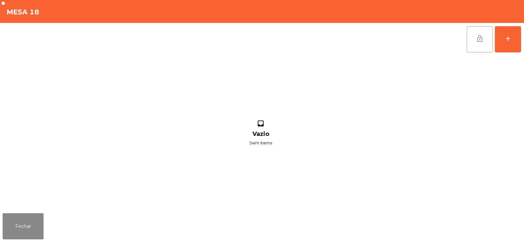
click at [483, 43] on button "lock_open" at bounding box center [480, 39] width 26 height 26
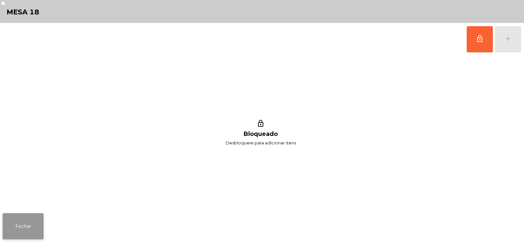
click at [29, 236] on button "Fechar" at bounding box center [23, 226] width 41 height 26
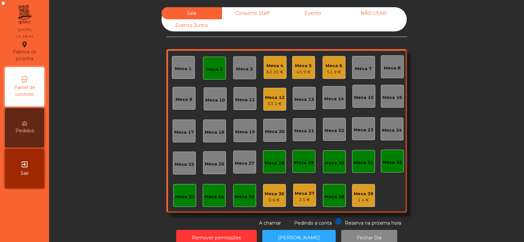
click at [209, 63] on div "Mesa 2" at bounding box center [214, 68] width 23 height 23
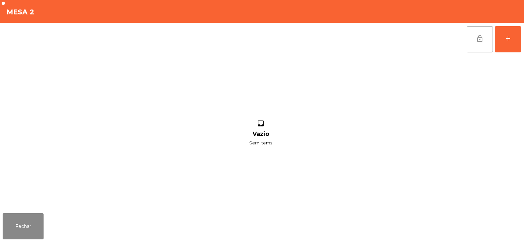
click at [479, 39] on span "lock_open" at bounding box center [480, 39] width 8 height 8
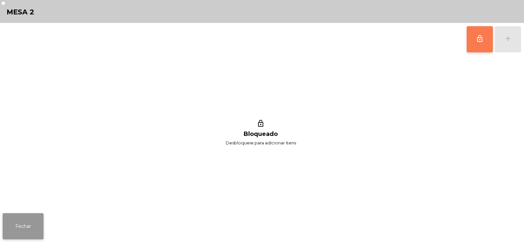
click at [20, 227] on button "Fechar" at bounding box center [23, 226] width 41 height 26
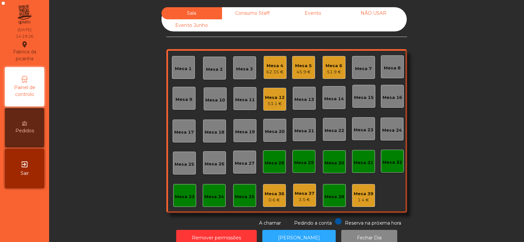
click at [277, 68] on div "Mesa 4" at bounding box center [274, 66] width 17 height 7
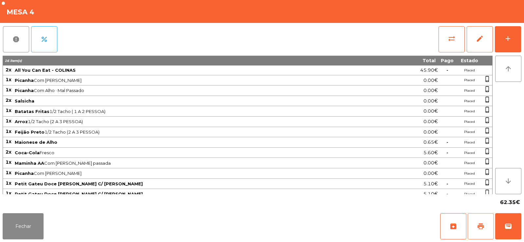
click at [478, 227] on span "print" at bounding box center [481, 226] width 8 height 8
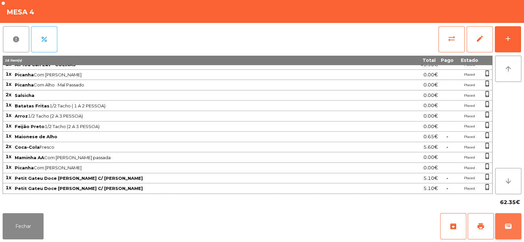
click at [515, 215] on button "wallet" at bounding box center [508, 226] width 26 height 26
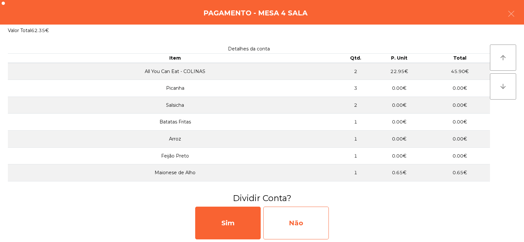
click at [279, 219] on div "Não" at bounding box center [296, 223] width 66 height 33
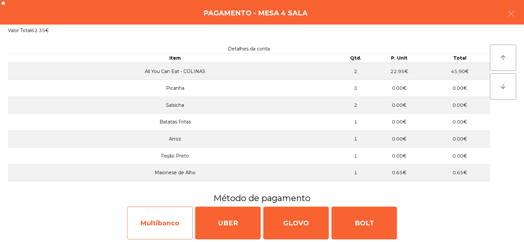
click at [164, 222] on div "Multibanco" at bounding box center [160, 223] width 66 height 33
select select "**"
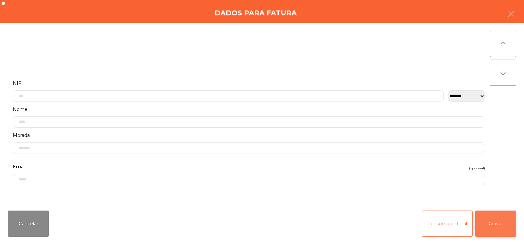
click at [491, 231] on button "Gravar" at bounding box center [495, 224] width 41 height 26
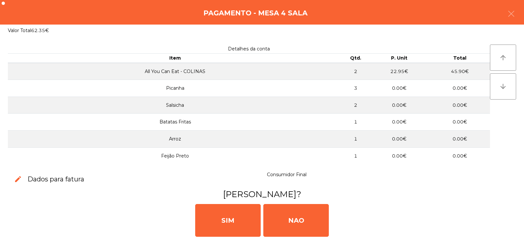
click at [500, 221] on div "SIM NAO" at bounding box center [262, 219] width 519 height 39
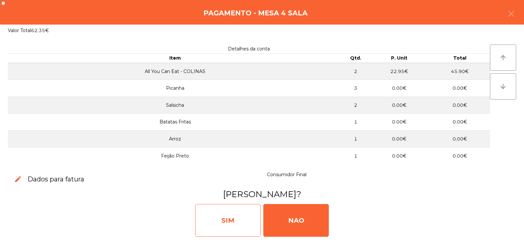
click at [218, 229] on div "SIM" at bounding box center [228, 220] width 66 height 33
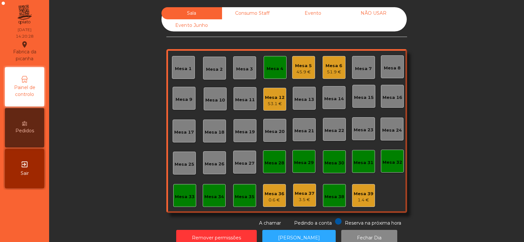
click at [269, 64] on div "Mesa 4" at bounding box center [275, 67] width 17 height 9
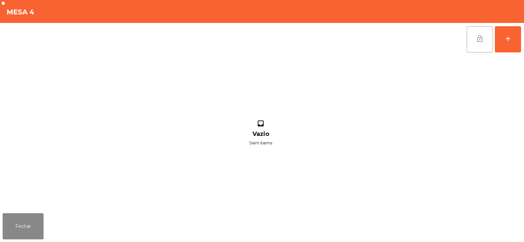
click at [481, 35] on span "lock_open" at bounding box center [480, 39] width 8 height 8
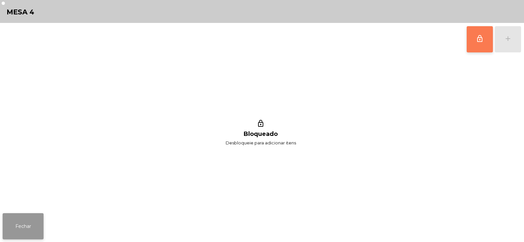
click at [26, 225] on button "Fechar" at bounding box center [23, 226] width 41 height 26
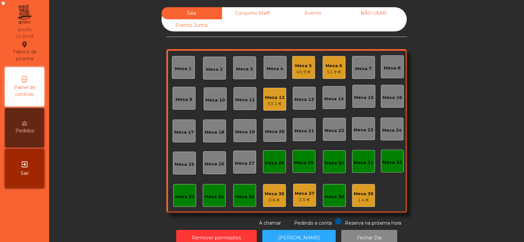
scroll to position [16, 0]
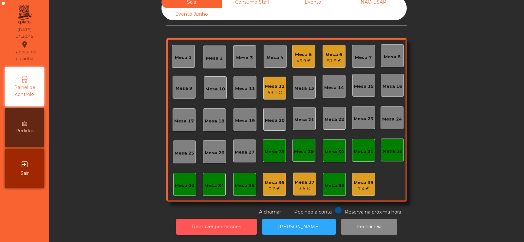
click at [212, 226] on button "Remover permissões" at bounding box center [216, 227] width 81 height 16
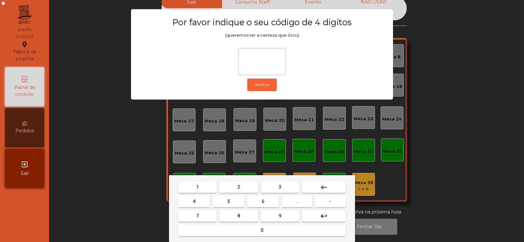
click at [240, 184] on span "2" at bounding box center [238, 186] width 3 height 5
click at [257, 201] on button "6" at bounding box center [263, 202] width 32 height 12
click at [201, 212] on button "7" at bounding box center [197, 216] width 39 height 12
click at [232, 202] on button "5" at bounding box center [229, 202] width 32 height 12
type input "****"
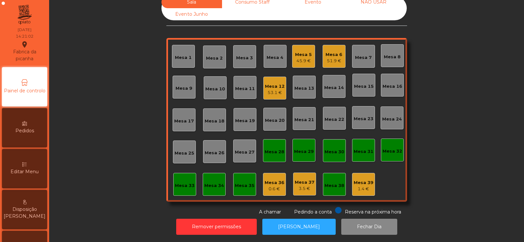
click at [23, 162] on div "Editar Menu" at bounding box center [24, 168] width 45 height 39
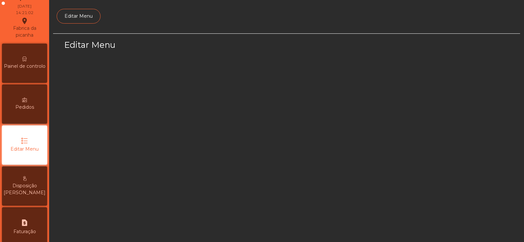
scroll to position [48, 0]
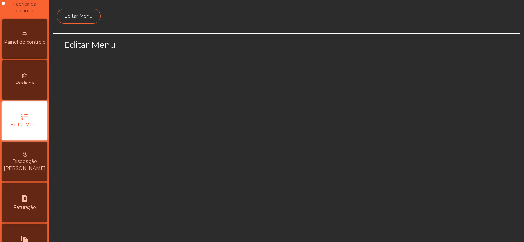
select select "*"
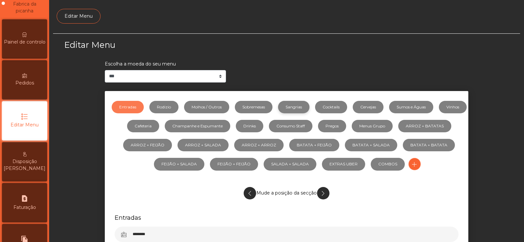
click at [299, 107] on link "Sangrias" at bounding box center [293, 107] width 31 height 12
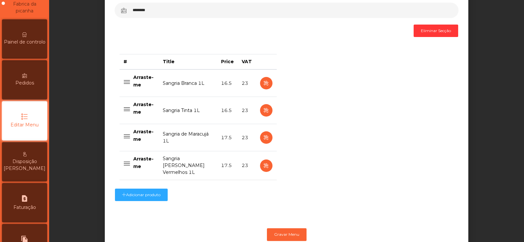
scroll to position [203, 0]
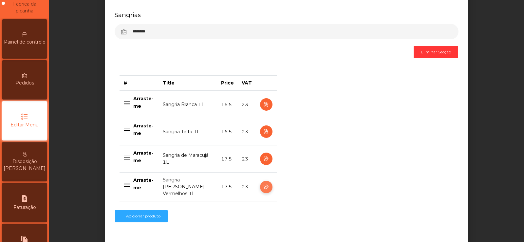
click at [264, 187] on icon "button" at bounding box center [266, 187] width 8 height 8
select select "***"
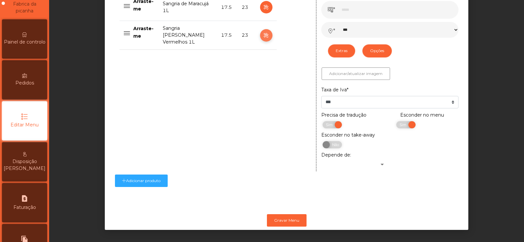
scroll to position [363, 0]
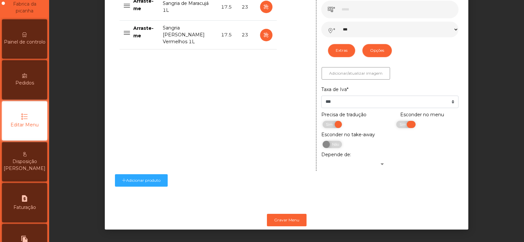
click at [396, 121] on span "Sim" at bounding box center [404, 124] width 16 height 7
click at [284, 217] on button "Gravar Menu" at bounding box center [287, 220] width 40 height 12
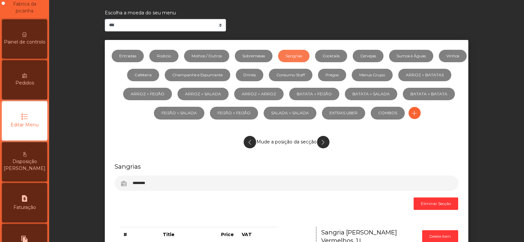
scroll to position [0, 0]
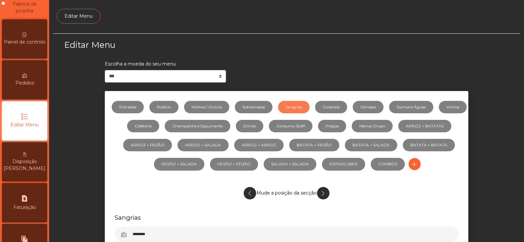
click at [39, 44] on span "Painel de controlo" at bounding box center [25, 42] width 42 height 7
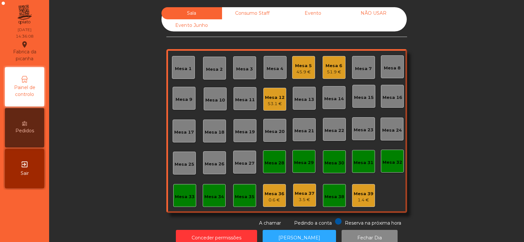
click at [124, 108] on div "Sala Consumo Staff Evento NÃO USAR Evento Junho Mesa 1 Mesa 2 Mesa 3 Mesa 4 Mes…" at bounding box center [286, 116] width 457 height 219
click at [364, 69] on div "Mesa 7" at bounding box center [363, 69] width 17 height 7
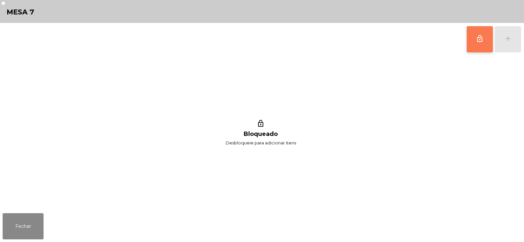
click at [482, 45] on button "lock_outline" at bounding box center [480, 39] width 26 height 26
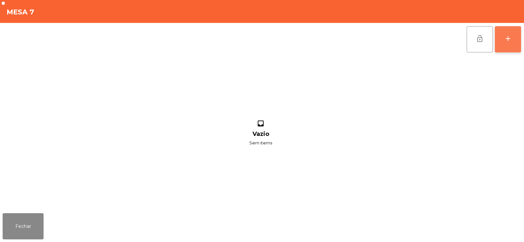
click at [512, 44] on button "add" at bounding box center [508, 39] width 26 height 26
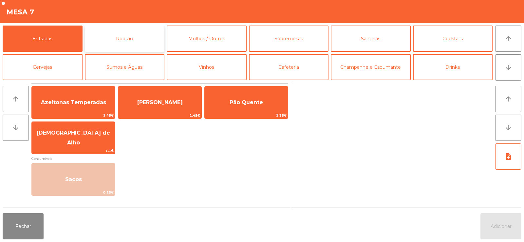
click at [128, 36] on button "Rodizio" at bounding box center [125, 39] width 80 height 26
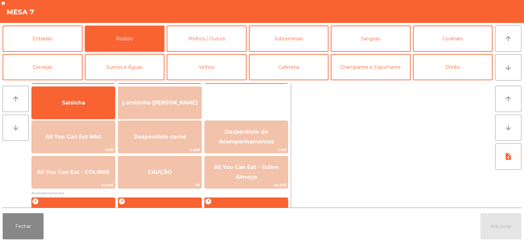
scroll to position [43, 0]
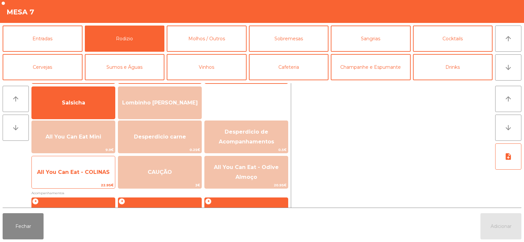
click at [75, 184] on span "22.95€" at bounding box center [73, 185] width 83 height 6
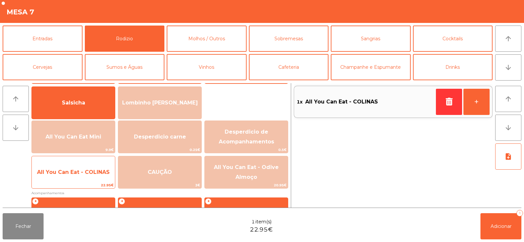
click at [76, 180] on span "All You Can Eat - COLINAS" at bounding box center [73, 172] width 83 height 18
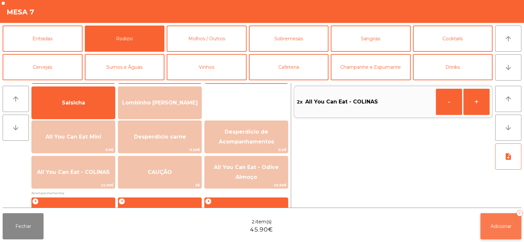
click at [498, 224] on span "Adicionar" at bounding box center [501, 226] width 21 height 6
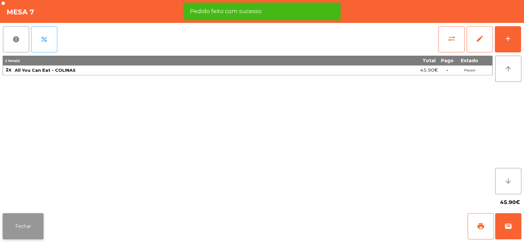
click at [23, 226] on button "Fechar" at bounding box center [23, 226] width 41 height 26
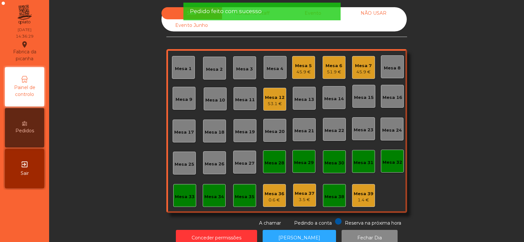
click at [80, 141] on div "Sala Consumo Staff Evento NÃO USAR Evento Junho Mesa 1 Mesa 2 Mesa 3 Mesa 4 Mes…" at bounding box center [286, 116] width 457 height 219
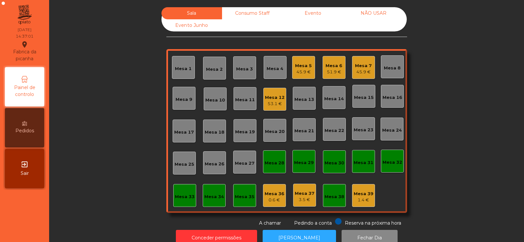
click at [297, 63] on div "Mesa 5" at bounding box center [303, 66] width 17 height 7
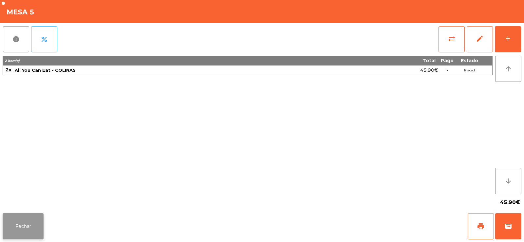
click at [24, 234] on button "Fechar" at bounding box center [23, 226] width 41 height 26
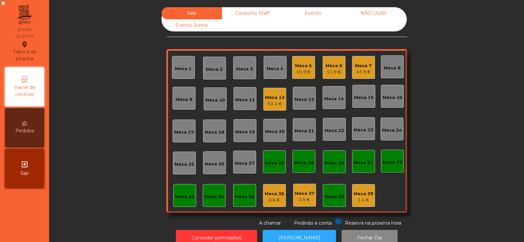
click at [301, 71] on div "45.9 €" at bounding box center [303, 72] width 17 height 7
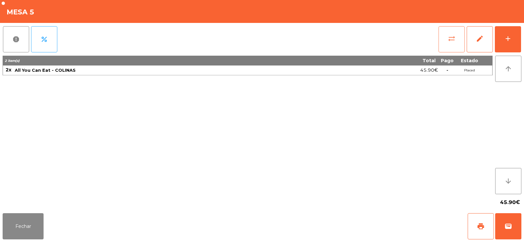
click at [455, 43] on button "sync_alt" at bounding box center [452, 39] width 26 height 26
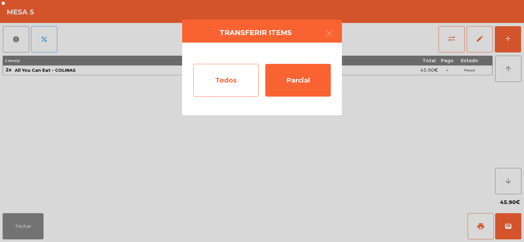
click at [247, 86] on div "Todos" at bounding box center [226, 80] width 66 height 33
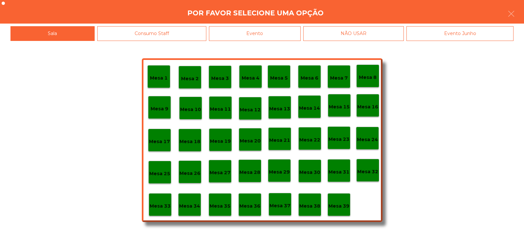
click at [280, 206] on p "Mesa 37" at bounding box center [280, 206] width 21 height 8
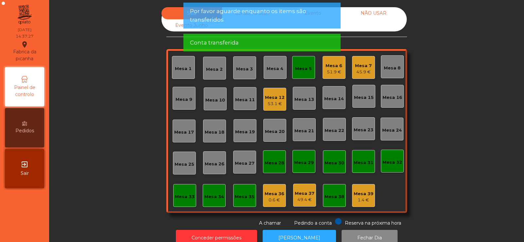
click at [301, 72] on div "Mesa 5" at bounding box center [303, 67] width 23 height 23
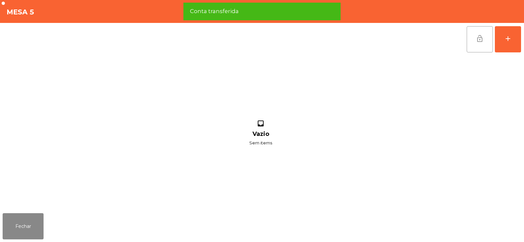
click at [477, 34] on button "lock_open" at bounding box center [480, 39] width 26 height 26
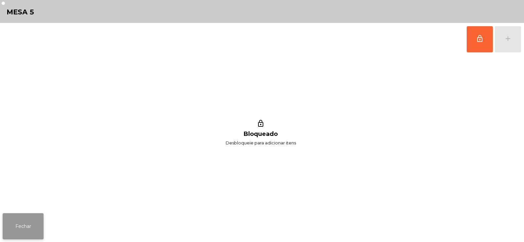
click at [15, 233] on button "Fechar" at bounding box center [23, 226] width 41 height 26
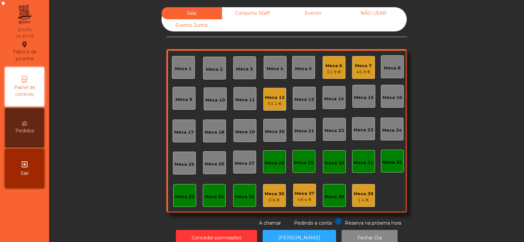
click at [457, 97] on div "Sala Consumo Staff Evento NÃO USAR Evento Junho Mesa 1 Mesa 2 Mesa 3 Mesa 4 Mes…" at bounding box center [286, 116] width 457 height 219
click at [272, 108] on div "Mesa 12 53.1 €" at bounding box center [274, 99] width 23 height 23
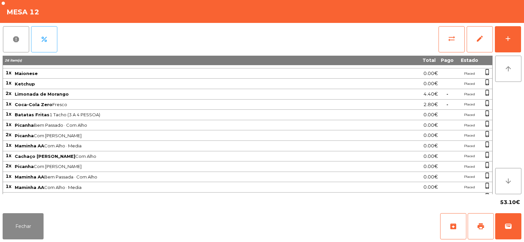
scroll to position [88, 0]
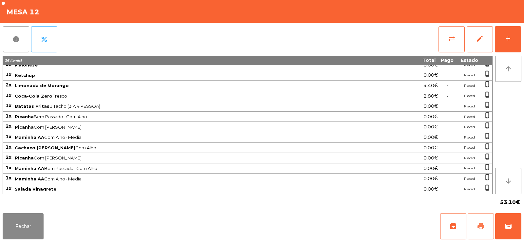
click at [481, 231] on button "print" at bounding box center [481, 226] width 26 height 26
click at [503, 225] on button "wallet" at bounding box center [508, 226] width 26 height 26
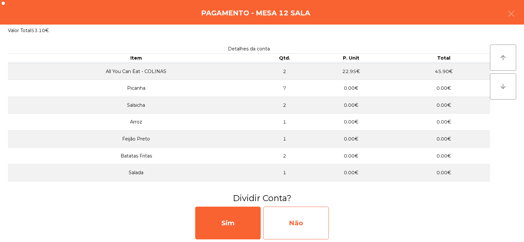
click at [297, 223] on div "Não" at bounding box center [296, 223] width 66 height 33
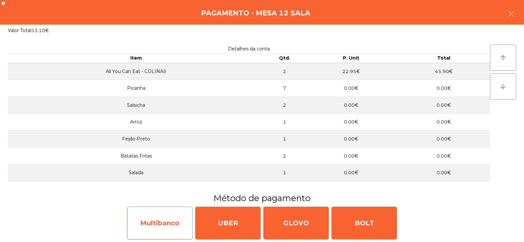
click at [157, 232] on div "Multibanco" at bounding box center [160, 223] width 66 height 33
select select "**"
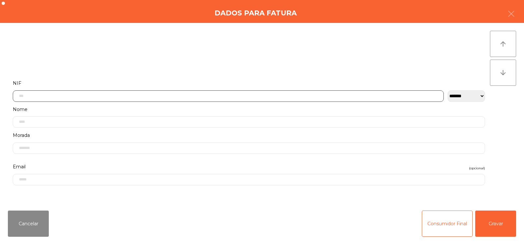
click at [179, 95] on input "text" at bounding box center [228, 95] width 431 height 11
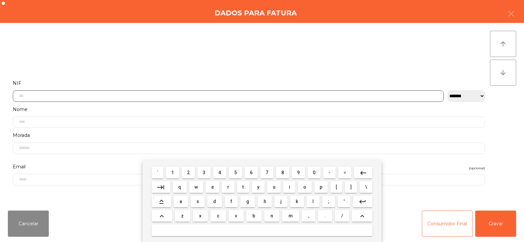
scroll to position [48, 0]
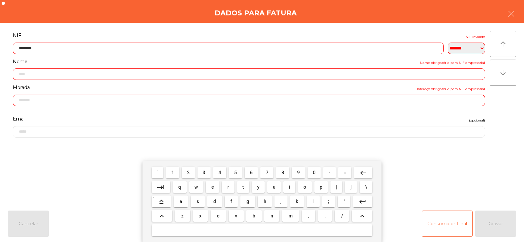
type input "*********"
type input "**********"
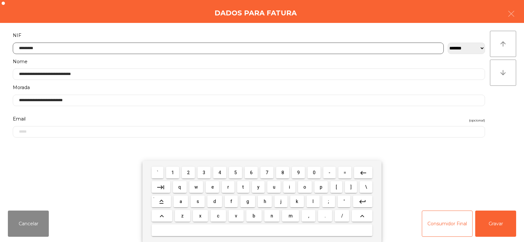
click at [139, 43] on input "*********" at bounding box center [228, 48] width 431 height 11
type input "*********"
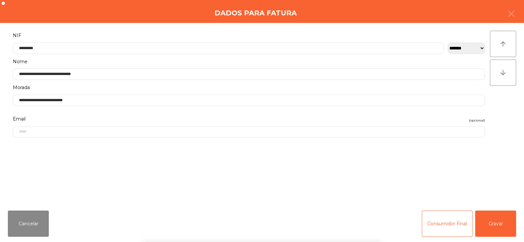
click at [499, 226] on div "` 1 2 3 4 5 6 7 8 9 0 - = keyboard_backspace keyboard_tab q w e r t y u i o p […" at bounding box center [262, 201] width 524 height 81
click at [498, 217] on button "Gravar" at bounding box center [495, 224] width 41 height 26
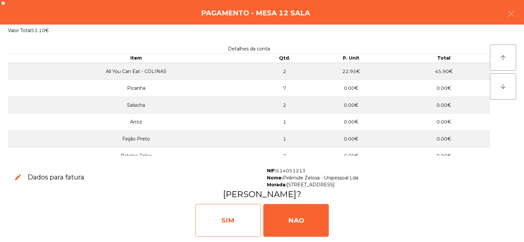
click at [220, 211] on div "SIM" at bounding box center [228, 220] width 66 height 33
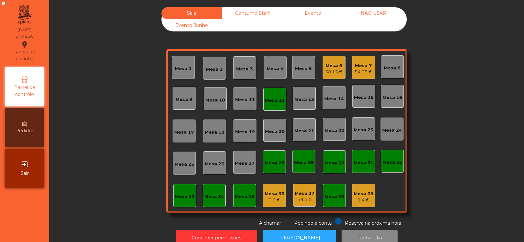
click at [273, 103] on div "Mesa 12" at bounding box center [275, 100] width 20 height 7
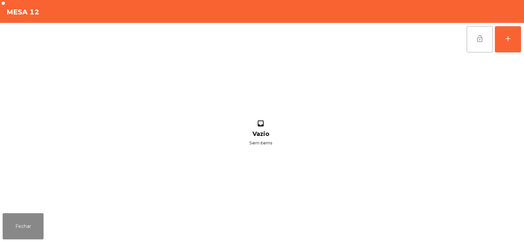
click at [485, 46] on button "lock_open" at bounding box center [480, 39] width 26 height 26
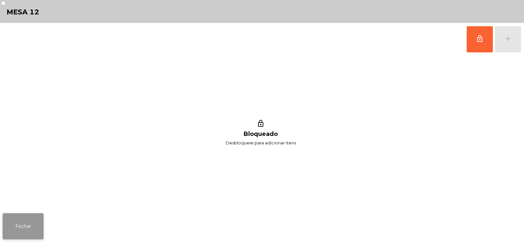
click at [32, 214] on button "Fechar" at bounding box center [23, 226] width 41 height 26
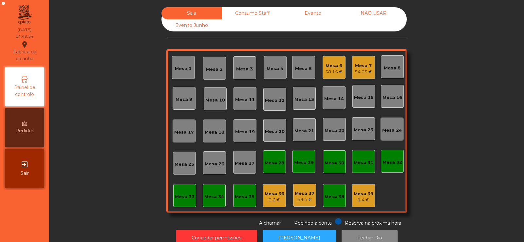
click at [360, 197] on div "Mesa 39" at bounding box center [364, 194] width 20 height 7
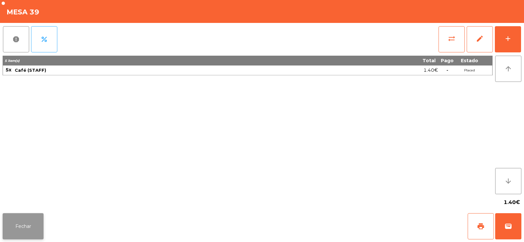
click at [30, 223] on button "Fechar" at bounding box center [23, 226] width 41 height 26
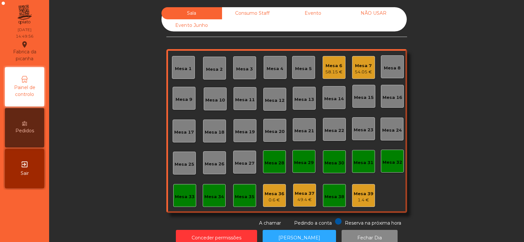
click at [308, 197] on div "49.4 €" at bounding box center [305, 200] width 20 height 7
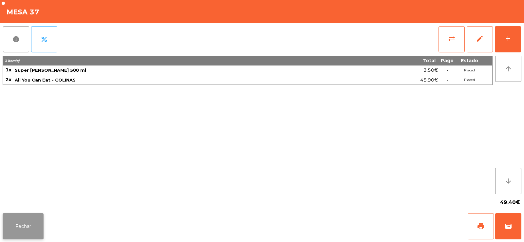
click at [40, 224] on button "Fechar" at bounding box center [23, 226] width 41 height 26
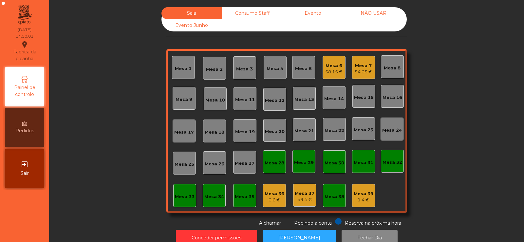
click at [331, 71] on div "58.15 €" at bounding box center [333, 72] width 17 height 7
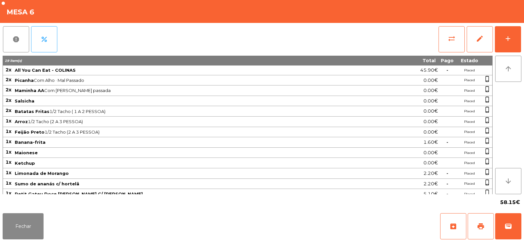
scroll to position [15, 0]
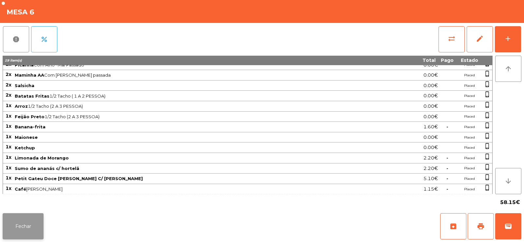
click at [41, 216] on button "Fechar" at bounding box center [23, 226] width 41 height 26
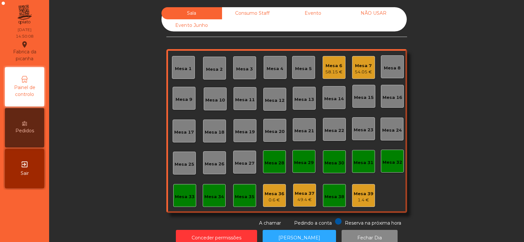
click at [365, 68] on div "Mesa 7" at bounding box center [363, 66] width 17 height 7
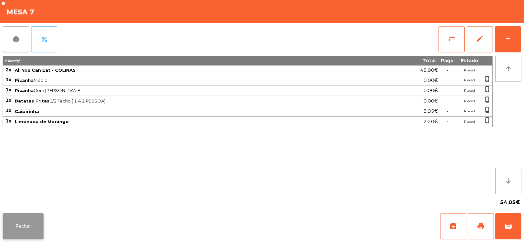
click at [36, 223] on button "Fechar" at bounding box center [23, 226] width 41 height 26
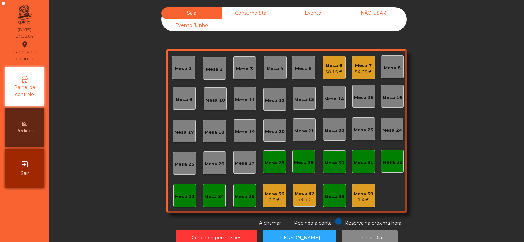
click at [249, 10] on div "Consumo Staff" at bounding box center [252, 13] width 61 height 12
click at [312, 15] on div "Evento" at bounding box center [313, 13] width 61 height 12
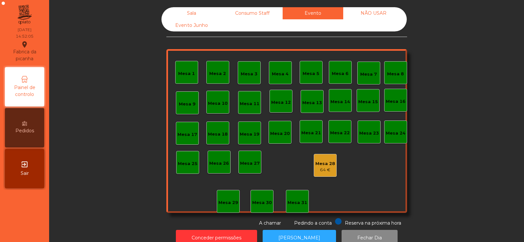
click at [186, 14] on div "Sala" at bounding box center [191, 13] width 61 height 12
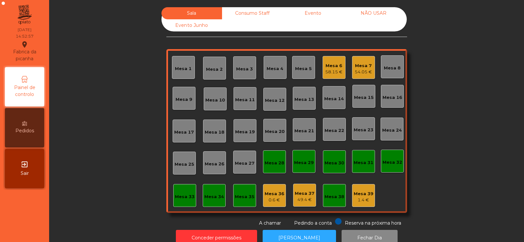
click at [333, 71] on div "58.15 €" at bounding box center [333, 72] width 17 height 7
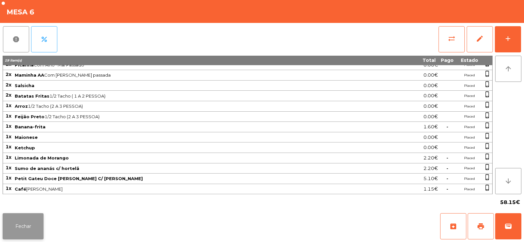
click at [33, 224] on button "Fechar" at bounding box center [23, 226] width 41 height 26
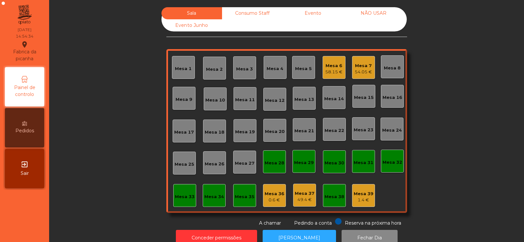
click at [184, 198] on div "Mesa 33" at bounding box center [185, 197] width 20 height 7
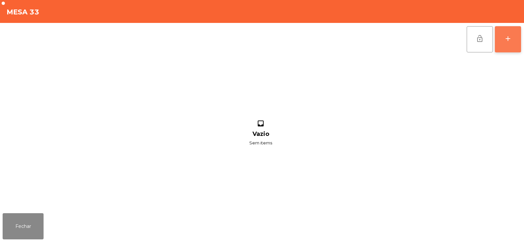
click at [512, 52] on button "add" at bounding box center [508, 39] width 26 height 26
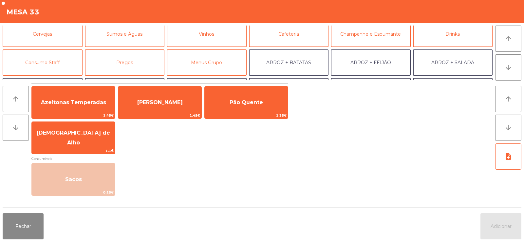
scroll to position [46, 0]
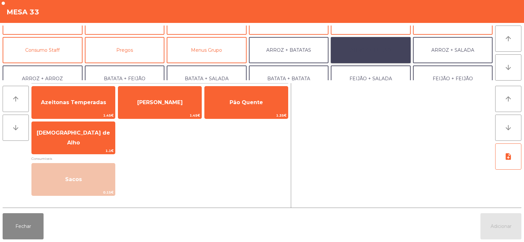
click at [374, 44] on button "ARROZ + FEIJÃO" at bounding box center [371, 50] width 80 height 26
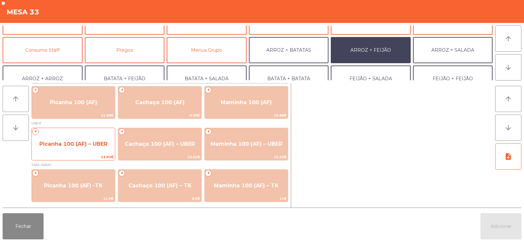
click at [68, 148] on span "Picanha 100 (AF) – UBER" at bounding box center [73, 144] width 83 height 18
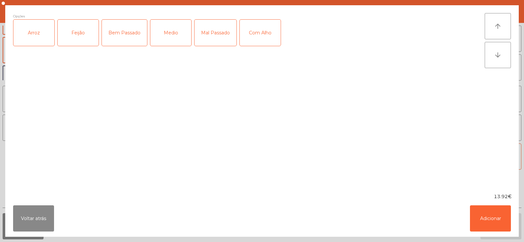
click at [45, 38] on div "Arroz" at bounding box center [33, 33] width 41 height 26
click at [69, 44] on div "Feijão" at bounding box center [78, 33] width 41 height 26
click at [170, 40] on div "Medio" at bounding box center [170, 33] width 41 height 26
click at [253, 33] on div "Com Alho" at bounding box center [260, 33] width 41 height 26
click at [490, 226] on button "Adicionar" at bounding box center [490, 218] width 41 height 26
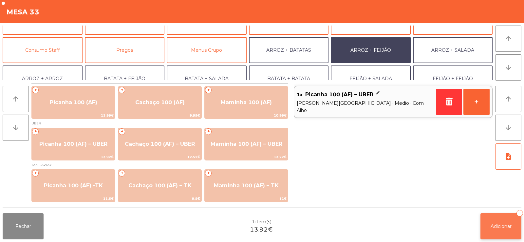
click at [494, 225] on span "Adicionar" at bounding box center [501, 226] width 21 height 6
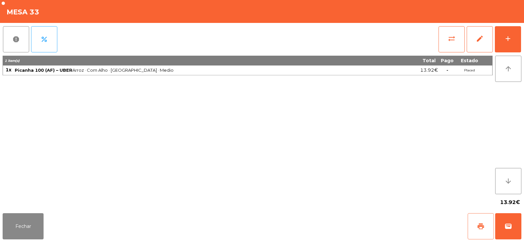
click at [481, 235] on button "print" at bounding box center [481, 226] width 26 height 26
click at [16, 231] on button "Fechar" at bounding box center [23, 226] width 41 height 26
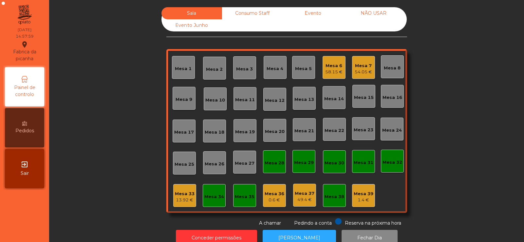
click at [183, 197] on div "13.92 €" at bounding box center [185, 200] width 20 height 7
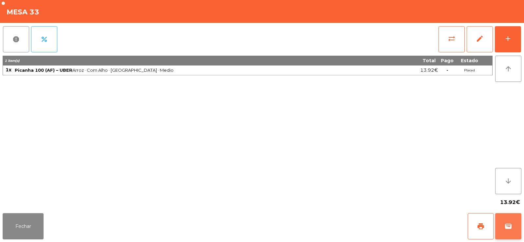
click at [501, 222] on button "wallet" at bounding box center [508, 226] width 26 height 26
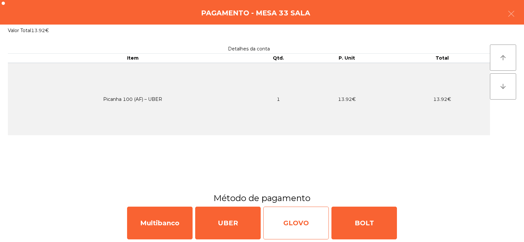
click at [298, 222] on div "GLOVO" at bounding box center [296, 223] width 66 height 33
select select "**"
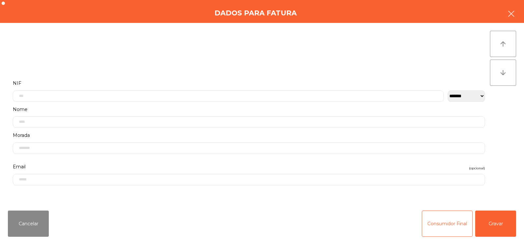
click at [515, 17] on icon "button" at bounding box center [511, 14] width 8 height 8
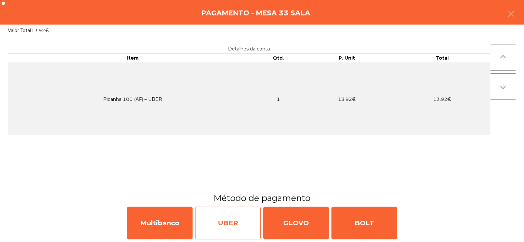
click at [224, 227] on div "UBER" at bounding box center [228, 223] width 66 height 33
select select "**"
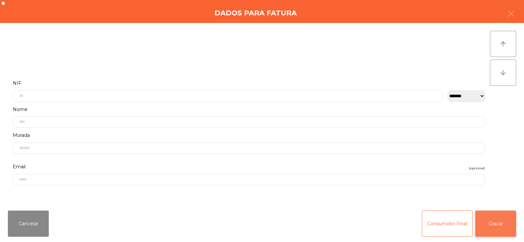
click at [488, 221] on button "Gravar" at bounding box center [495, 224] width 41 height 26
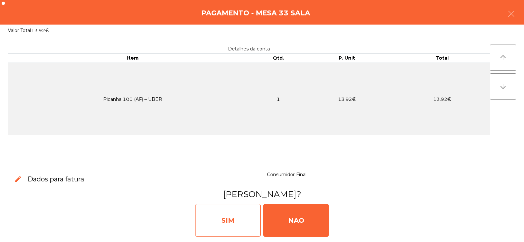
click at [228, 218] on div "SIM" at bounding box center [228, 220] width 66 height 33
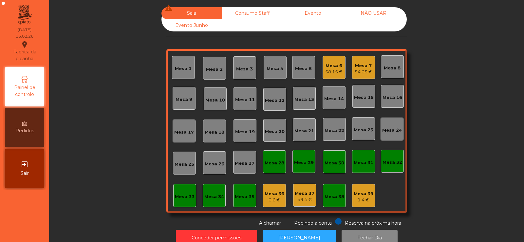
click at [337, 72] on div "58.15 €" at bounding box center [333, 72] width 17 height 7
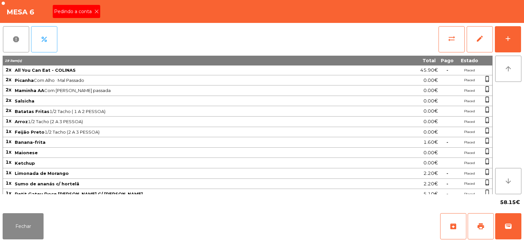
click at [91, 13] on span "Pedindo a conta" at bounding box center [74, 11] width 40 height 7
click at [472, 224] on button "print" at bounding box center [481, 226] width 26 height 26
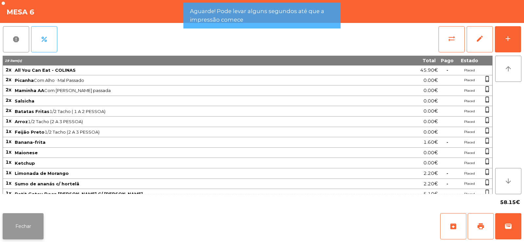
click at [25, 227] on button "Fechar" at bounding box center [23, 226] width 41 height 26
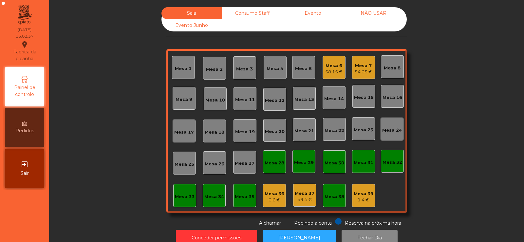
click at [335, 75] on div "58.15 €" at bounding box center [333, 72] width 17 height 7
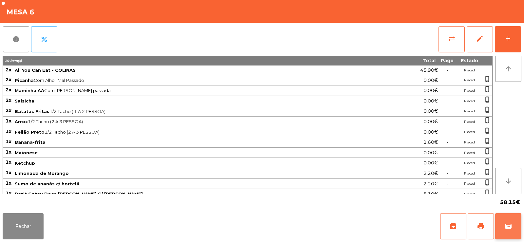
click at [505, 233] on button "wallet" at bounding box center [508, 226] width 26 height 26
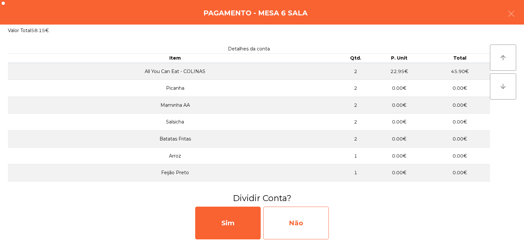
click at [304, 227] on div "Não" at bounding box center [296, 223] width 66 height 33
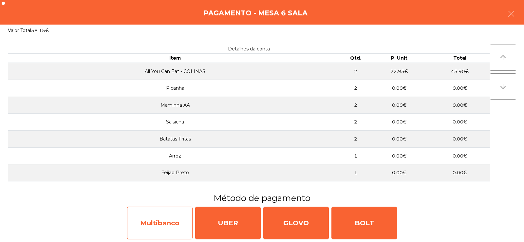
click at [167, 228] on div "Multibanco" at bounding box center [160, 223] width 66 height 33
select select "**"
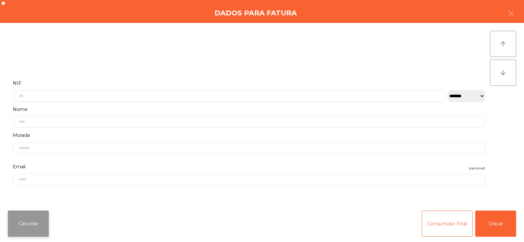
click at [31, 230] on button "Cancelar" at bounding box center [28, 224] width 41 height 26
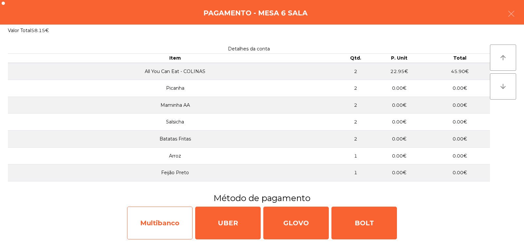
click at [161, 222] on div "Multibanco" at bounding box center [160, 223] width 66 height 33
select select "**"
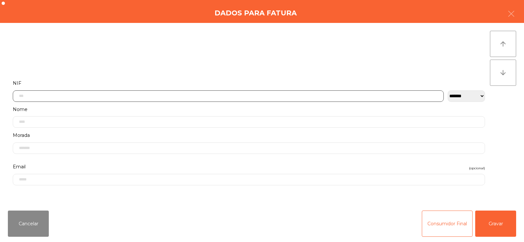
click at [113, 94] on input "text" at bounding box center [228, 95] width 431 height 11
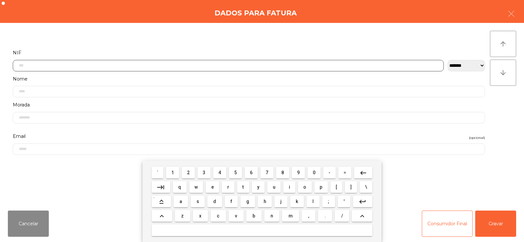
scroll to position [48, 0]
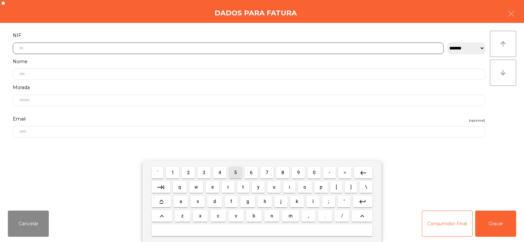
click at [235, 174] on span "5" at bounding box center [235, 172] width 3 height 5
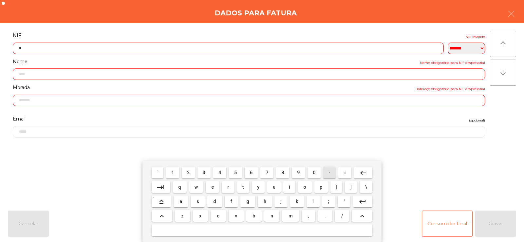
click at [329, 174] on span "-" at bounding box center [330, 172] width 2 height 5
click at [365, 173] on mat-icon "keyboard_backspace" at bounding box center [363, 173] width 8 height 8
click at [314, 173] on span "0" at bounding box center [314, 172] width 3 height 5
click at [251, 172] on span "6" at bounding box center [251, 172] width 3 height 5
click at [219, 172] on span "4" at bounding box center [219, 172] width 3 height 5
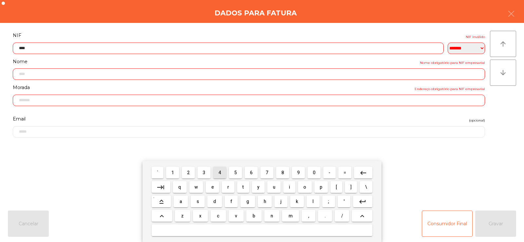
click at [203, 172] on span "3" at bounding box center [204, 172] width 3 height 5
click at [203, 173] on span "3" at bounding box center [204, 172] width 3 height 5
click at [188, 171] on span "2" at bounding box center [188, 172] width 3 height 5
click at [250, 171] on span "6" at bounding box center [251, 172] width 3 height 5
click at [298, 171] on span "9" at bounding box center [298, 172] width 3 height 5
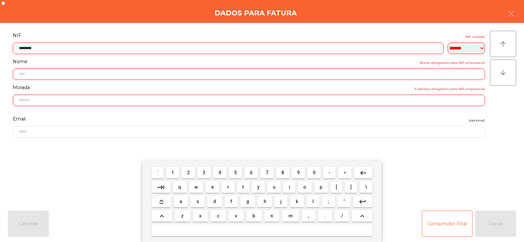
type input "*********"
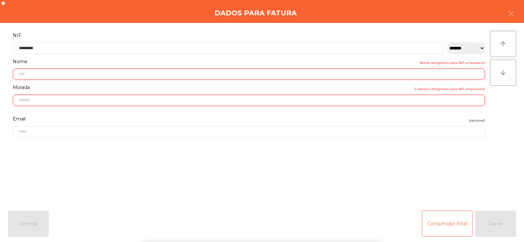
click at [478, 227] on div "` 1 2 3 4 5 6 7 8 9 0 - = keyboard_backspace keyboard_tab q w e r t y u i o p […" at bounding box center [262, 201] width 524 height 81
type input "**********"
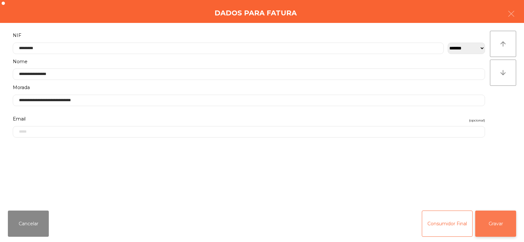
click at [492, 223] on button "Gravar" at bounding box center [495, 224] width 41 height 26
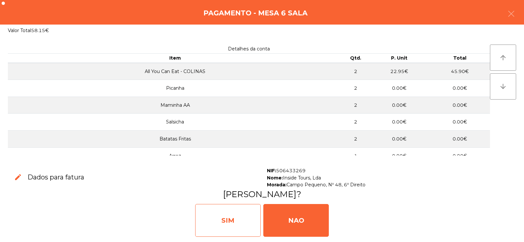
click at [242, 220] on div "SIM" at bounding box center [228, 220] width 66 height 33
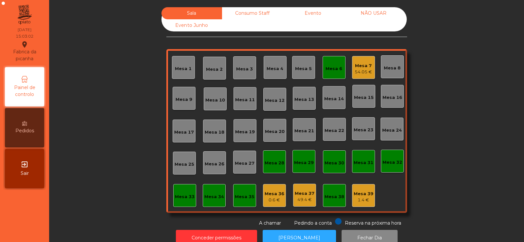
scroll to position [16, 0]
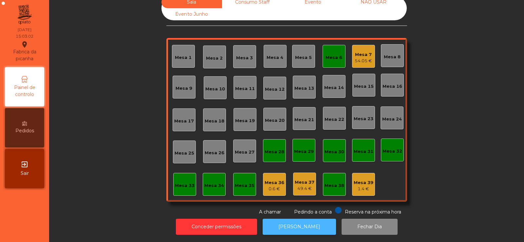
click at [291, 219] on button "[PERSON_NAME]" at bounding box center [299, 227] width 73 height 16
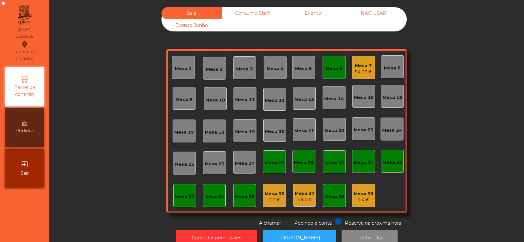
click at [339, 68] on div "Mesa 6" at bounding box center [334, 69] width 17 height 7
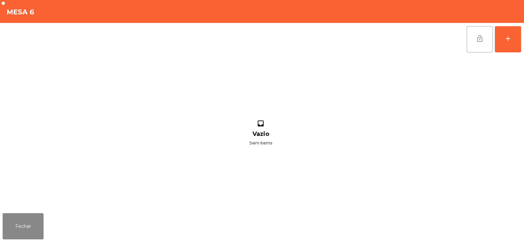
click at [476, 47] on button "lock_open" at bounding box center [480, 39] width 26 height 26
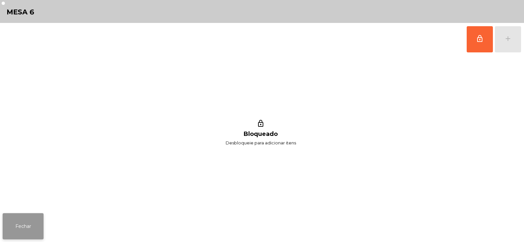
click at [40, 227] on button "Fechar" at bounding box center [23, 226] width 41 height 26
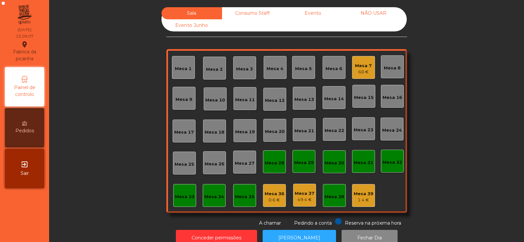
click at [249, 18] on div "Consumo Staff" at bounding box center [252, 13] width 61 height 12
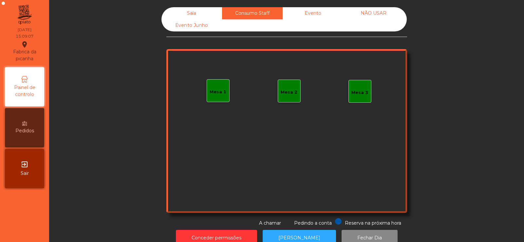
click at [247, 14] on div "Consumo Staff" at bounding box center [252, 13] width 61 height 12
click at [215, 98] on div "Mesa 1" at bounding box center [218, 90] width 23 height 23
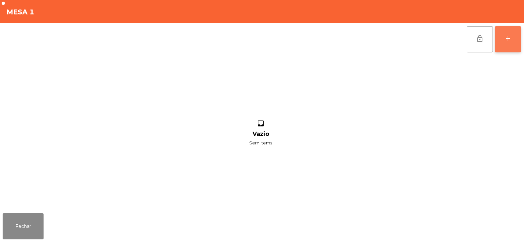
click at [505, 38] on div "add" at bounding box center [508, 39] width 8 height 8
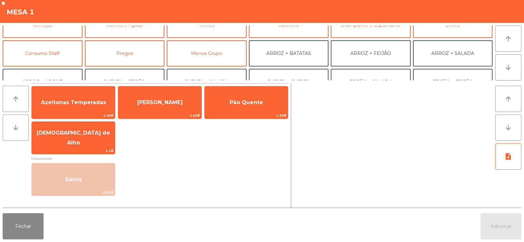
scroll to position [43, 0]
click at [49, 55] on button "Consumo Staff" at bounding box center [43, 53] width 80 height 26
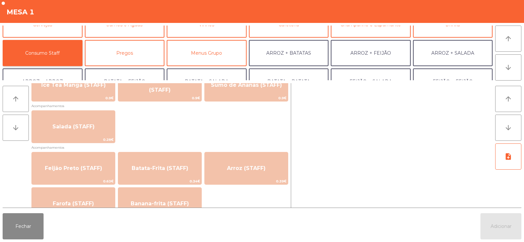
scroll to position [246, 0]
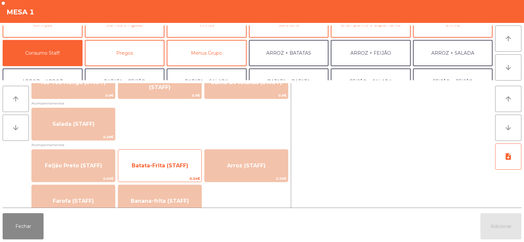
click at [169, 168] on span "Batata-Frita (STAFF)" at bounding box center [160, 165] width 57 height 6
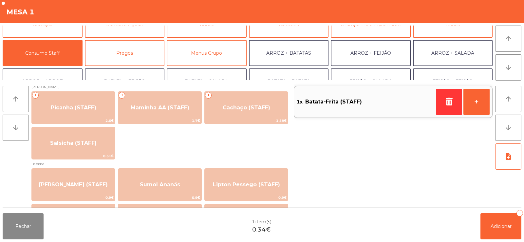
scroll to position [0, 0]
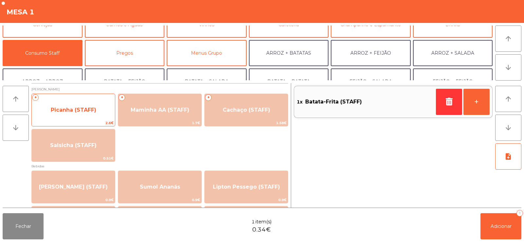
click at [73, 112] on span "Picanha (STAFF)" at bounding box center [74, 110] width 46 height 6
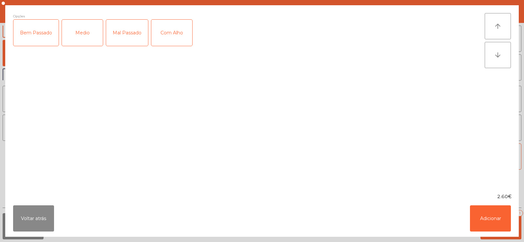
click at [77, 33] on div "Medio" at bounding box center [82, 33] width 41 height 26
click at [184, 32] on div "Com Alho" at bounding box center [171, 33] width 41 height 26
click at [487, 220] on button "Adicionar" at bounding box center [490, 218] width 41 height 26
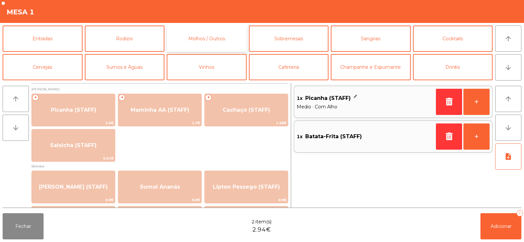
click at [202, 39] on button "Molhos / Outros" at bounding box center [207, 39] width 80 height 26
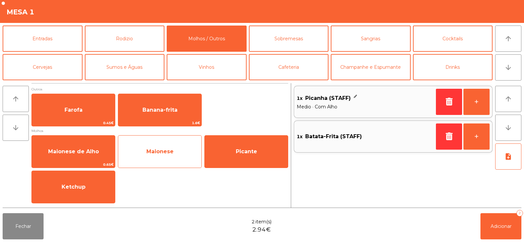
click at [158, 151] on span "Maionese" at bounding box center [159, 151] width 27 height 6
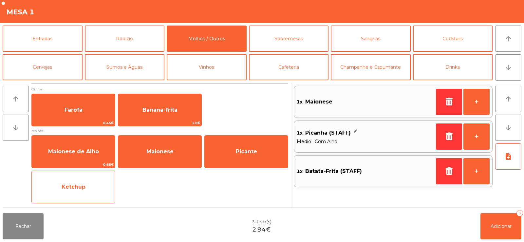
click at [82, 185] on span "Ketchup" at bounding box center [74, 187] width 24 height 6
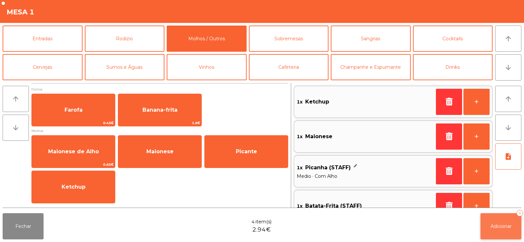
click at [498, 231] on button "Adicionar 4" at bounding box center [500, 226] width 41 height 26
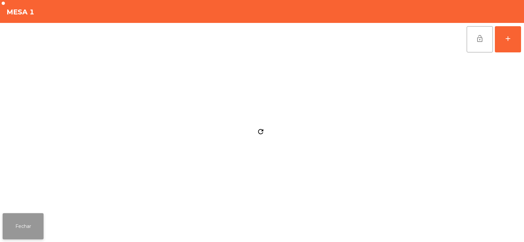
click at [25, 219] on button "Fechar" at bounding box center [23, 226] width 41 height 26
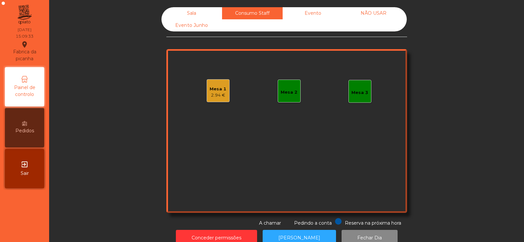
click at [291, 93] on div "Mesa 2" at bounding box center [289, 92] width 17 height 7
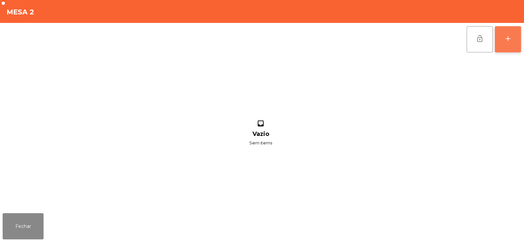
click at [512, 43] on button "add" at bounding box center [508, 39] width 26 height 26
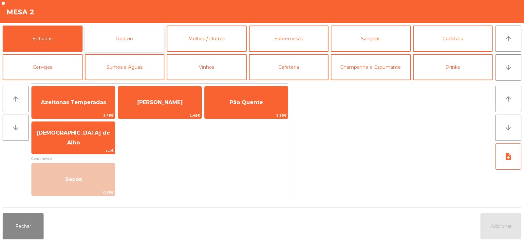
click at [111, 36] on button "Rodizio" at bounding box center [125, 39] width 80 height 26
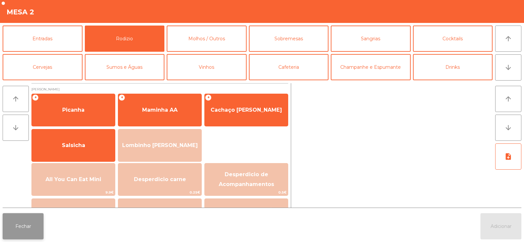
click at [33, 227] on button "Fechar" at bounding box center [23, 226] width 41 height 26
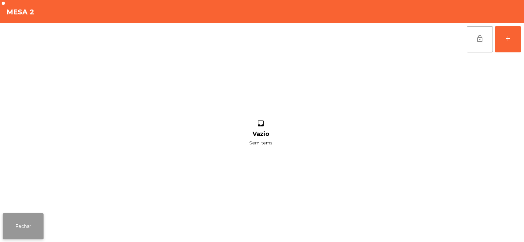
click at [32, 227] on button "Fechar" at bounding box center [23, 226] width 41 height 26
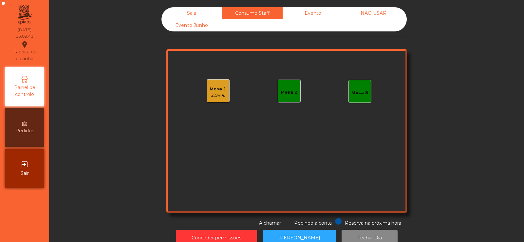
click at [211, 96] on div "2.94 €" at bounding box center [218, 95] width 17 height 7
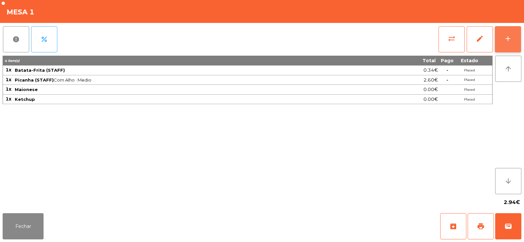
click at [507, 41] on div "add" at bounding box center [508, 39] width 8 height 8
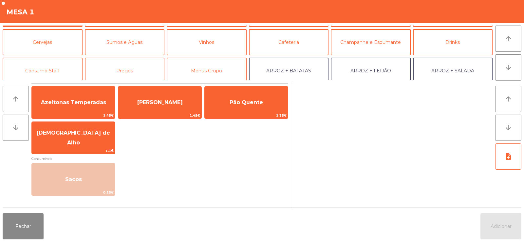
scroll to position [30, 0]
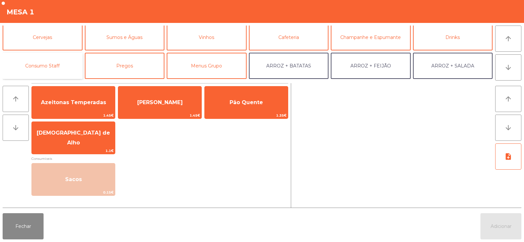
click at [52, 62] on button "Consumo Staff" at bounding box center [43, 66] width 80 height 26
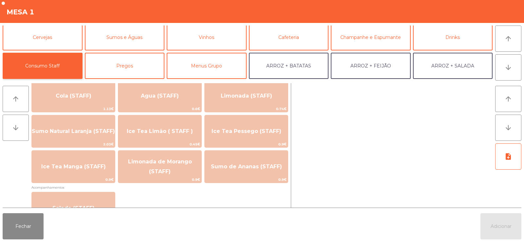
scroll to position [167, 0]
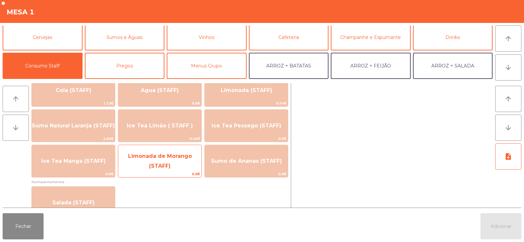
click at [167, 160] on span "Limonada de Morango (STAFF)" at bounding box center [159, 161] width 83 height 28
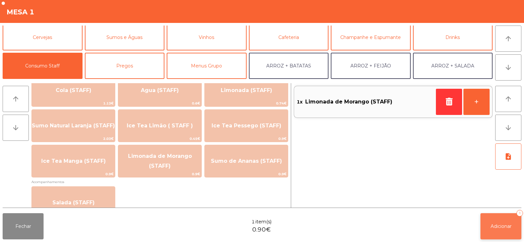
click at [504, 224] on span "Adicionar" at bounding box center [501, 226] width 21 height 6
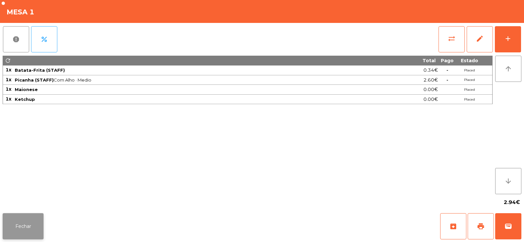
click at [28, 221] on button "Fechar" at bounding box center [23, 226] width 41 height 26
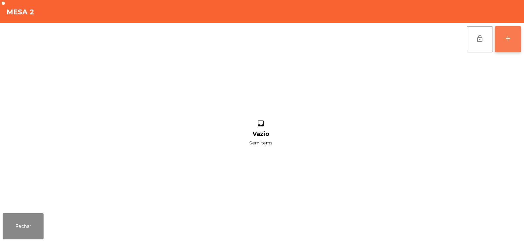
click at [509, 40] on div "add" at bounding box center [508, 39] width 8 height 8
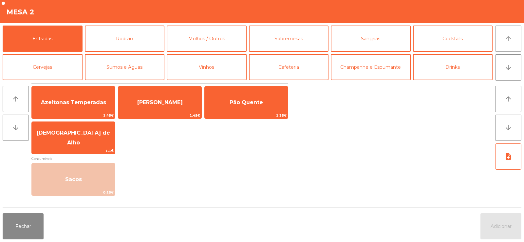
click at [509, 41] on icon "arrow_upward" at bounding box center [508, 39] width 8 height 8
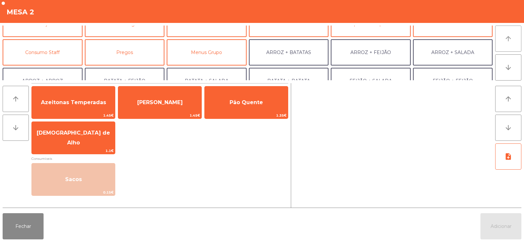
scroll to position [46, 0]
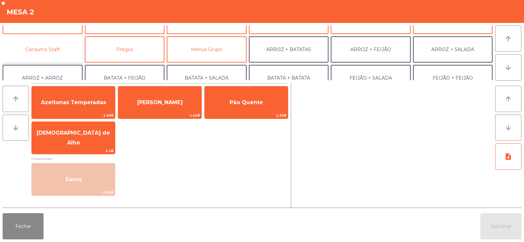
click at [53, 52] on button "Consumo Staff" at bounding box center [43, 49] width 80 height 26
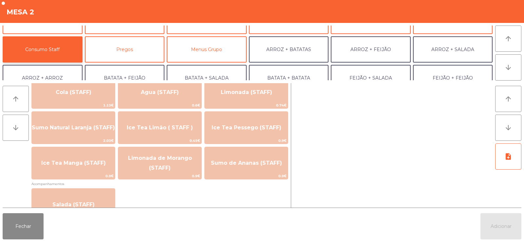
scroll to position [143, 0]
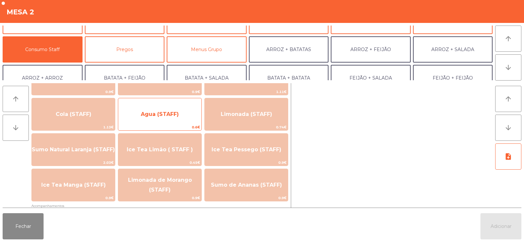
click at [151, 119] on span "Agua (STAFF)" at bounding box center [159, 114] width 83 height 18
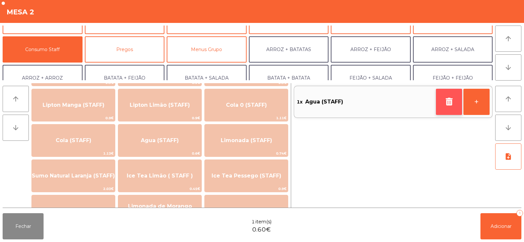
click at [447, 98] on icon "button" at bounding box center [449, 102] width 10 height 8
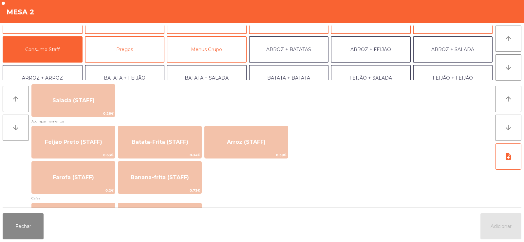
scroll to position [279, 0]
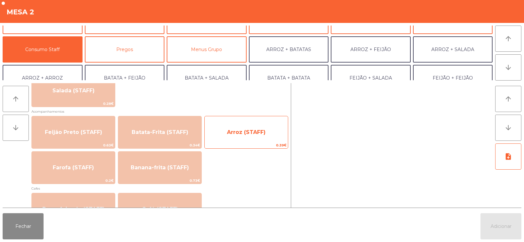
click at [251, 135] on span "Arroz (STAFF)" at bounding box center [246, 132] width 39 height 6
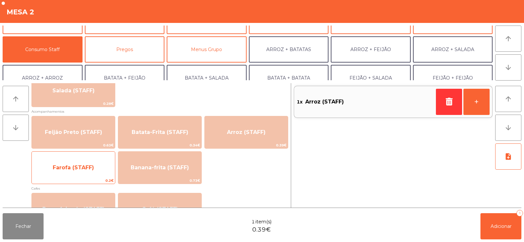
click at [83, 166] on span "Farofa (STAFF)" at bounding box center [73, 167] width 41 height 6
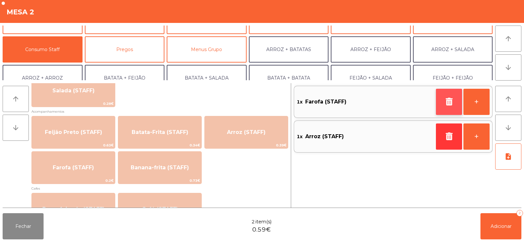
click at [450, 104] on icon "button" at bounding box center [449, 102] width 10 height 8
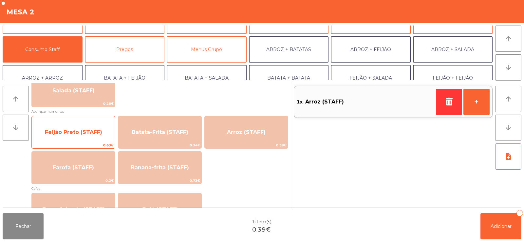
click at [70, 140] on span "Feijão Preto (STAFF)" at bounding box center [73, 132] width 83 height 18
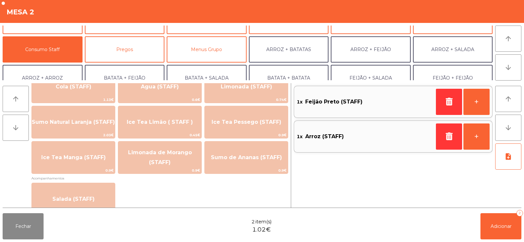
scroll to position [0, 0]
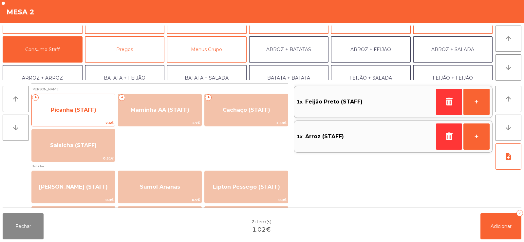
click at [67, 121] on span "2.6€" at bounding box center [73, 123] width 83 height 6
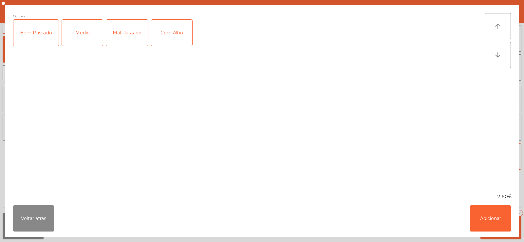
click at [83, 35] on div "Medio" at bounding box center [82, 33] width 41 height 26
click at [175, 35] on div "Com Alho" at bounding box center [171, 33] width 41 height 26
click at [486, 218] on button "Adicionar" at bounding box center [490, 218] width 41 height 26
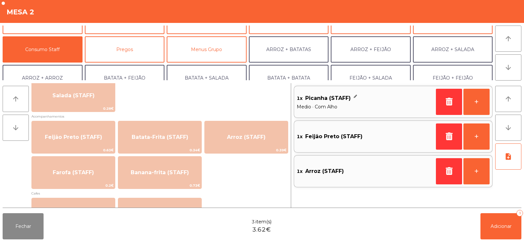
scroll to position [275, 0]
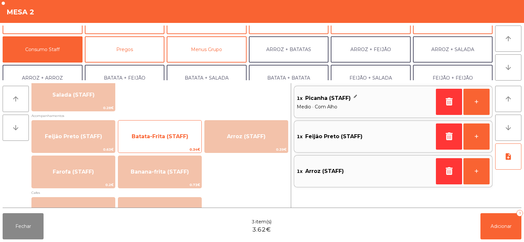
click at [168, 139] on span "Batata-Frita (STAFF)" at bounding box center [160, 136] width 57 height 6
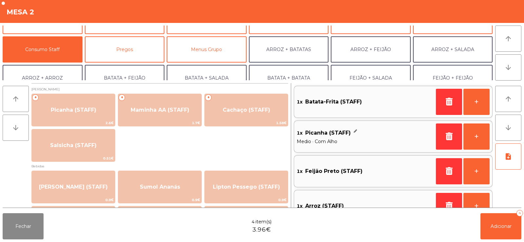
scroll to position [0, 0]
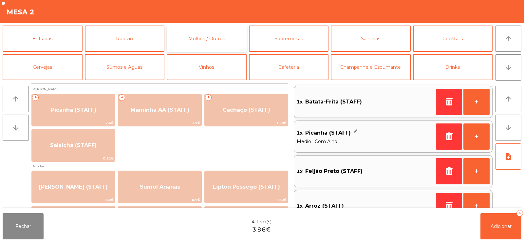
click at [226, 37] on button "Molhos / Outros" at bounding box center [207, 39] width 80 height 26
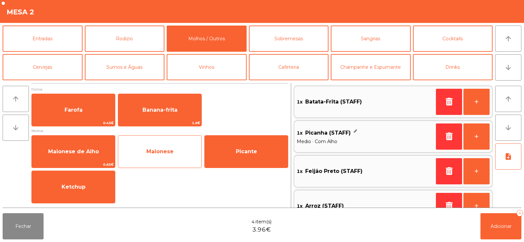
click at [165, 156] on span "Maionese" at bounding box center [159, 152] width 83 height 18
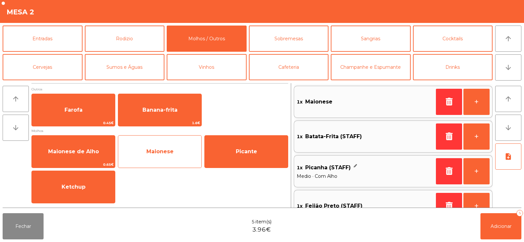
scroll to position [3, 0]
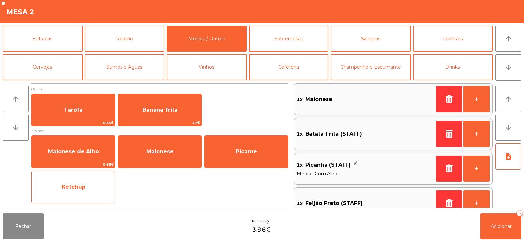
click at [86, 195] on span "Ketchup" at bounding box center [73, 187] width 83 height 18
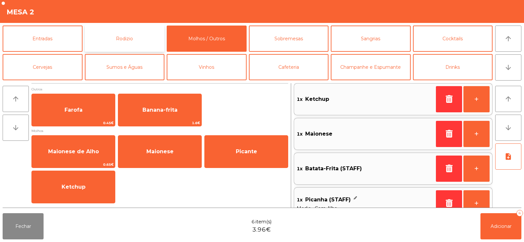
click at [122, 42] on button "Rodizio" at bounding box center [125, 39] width 80 height 26
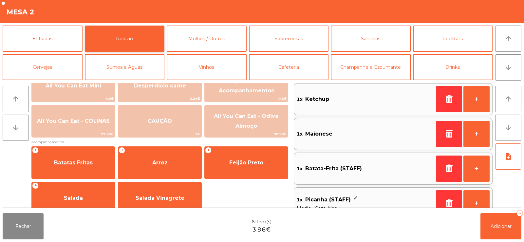
scroll to position [103, 0]
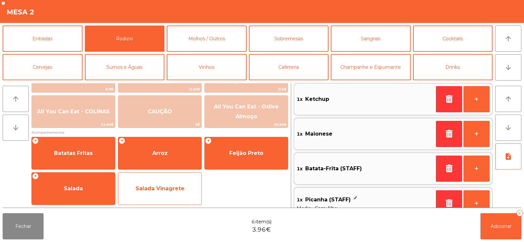
click at [160, 191] on span "Salada Vinagrete" at bounding box center [160, 188] width 49 height 6
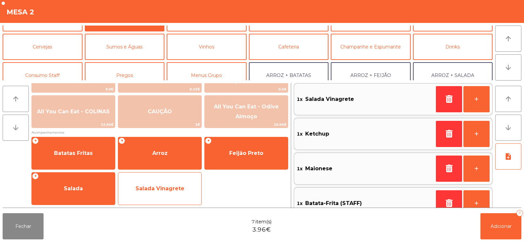
scroll to position [37, 0]
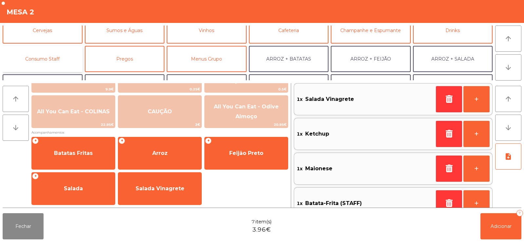
click at [65, 56] on button "Consumo Staff" at bounding box center [43, 59] width 80 height 26
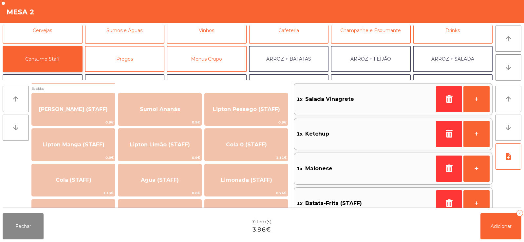
scroll to position [56, 0]
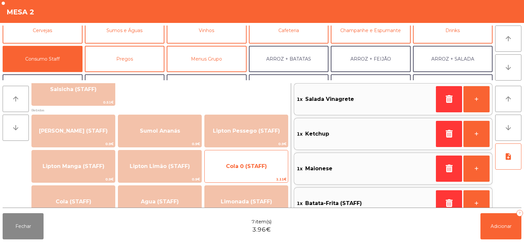
click at [233, 163] on span "Cola 0 (STAFF)" at bounding box center [246, 166] width 41 height 6
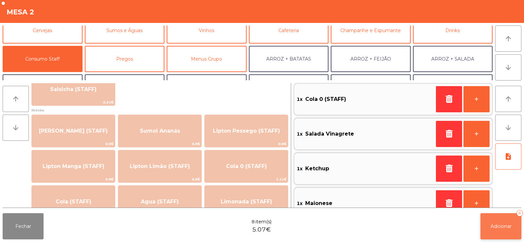
click at [502, 232] on button "Adicionar 8" at bounding box center [500, 226] width 41 height 26
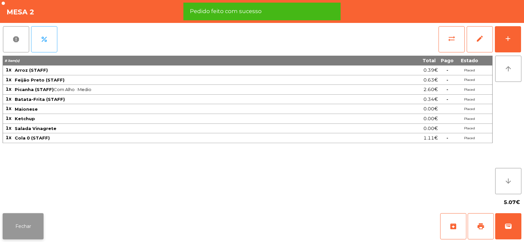
click at [22, 224] on button "Fechar" at bounding box center [23, 226] width 41 height 26
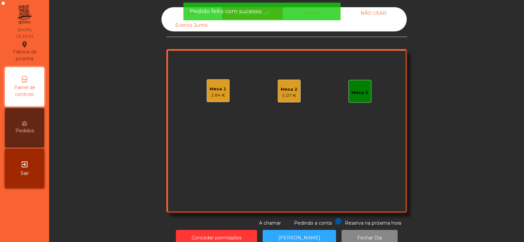
click at [355, 93] on div "Mesa 3" at bounding box center [359, 92] width 17 height 7
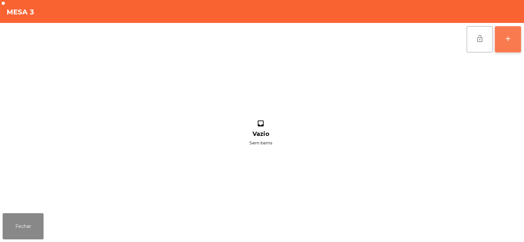
click at [505, 41] on div "add" at bounding box center [508, 39] width 8 height 8
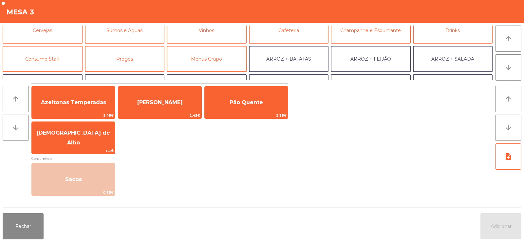
scroll to position [41, 0]
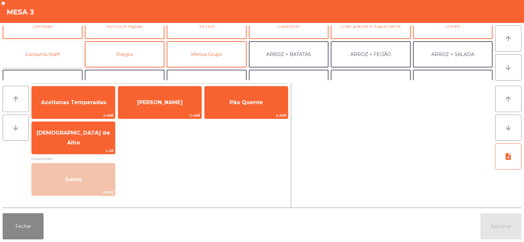
click at [51, 55] on button "Consumo Staff" at bounding box center [43, 54] width 80 height 26
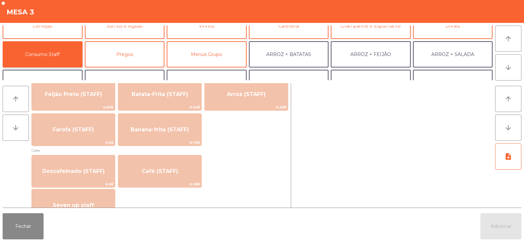
scroll to position [305, 0]
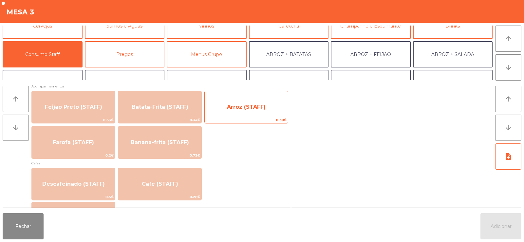
click at [243, 113] on span "Arroz (STAFF)" at bounding box center [246, 107] width 83 height 18
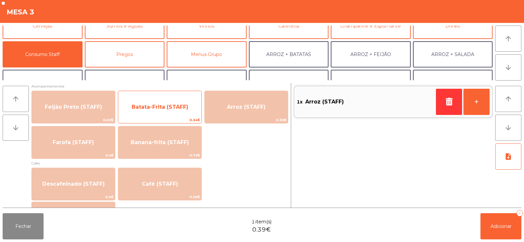
click at [173, 110] on span "Batata-Frita (STAFF)" at bounding box center [159, 107] width 83 height 18
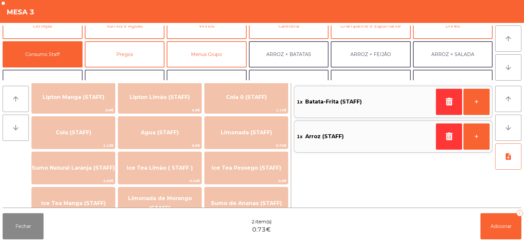
scroll to position [0, 0]
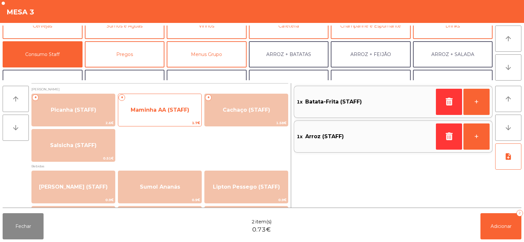
click at [155, 113] on span "Maminha AA (STAFF)" at bounding box center [159, 110] width 83 height 18
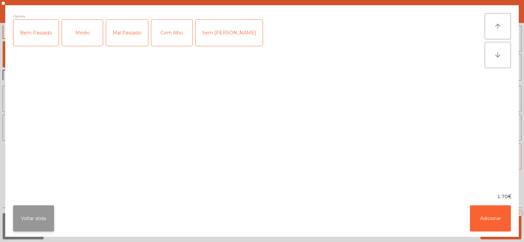
click at [31, 223] on button "Voltar atrás" at bounding box center [33, 218] width 41 height 26
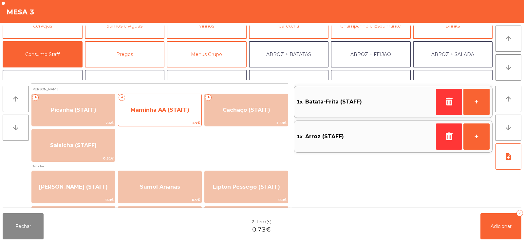
click at [174, 110] on span "Maminha AA (STAFF)" at bounding box center [160, 110] width 59 height 6
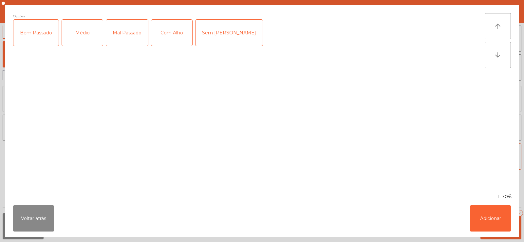
click at [82, 33] on div "Médio" at bounding box center [82, 33] width 41 height 26
click at [168, 36] on div "Com Alho" at bounding box center [171, 33] width 41 height 26
click at [481, 218] on button "Adicionar" at bounding box center [490, 218] width 41 height 26
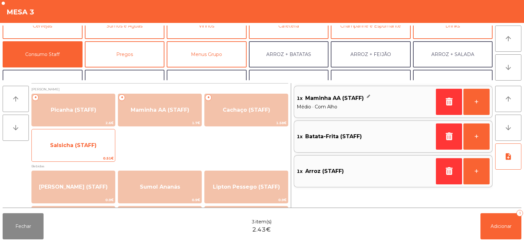
click at [85, 148] on span "Salsicha (STAFF)" at bounding box center [73, 145] width 47 height 6
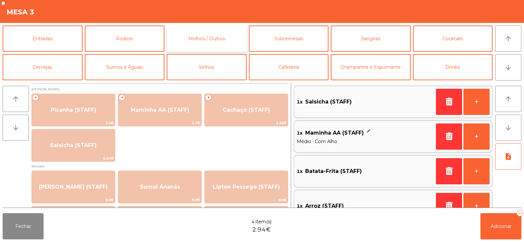
click at [207, 34] on button "Molhos / Outros" at bounding box center [207, 39] width 80 height 26
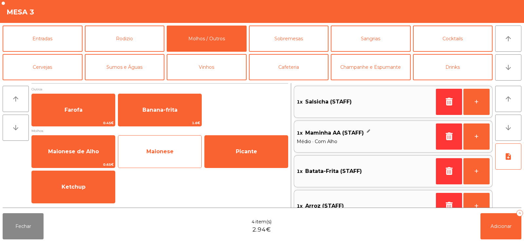
click at [159, 153] on span "Maionese" at bounding box center [159, 151] width 27 height 6
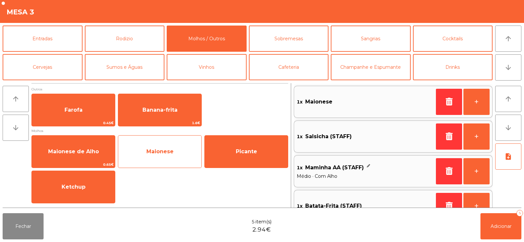
scroll to position [3, 0]
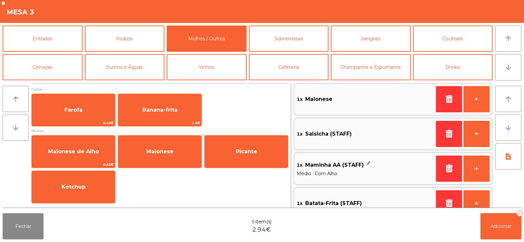
click at [497, 163] on button "note_add" at bounding box center [508, 156] width 26 height 26
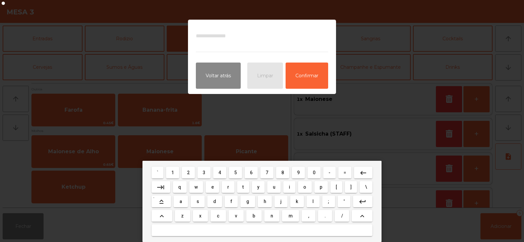
click at [290, 216] on span "m" at bounding box center [291, 215] width 4 height 5
click at [181, 201] on span "a" at bounding box center [180, 201] width 3 height 5
click at [289, 188] on button "i" at bounding box center [289, 187] width 12 height 12
click at [304, 192] on button "o" at bounding box center [305, 187] width 14 height 12
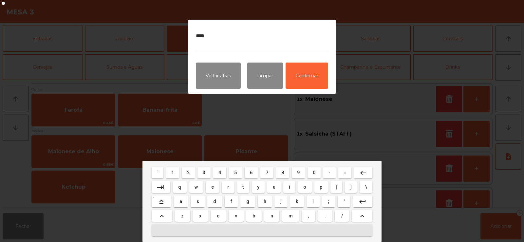
click at [266, 230] on button at bounding box center [262, 230] width 221 height 12
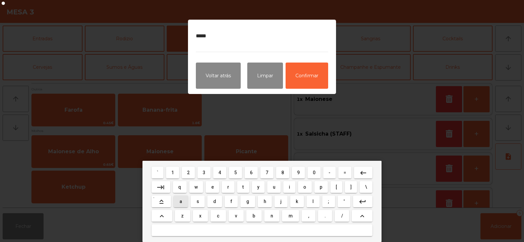
click at [181, 201] on span "a" at bounding box center [180, 201] width 3 height 5
click at [313, 201] on span "l" at bounding box center [312, 201] width 1 height 5
click at [260, 203] on button "h" at bounding box center [265, 202] width 14 height 12
click at [305, 187] on span "o" at bounding box center [304, 186] width 3 height 5
type textarea "*********"
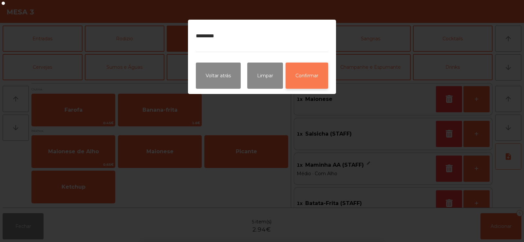
click at [309, 83] on button "Confirmar" at bounding box center [307, 76] width 43 height 26
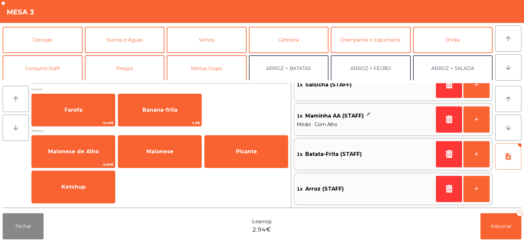
scroll to position [46, 0]
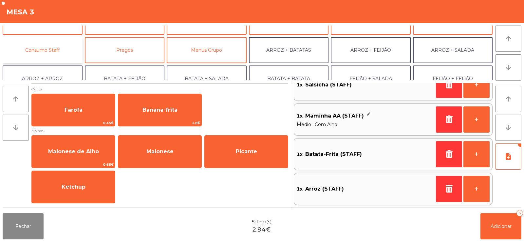
click at [48, 57] on button "Consumo Staff" at bounding box center [43, 50] width 80 height 26
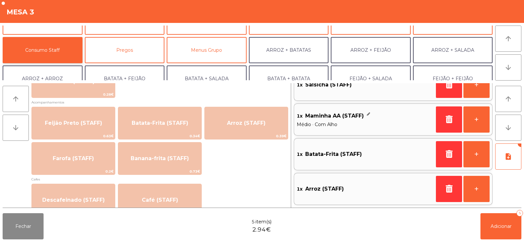
scroll to position [288, 0]
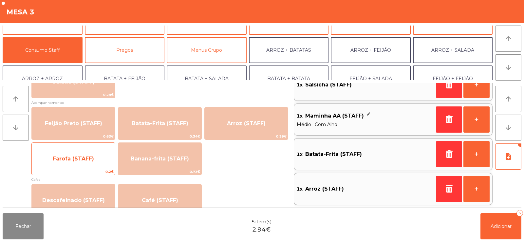
click at [75, 167] on span "Farofa (STAFF)" at bounding box center [73, 159] width 83 height 18
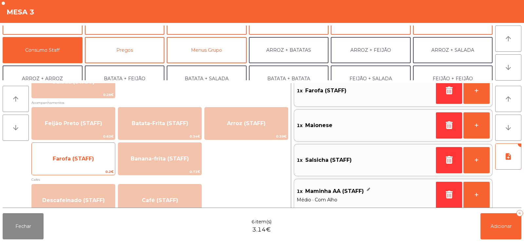
click at [79, 162] on span "Farofa (STAFF)" at bounding box center [73, 159] width 83 height 18
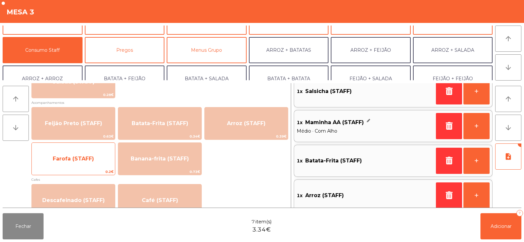
scroll to position [86, 0]
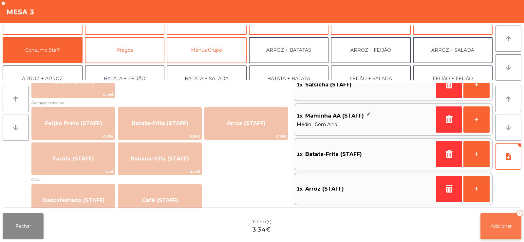
click at [489, 224] on button "Adicionar 7" at bounding box center [500, 226] width 41 height 26
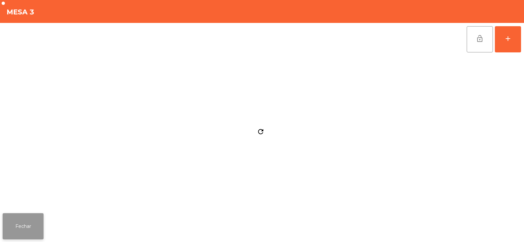
click at [27, 222] on button "Fechar" at bounding box center [23, 226] width 41 height 26
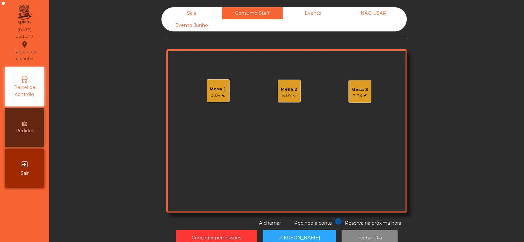
click at [191, 9] on div "Sala" at bounding box center [191, 13] width 61 height 12
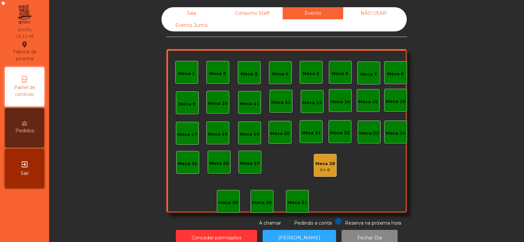
click at [253, 15] on div "Consumo Staff" at bounding box center [252, 13] width 61 height 12
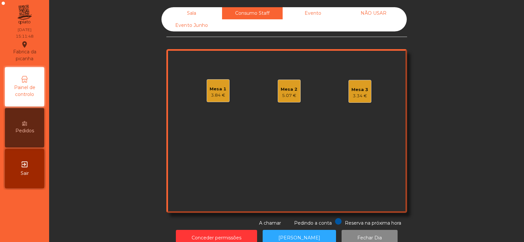
click at [203, 18] on div "Sala" at bounding box center [191, 13] width 61 height 12
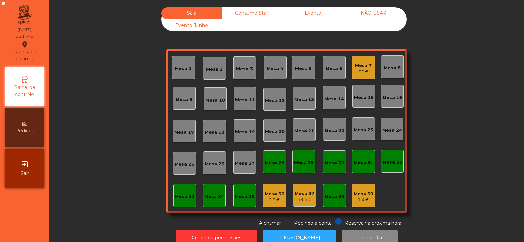
click at [103, 111] on div "Sala Consumo Staff Evento NÃO USAR Evento Junho Mesa 1 Mesa 2 Mesa 3 Mesa 4 Mes…" at bounding box center [286, 116] width 457 height 219
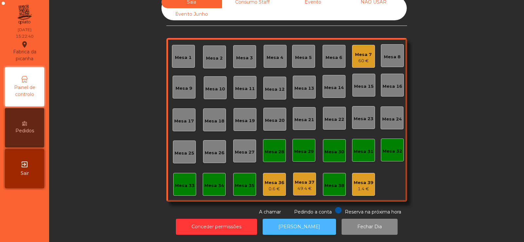
click at [293, 227] on button "[PERSON_NAME]" at bounding box center [299, 227] width 73 height 16
click at [290, 222] on button "[PERSON_NAME]" at bounding box center [299, 227] width 73 height 16
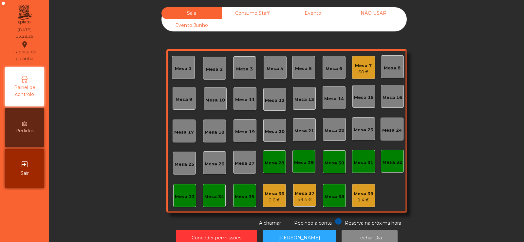
click at [251, 14] on div "Consumo Staff" at bounding box center [252, 13] width 61 height 12
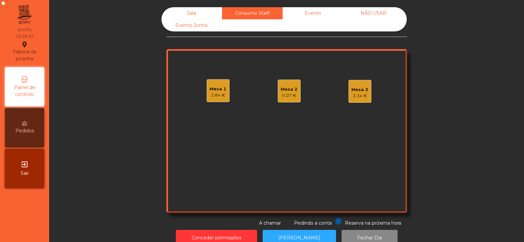
click at [348, 97] on div "Mesa 3 3.34 €" at bounding box center [359, 91] width 23 height 23
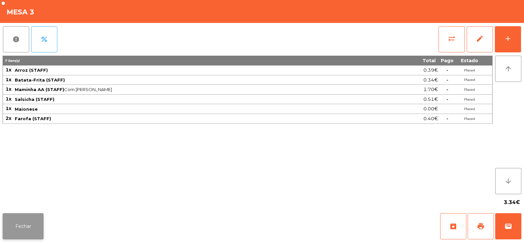
click at [12, 230] on button "Fechar" at bounding box center [23, 226] width 41 height 26
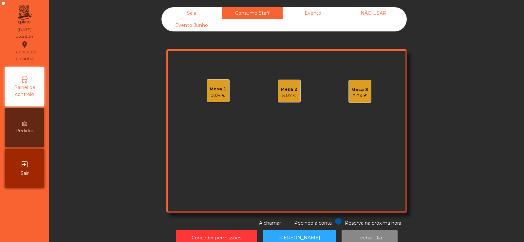
click at [281, 92] on div "Mesa 2" at bounding box center [289, 89] width 17 height 7
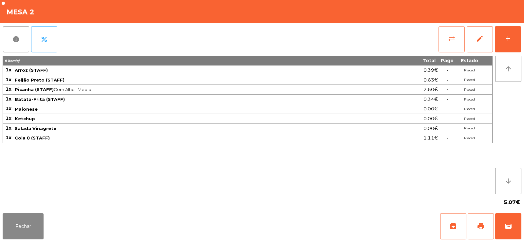
click at [441, 40] on button "sync_alt" at bounding box center [452, 39] width 26 height 26
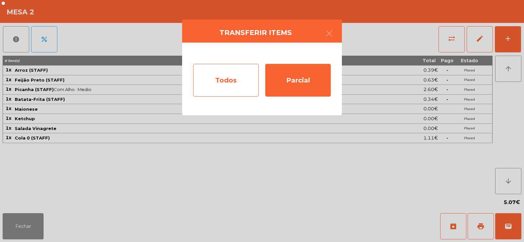
click at [228, 85] on div "Todos" at bounding box center [226, 80] width 66 height 33
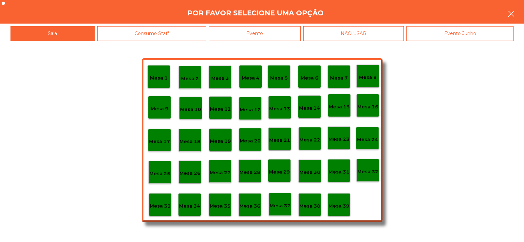
click at [502, 20] on button "button" at bounding box center [511, 15] width 18 height 20
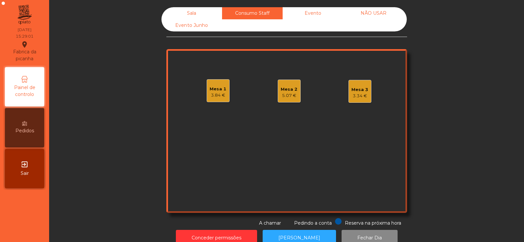
click at [281, 93] on div "5.07 €" at bounding box center [289, 95] width 17 height 7
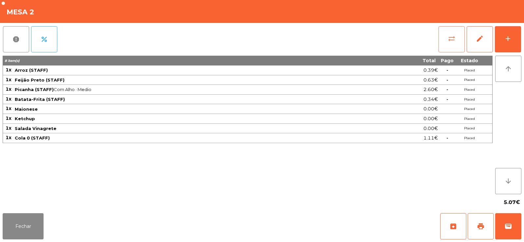
click at [450, 43] on button "sync_alt" at bounding box center [452, 39] width 26 height 26
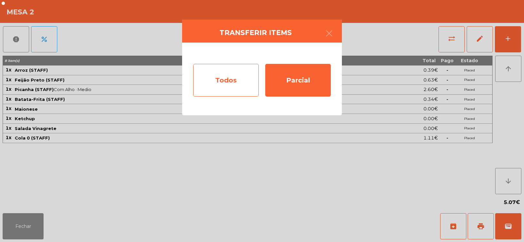
click at [221, 80] on div "Todos" at bounding box center [226, 80] width 66 height 33
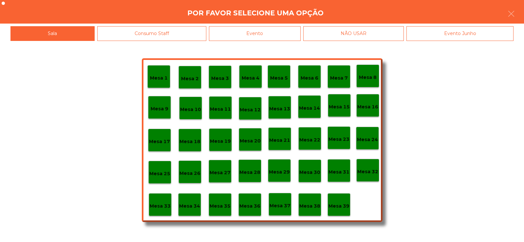
click at [253, 207] on p "Mesa 36" at bounding box center [249, 206] width 21 height 8
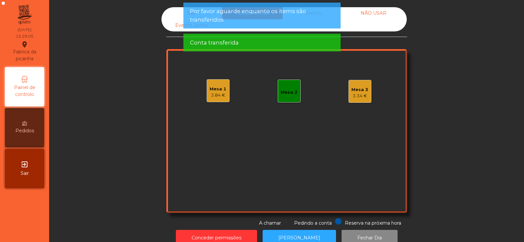
click at [354, 91] on div "Mesa 3" at bounding box center [359, 89] width 17 height 7
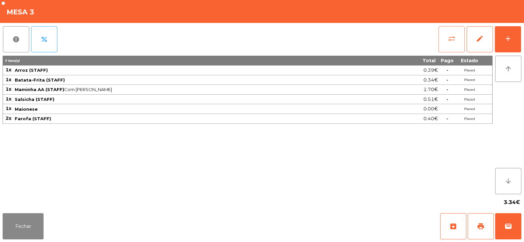
click at [448, 41] on span "sync_alt" at bounding box center [452, 39] width 8 height 8
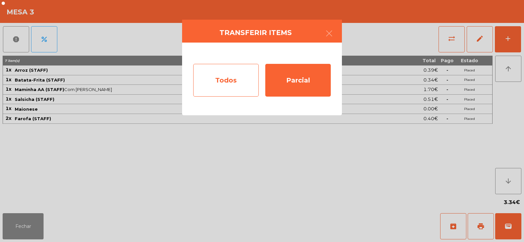
click at [229, 84] on div "Todos" at bounding box center [226, 80] width 66 height 33
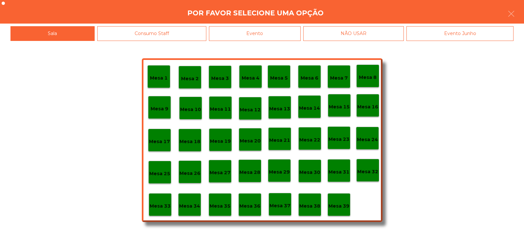
click at [248, 205] on p "Mesa 36" at bounding box center [249, 206] width 21 height 8
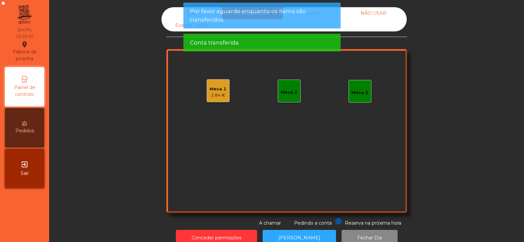
click at [207, 93] on div "Mesa 1 3.84 €" at bounding box center [218, 90] width 23 height 23
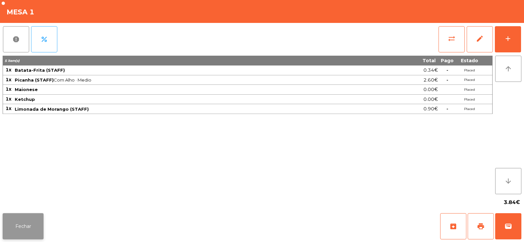
click at [21, 234] on button "Fechar" at bounding box center [23, 226] width 41 height 26
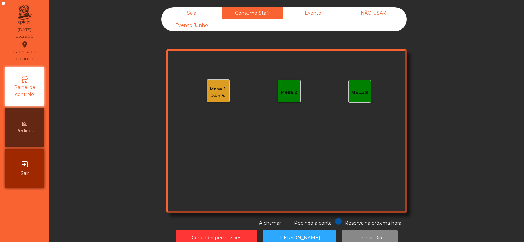
click at [188, 15] on div "Sala" at bounding box center [191, 13] width 61 height 12
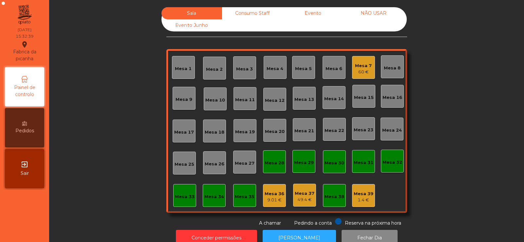
click at [362, 70] on div "60 €" at bounding box center [363, 72] width 17 height 7
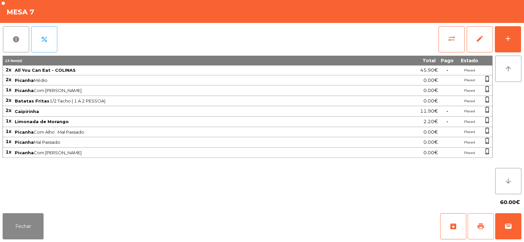
click at [468, 229] on button "print" at bounding box center [481, 226] width 26 height 26
click at [31, 222] on button "Fechar" at bounding box center [23, 226] width 41 height 26
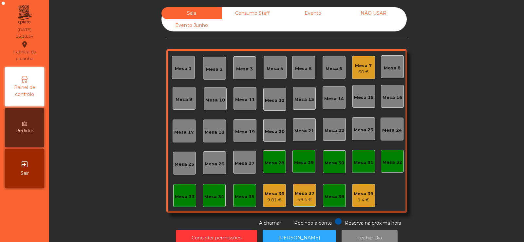
click at [364, 76] on div "Mesa 7 60 €" at bounding box center [363, 67] width 23 height 23
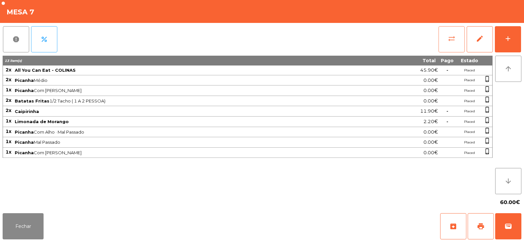
click at [452, 44] on button "sync_alt" at bounding box center [452, 39] width 26 height 26
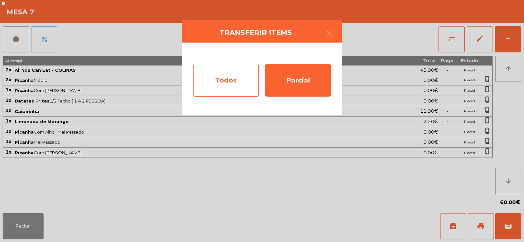
click at [215, 76] on div "Todos" at bounding box center [226, 80] width 66 height 33
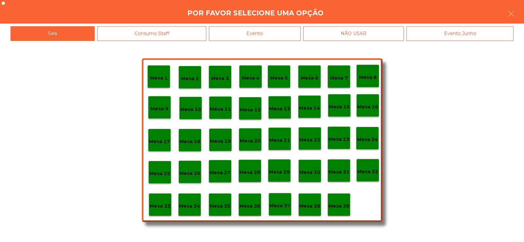
click at [272, 30] on div "Evento" at bounding box center [255, 33] width 92 height 15
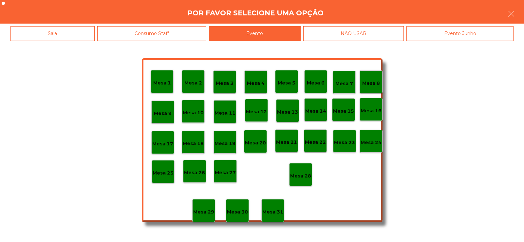
click at [299, 179] on p "Mesa 28" at bounding box center [300, 176] width 21 height 8
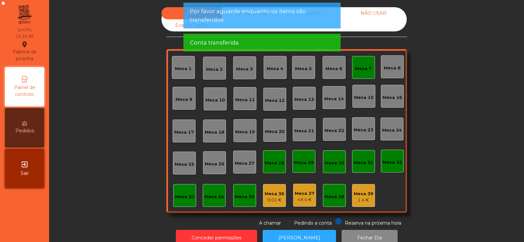
click at [294, 12] on span "Por favor aguarde enquanto os items são transferidos" at bounding box center [262, 15] width 144 height 16
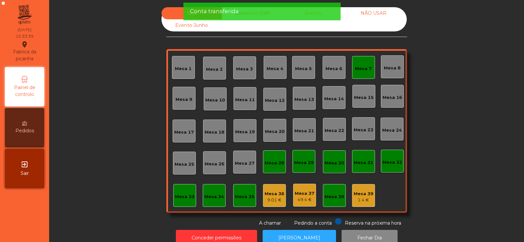
click at [263, 26] on div "Sala Consumo Staff Evento NÃO USAR Evento Junho" at bounding box center [283, 19] width 245 height 24
click at [263, 15] on div "Conta transferida" at bounding box center [262, 11] width 144 height 8
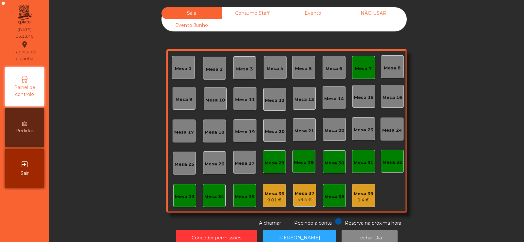
click at [257, 14] on div "Consumo Staff" at bounding box center [252, 13] width 61 height 12
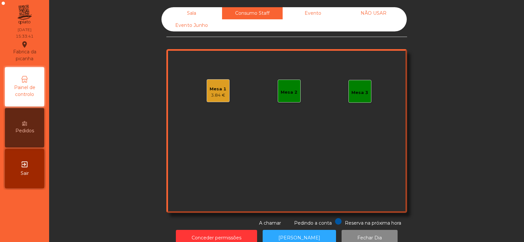
click at [216, 88] on div "Mesa 1" at bounding box center [218, 89] width 17 height 7
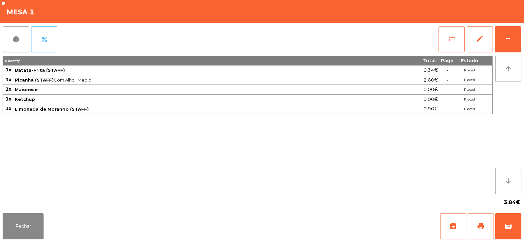
click at [450, 40] on span "sync_alt" at bounding box center [452, 39] width 8 height 8
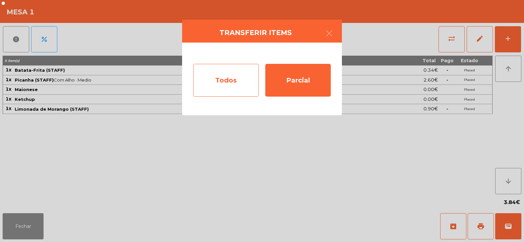
click at [227, 86] on div "Todos" at bounding box center [226, 80] width 66 height 33
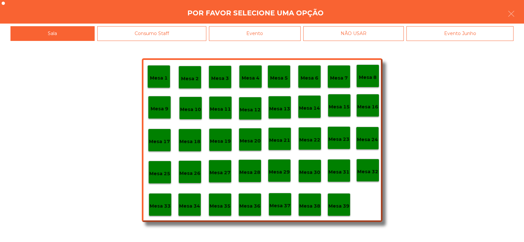
click at [261, 31] on div "Evento" at bounding box center [255, 33] width 92 height 15
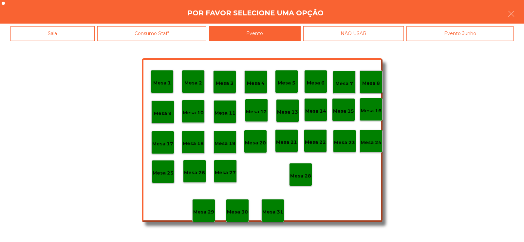
click at [309, 173] on p "Mesa 28" at bounding box center [300, 176] width 21 height 8
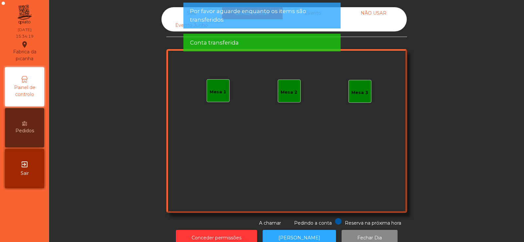
click at [289, 9] on span "Por favor aguarde enquanto os items são transferidos" at bounding box center [262, 15] width 144 height 16
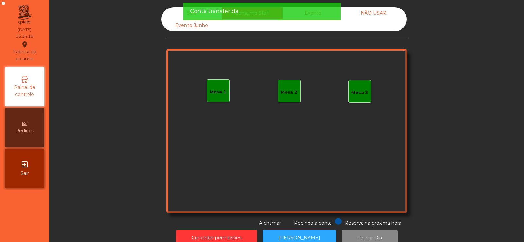
click at [292, 17] on div "Conta transferida" at bounding box center [261, 12] width 157 height 18
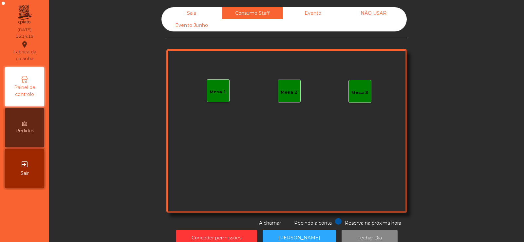
click at [310, 14] on div "Conta transferida" at bounding box center [262, 11] width 144 height 8
click at [318, 16] on div "Evento" at bounding box center [313, 13] width 61 height 12
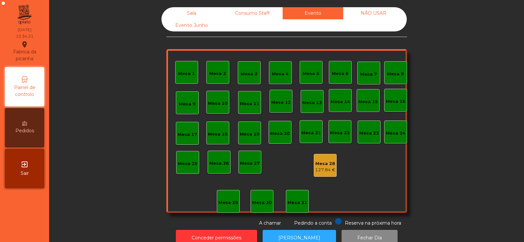
click at [372, 16] on div "NÃO USAR" at bounding box center [373, 13] width 61 height 12
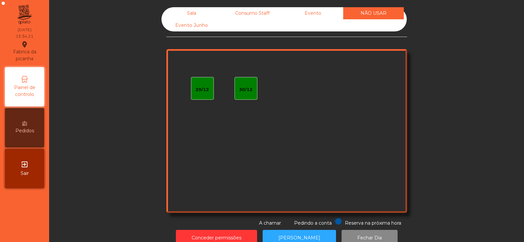
click at [251, 16] on div "Consumo Staff" at bounding box center [252, 13] width 61 height 12
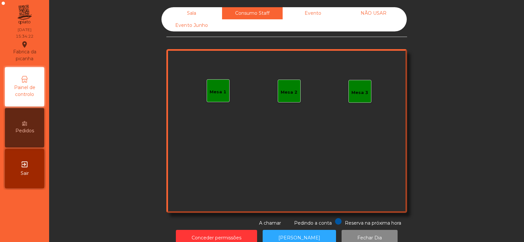
click at [195, 25] on div "Evento Junho" at bounding box center [191, 25] width 61 height 12
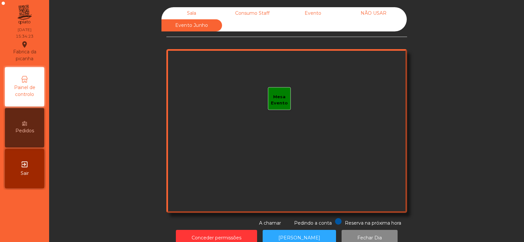
click at [199, 10] on div "Sala" at bounding box center [191, 13] width 61 height 12
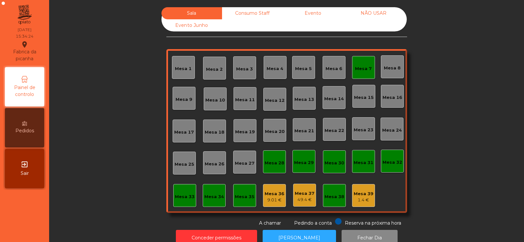
click at [361, 66] on div "Mesa 7" at bounding box center [363, 69] width 17 height 7
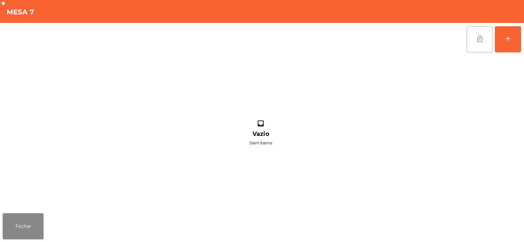
click at [477, 45] on button "lock_open" at bounding box center [480, 39] width 26 height 26
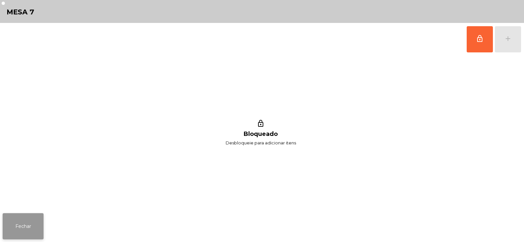
click at [17, 227] on button "Fechar" at bounding box center [23, 226] width 41 height 26
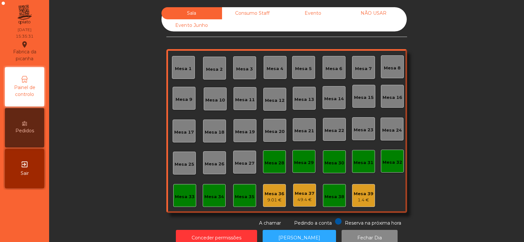
click at [244, 9] on div "Consumo Staff" at bounding box center [252, 13] width 61 height 12
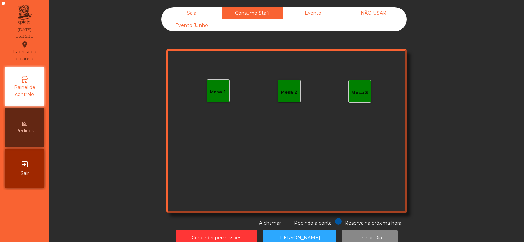
click at [309, 9] on div "Evento" at bounding box center [313, 13] width 61 height 12
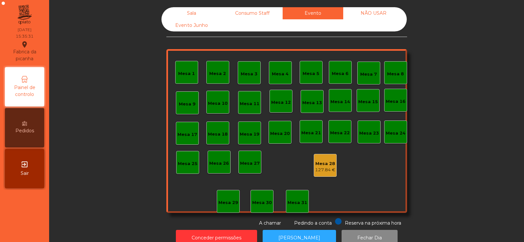
click at [364, 13] on div "NÃO USAR" at bounding box center [373, 13] width 61 height 12
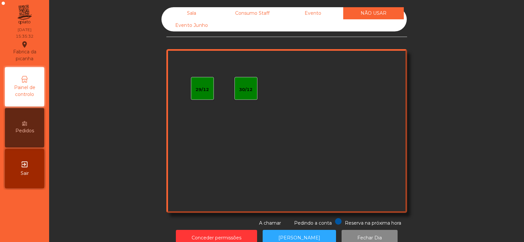
click at [313, 12] on div "Evento" at bounding box center [313, 13] width 61 height 12
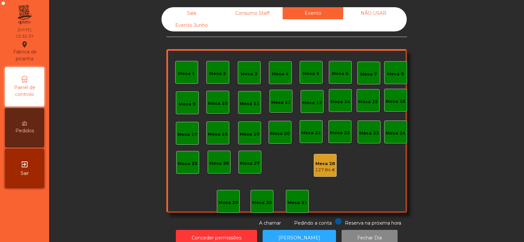
scroll to position [16, 0]
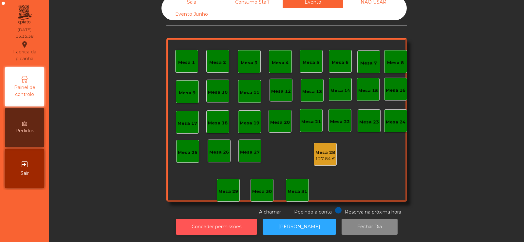
click at [226, 219] on button "Conceder permissões" at bounding box center [216, 227] width 81 height 16
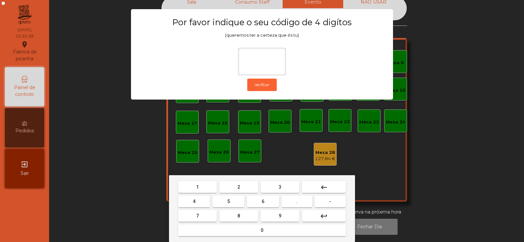
click at [244, 188] on button "2" at bounding box center [238, 187] width 39 height 12
click at [263, 201] on span "6" at bounding box center [263, 201] width 3 height 5
click at [208, 216] on button "7" at bounding box center [197, 216] width 39 height 12
click at [229, 202] on span "5" at bounding box center [228, 201] width 3 height 5
type input "****"
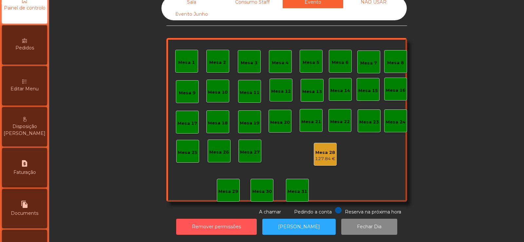
scroll to position [156, 0]
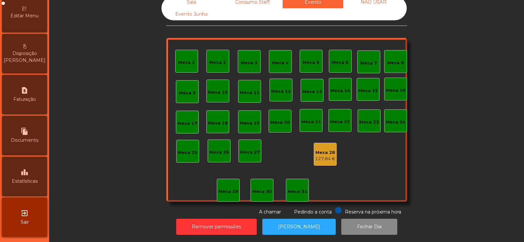
click at [34, 186] on div "leaderboard Estatísticas" at bounding box center [24, 176] width 45 height 39
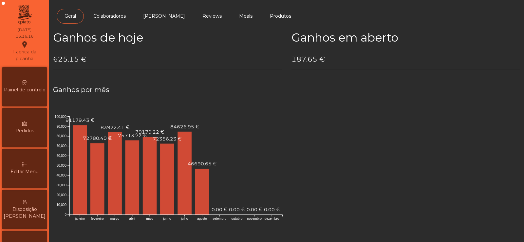
click at [24, 93] on span "Painel de controlo" at bounding box center [25, 89] width 42 height 7
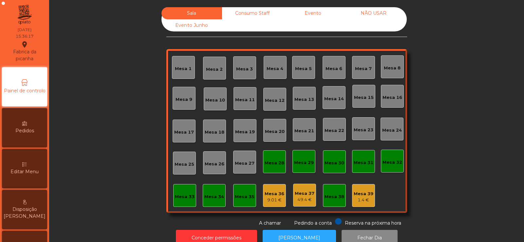
scroll to position [16, 0]
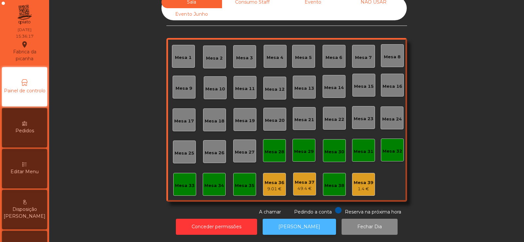
click at [296, 219] on button "[PERSON_NAME]" at bounding box center [299, 227] width 73 height 16
